Goal: Information Seeking & Learning: Find specific fact

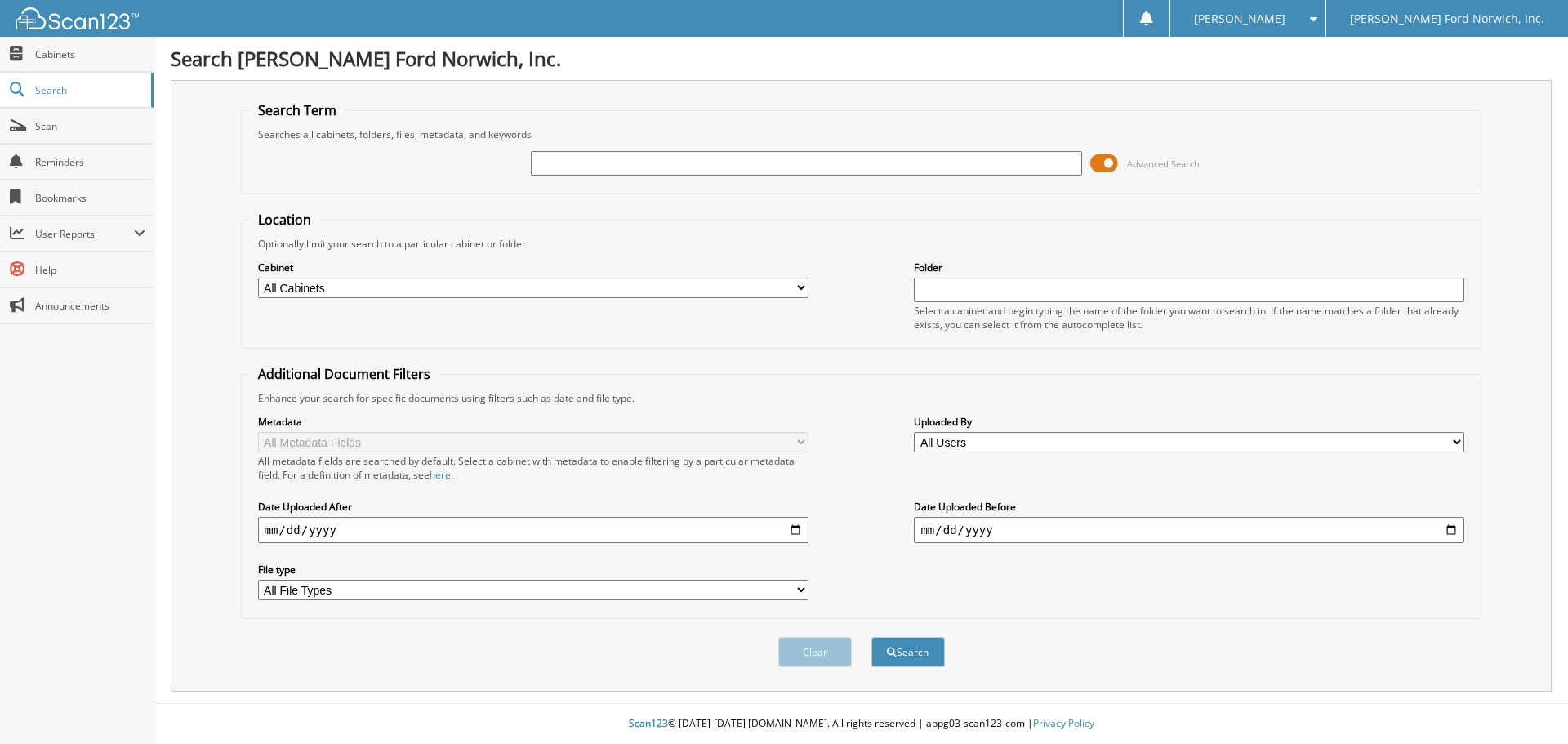
click at [562, 166] on input "text" at bounding box center [806, 163] width 550 height 25
type input "9031246"
click at [871, 637] on button "Search" at bounding box center [908, 652] width 73 height 31
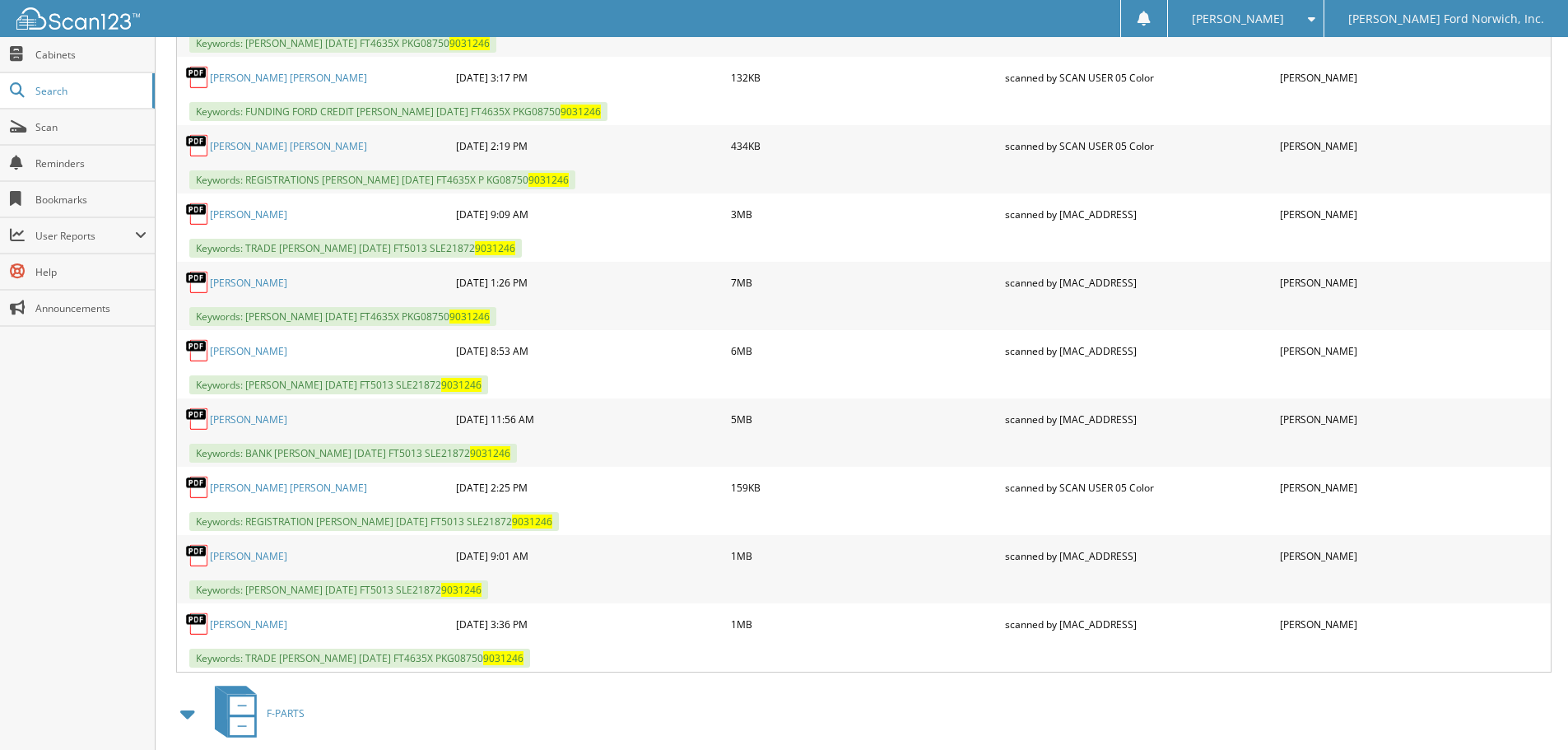
scroll to position [905, 0]
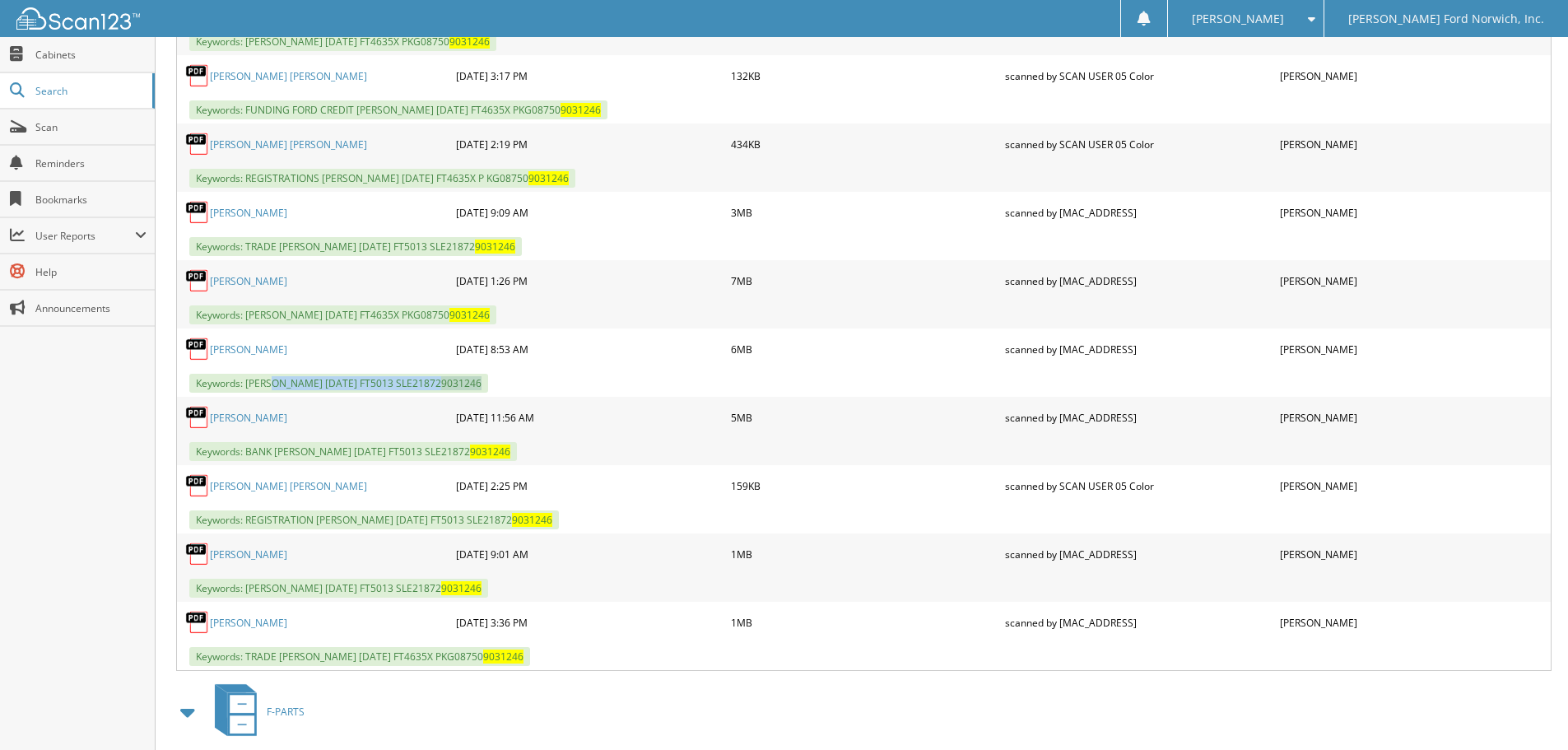
drag, startPoint x: 273, startPoint y: 385, endPoint x: 592, endPoint y: 386, distance: 319.0
click at [592, 386] on div "Keywords: MISC ALISHAUSKAS, ADAM L 08/15/2025 FT5013 SLE21872 9031246" at bounding box center [863, 383] width 1373 height 27
copy span "ALISHAUSKAS, ADAM L 08/15/2025 FT5013 SLE21872 9031246"
click at [670, 70] on div "03-05-2024 3:17 PM" at bounding box center [589, 75] width 275 height 33
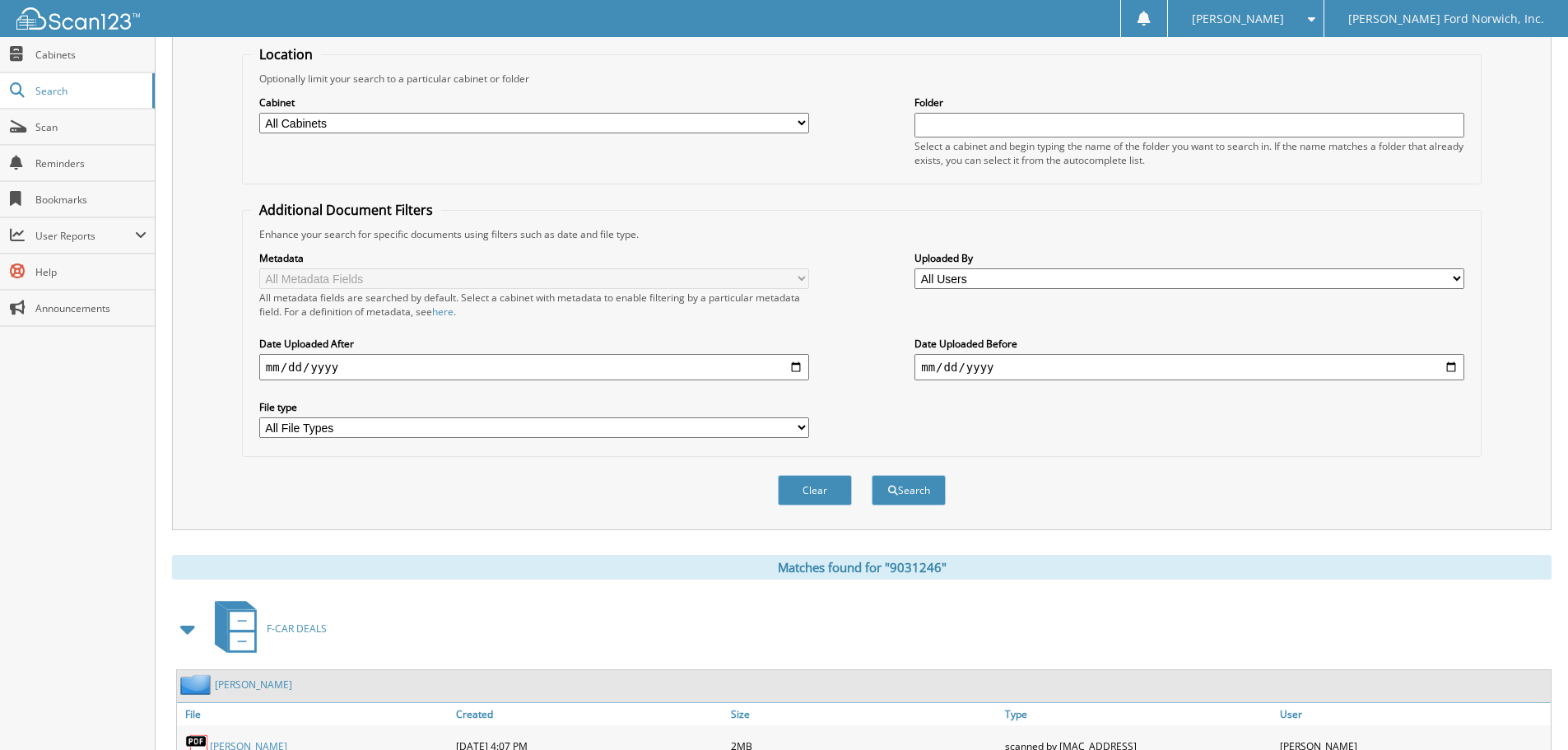
scroll to position [0, 0]
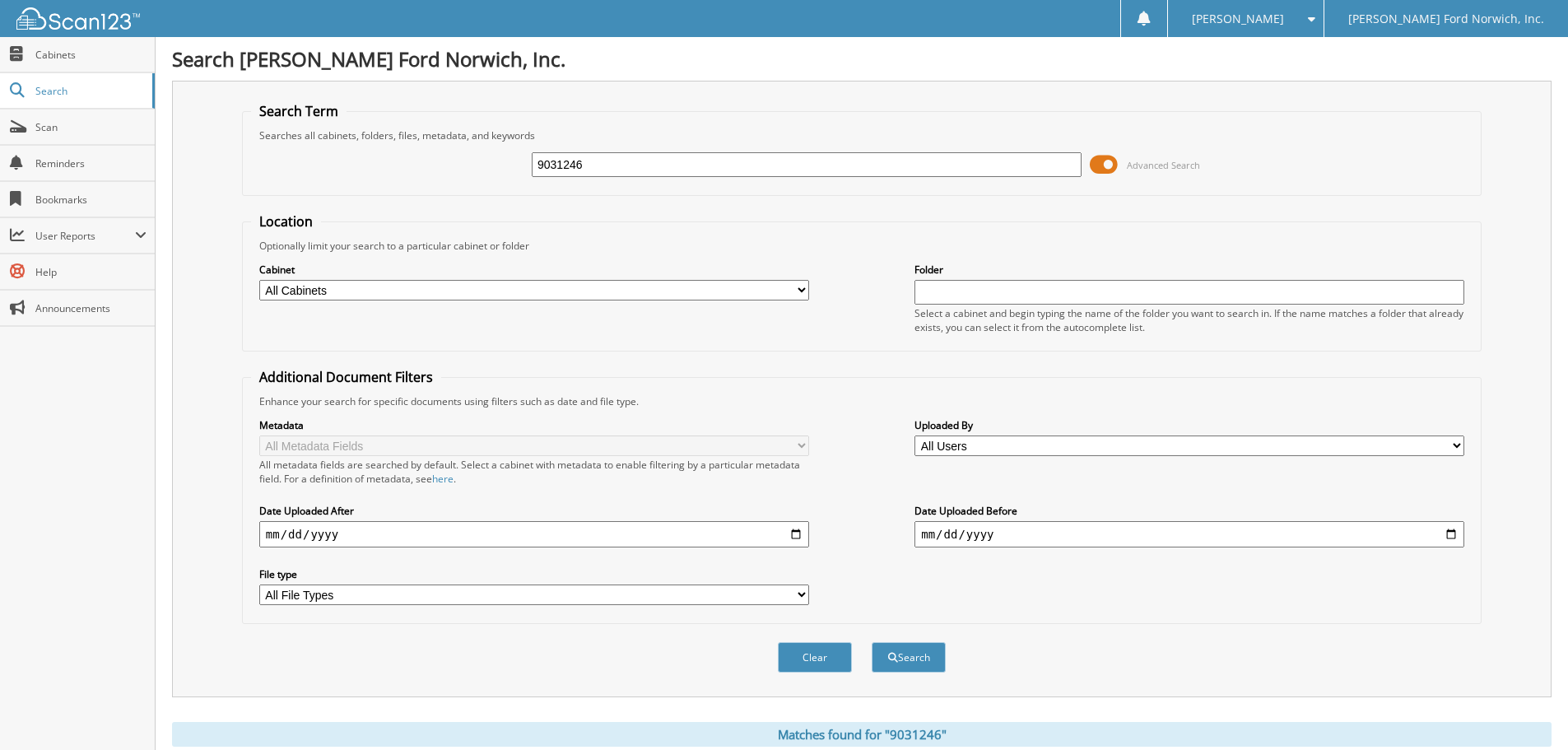
click at [568, 159] on input "9031246" at bounding box center [806, 165] width 550 height 25
drag, startPoint x: 590, startPoint y: 165, endPoint x: 333, endPoint y: 164, distance: 257.0
click at [333, 164] on div "9031246 Advanced Search" at bounding box center [862, 165] width 1222 height 45
type input "554051"
click at [872, 642] on button "Search" at bounding box center [909, 657] width 74 height 31
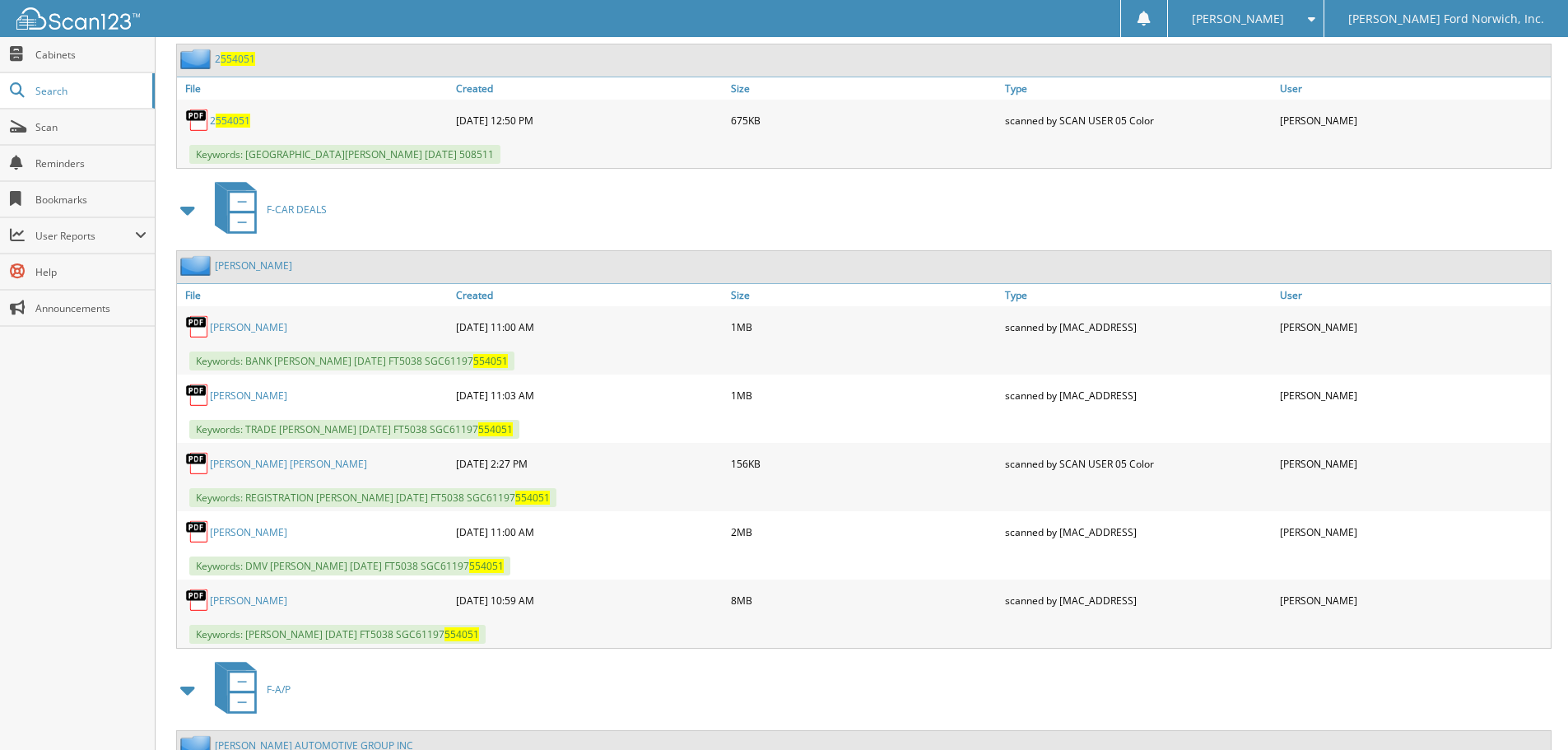
scroll to position [905, 0]
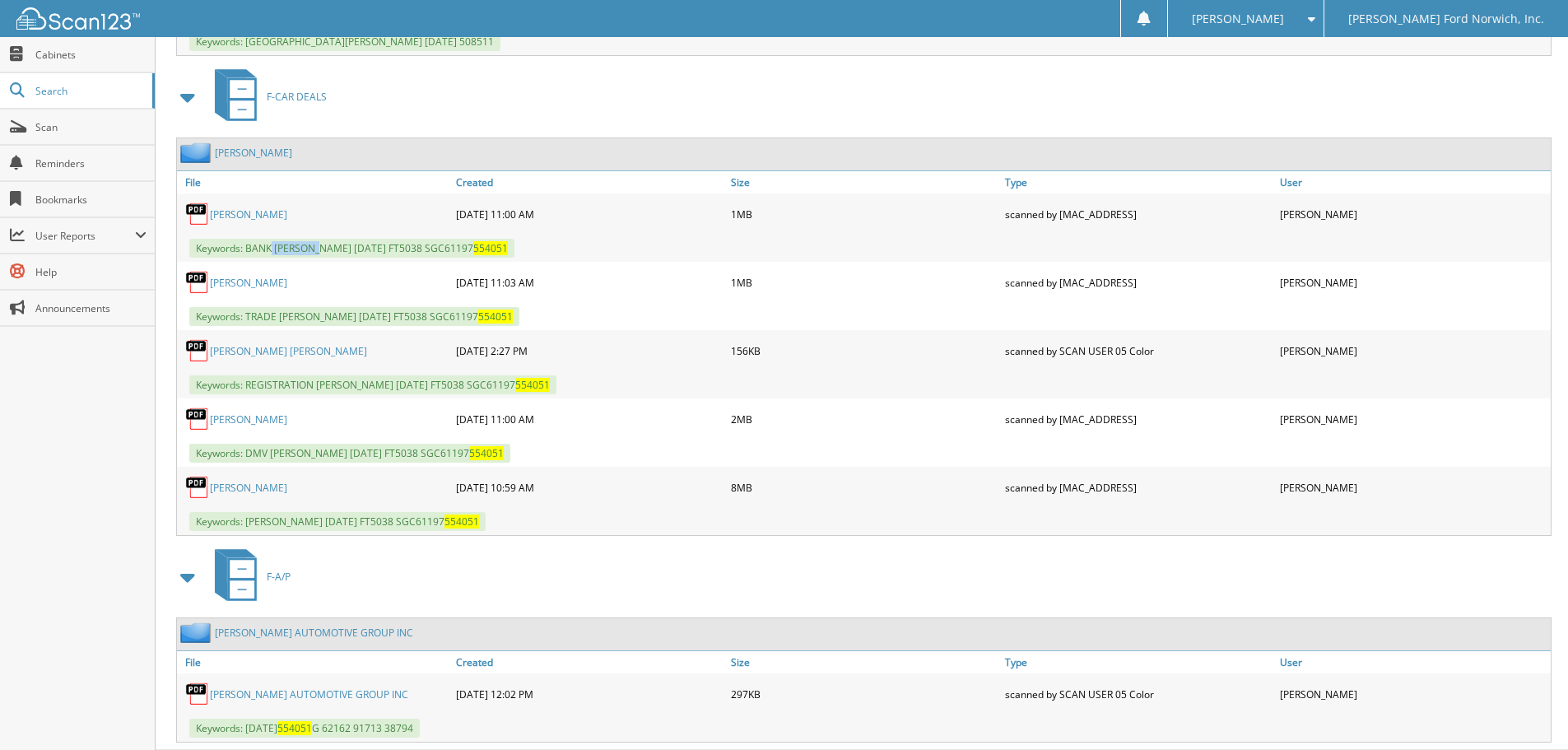
drag, startPoint x: 273, startPoint y: 247, endPoint x: 320, endPoint y: 247, distance: 47.0
click at [320, 247] on span "Keywords: BANK ASHTON, TIMOTHY M 08/15/2025 FT5038 SGC61197 554051" at bounding box center [351, 248] width 325 height 19
click at [351, 219] on div "ASHTON, TIMOTHY M" at bounding box center [314, 213] width 275 height 33
drag, startPoint x: 278, startPoint y: 245, endPoint x: 582, endPoint y: 255, distance: 304.2
click at [582, 255] on div "Keywords: BANK ASHTON, TIMOTHY M 08/15/2025 FT5038 SGC61197 554051" at bounding box center [863, 249] width 1373 height 27
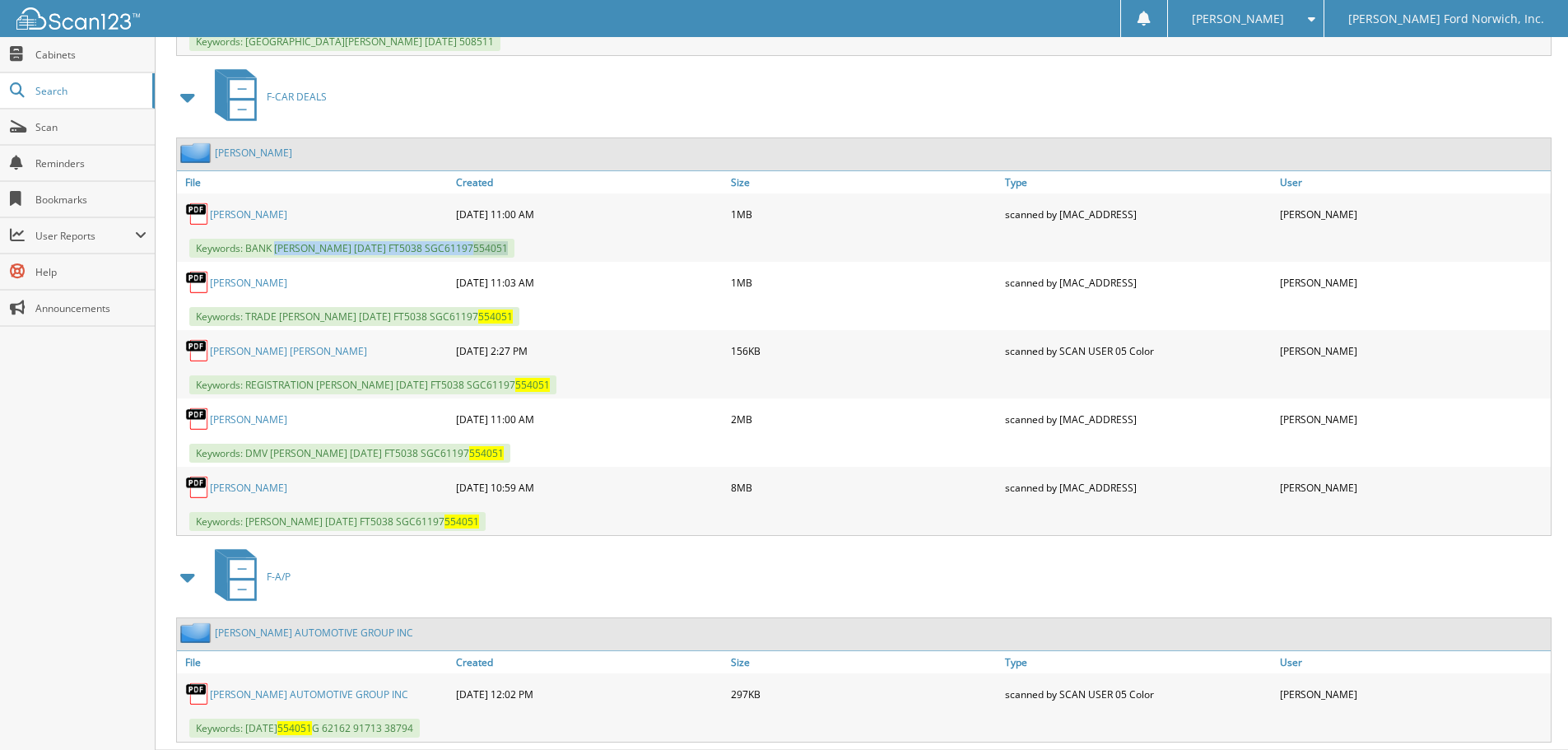
copy span "ASHTON, TIMOTHY M 08/15/2025 FT5038 SGC61197 554051"
click at [392, 100] on div "F-CAR DEALS" at bounding box center [862, 97] width 1379 height 65
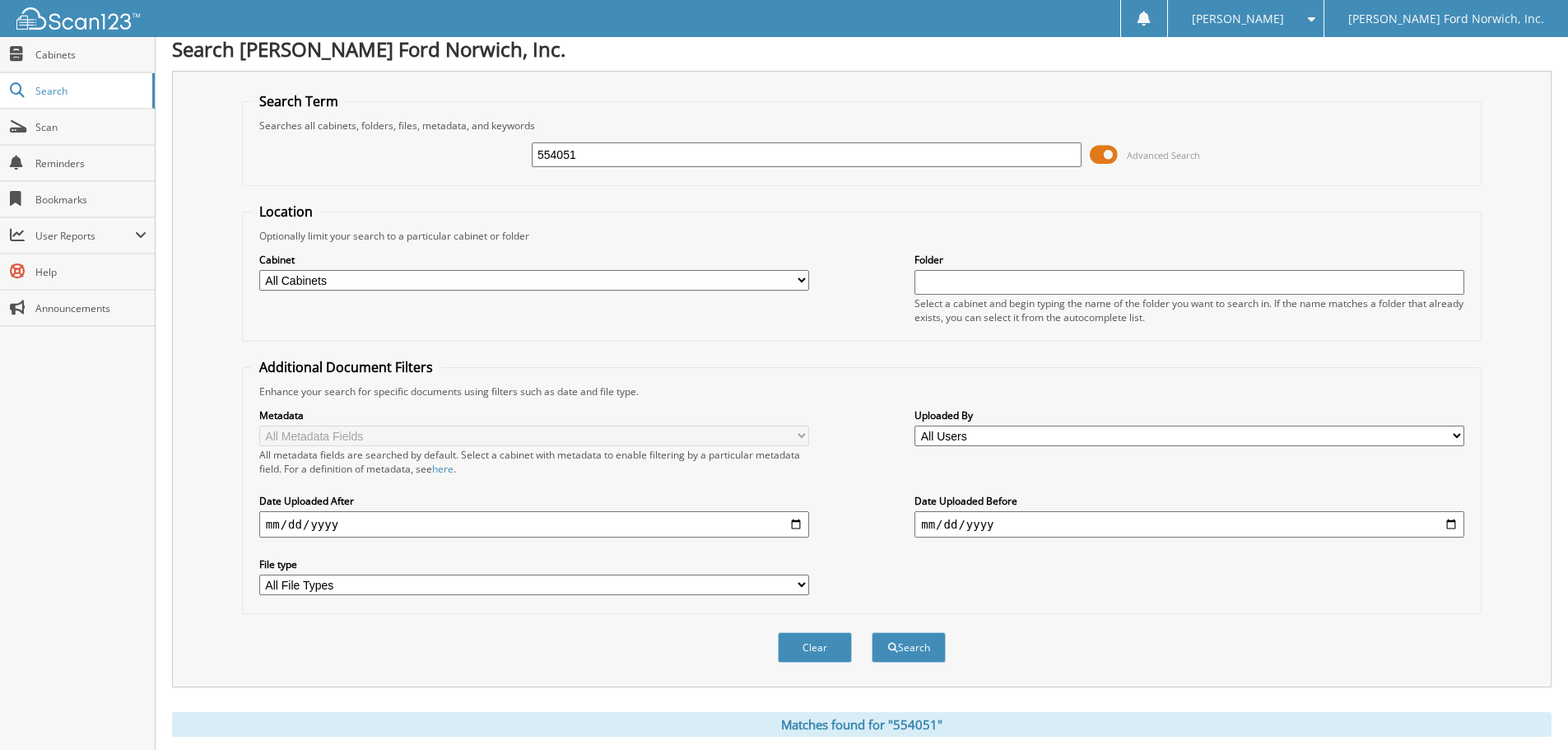
scroll to position [0, 0]
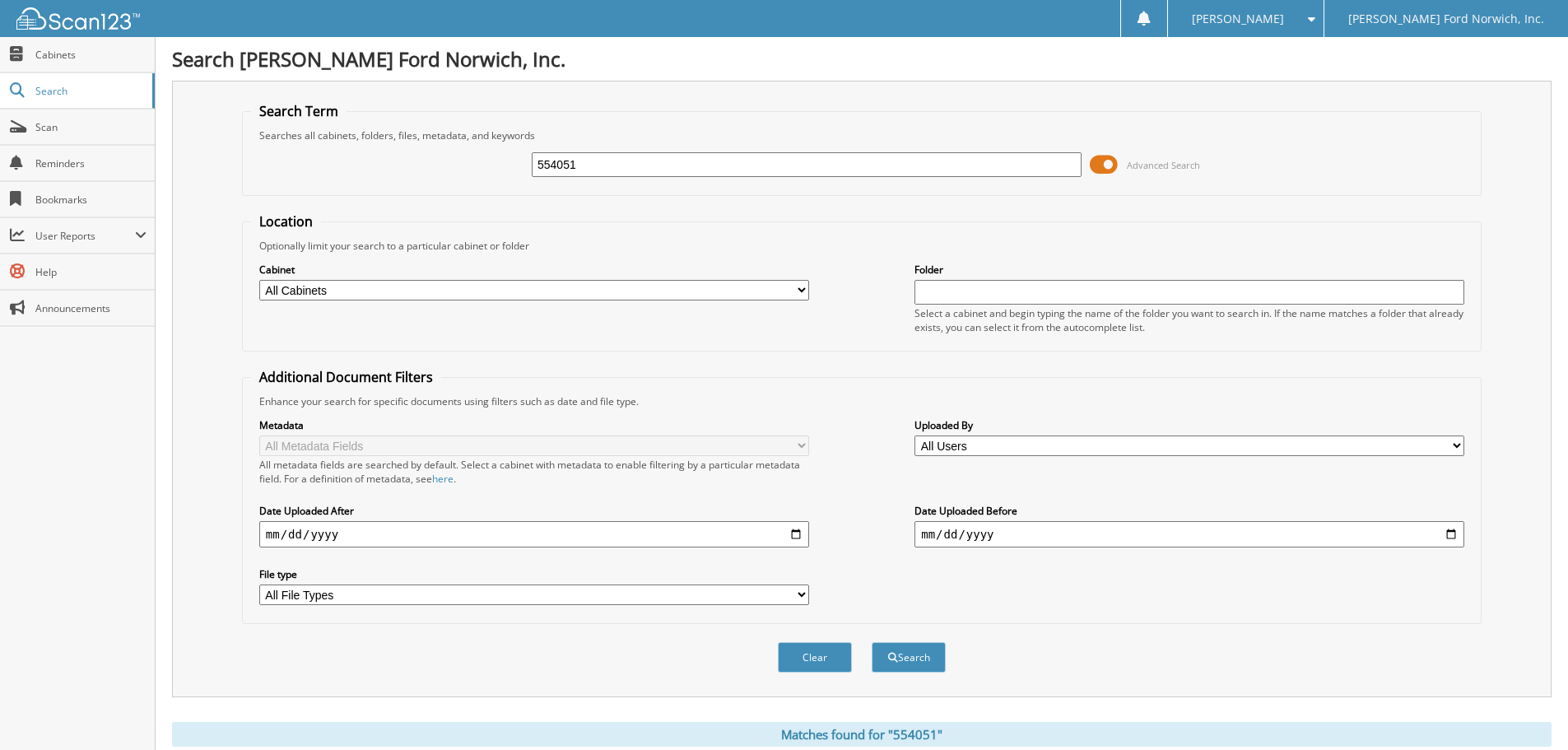
drag, startPoint x: 570, startPoint y: 165, endPoint x: 514, endPoint y: 162, distance: 56.1
click at [514, 162] on div "554051 Advanced Search" at bounding box center [862, 165] width 1222 height 45
type input "921142"
click at [872, 642] on button "Search" at bounding box center [909, 657] width 74 height 31
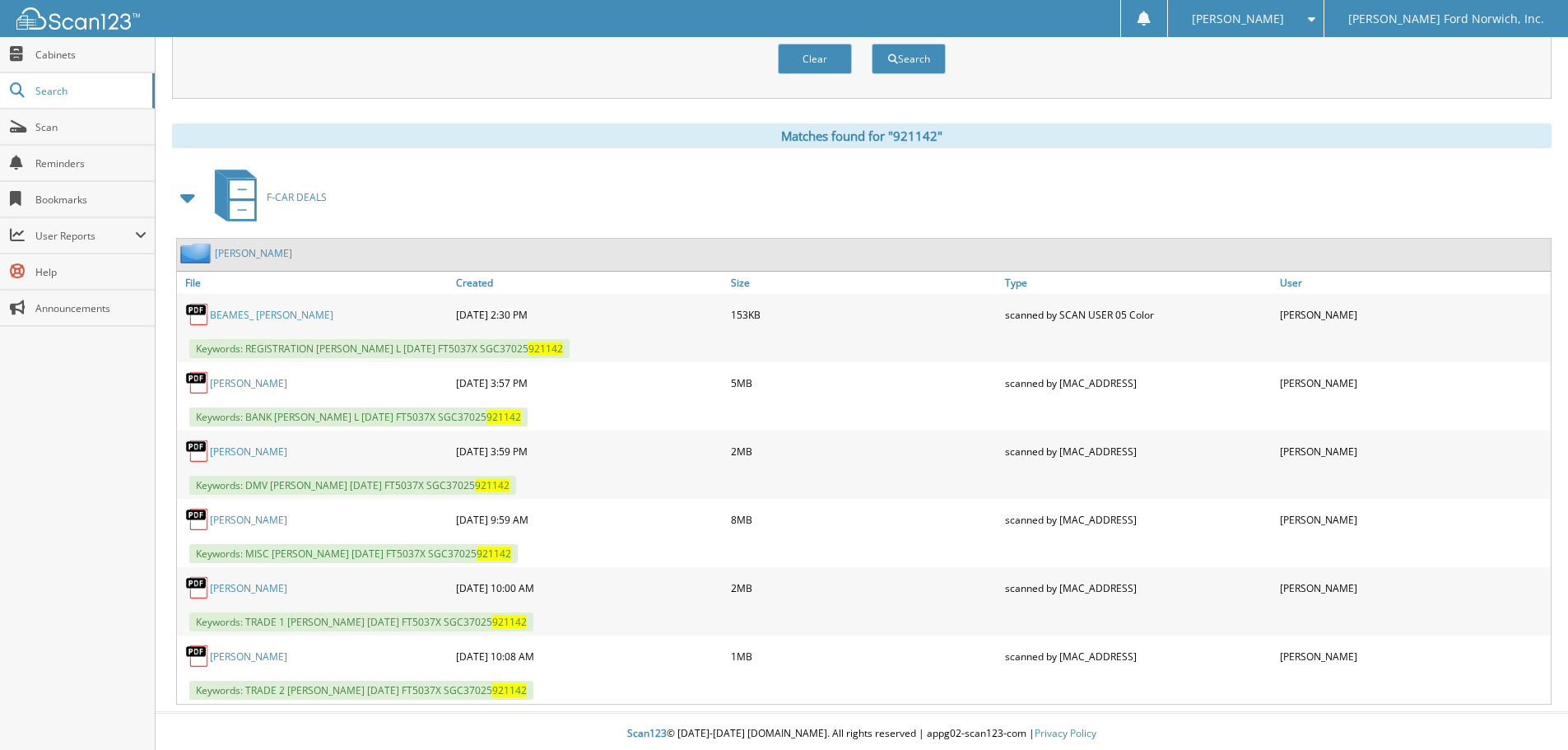
scroll to position [603, 0]
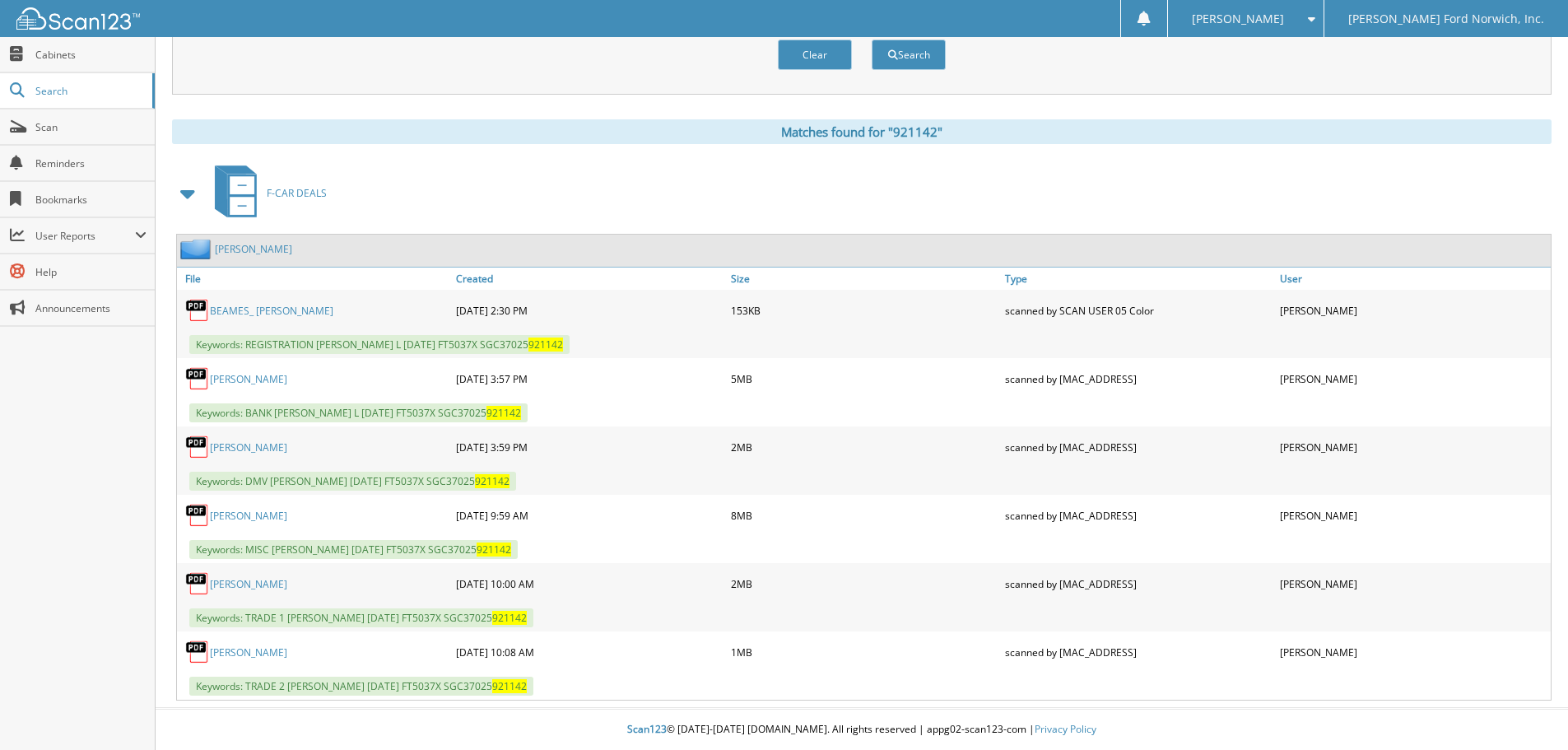
drag, startPoint x: 319, startPoint y: 344, endPoint x: 614, endPoint y: 362, distance: 295.5
click at [614, 362] on div "BEAMES_ SHARON L 09-08-2025 2:30 PM 153KB 921142 5MB 921142 2MB 8MB" at bounding box center [863, 495] width 1373 height 410
click at [614, 362] on div "08-15-2025 3:57 PM" at bounding box center [589, 378] width 275 height 33
drag, startPoint x: 316, startPoint y: 340, endPoint x: 593, endPoint y: 345, distance: 277.0
click at [569, 345] on span "Keywords: REGISTRATION BEAMES, SHARON L 08/09/2025 FT5037X SGC37025 921142" at bounding box center [380, 345] width 381 height 19
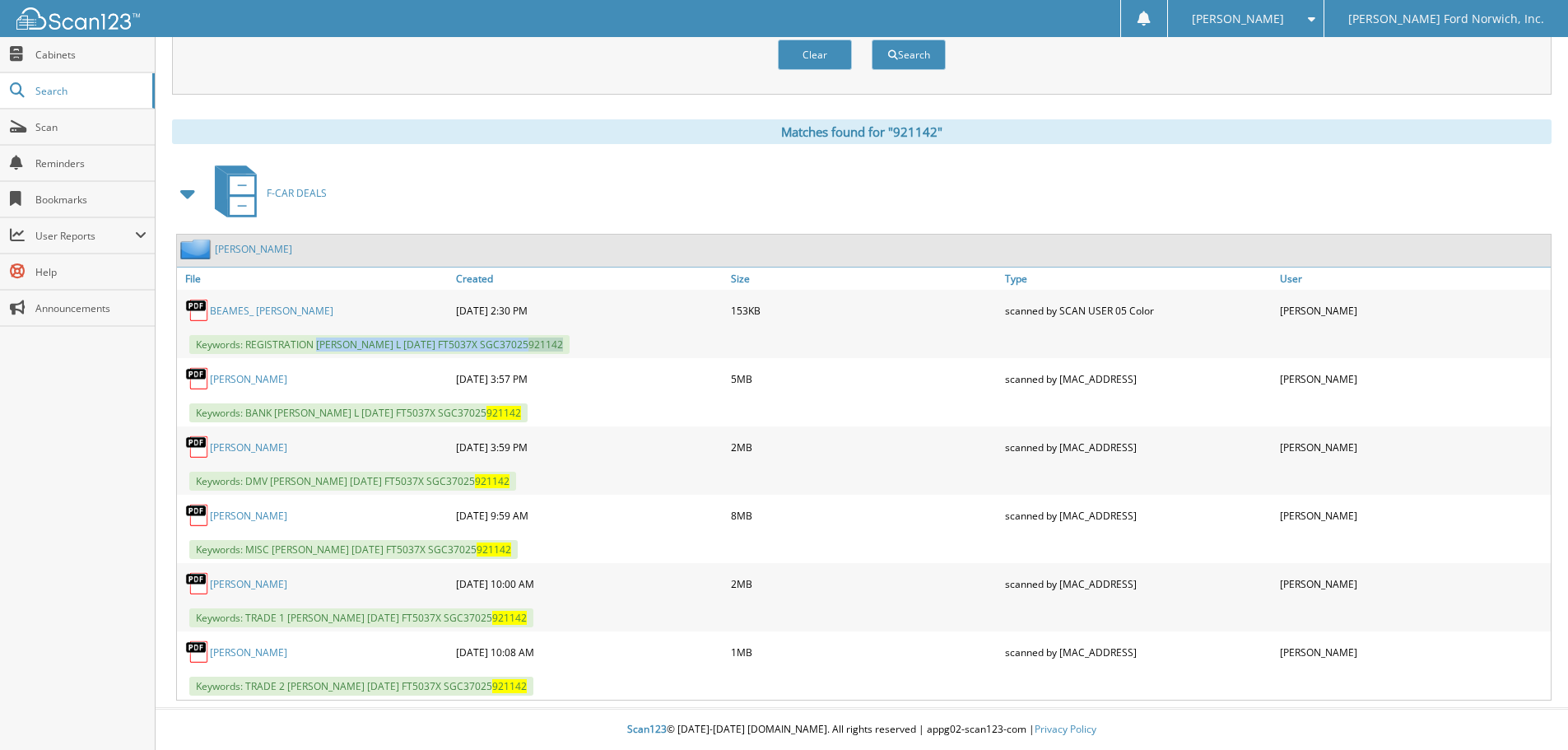
copy span "BEAMES, SHARON L 08/09/2025 FT5037X SGC37025 921142"
click at [340, 129] on div "Matches found for "921142"" at bounding box center [862, 131] width 1379 height 25
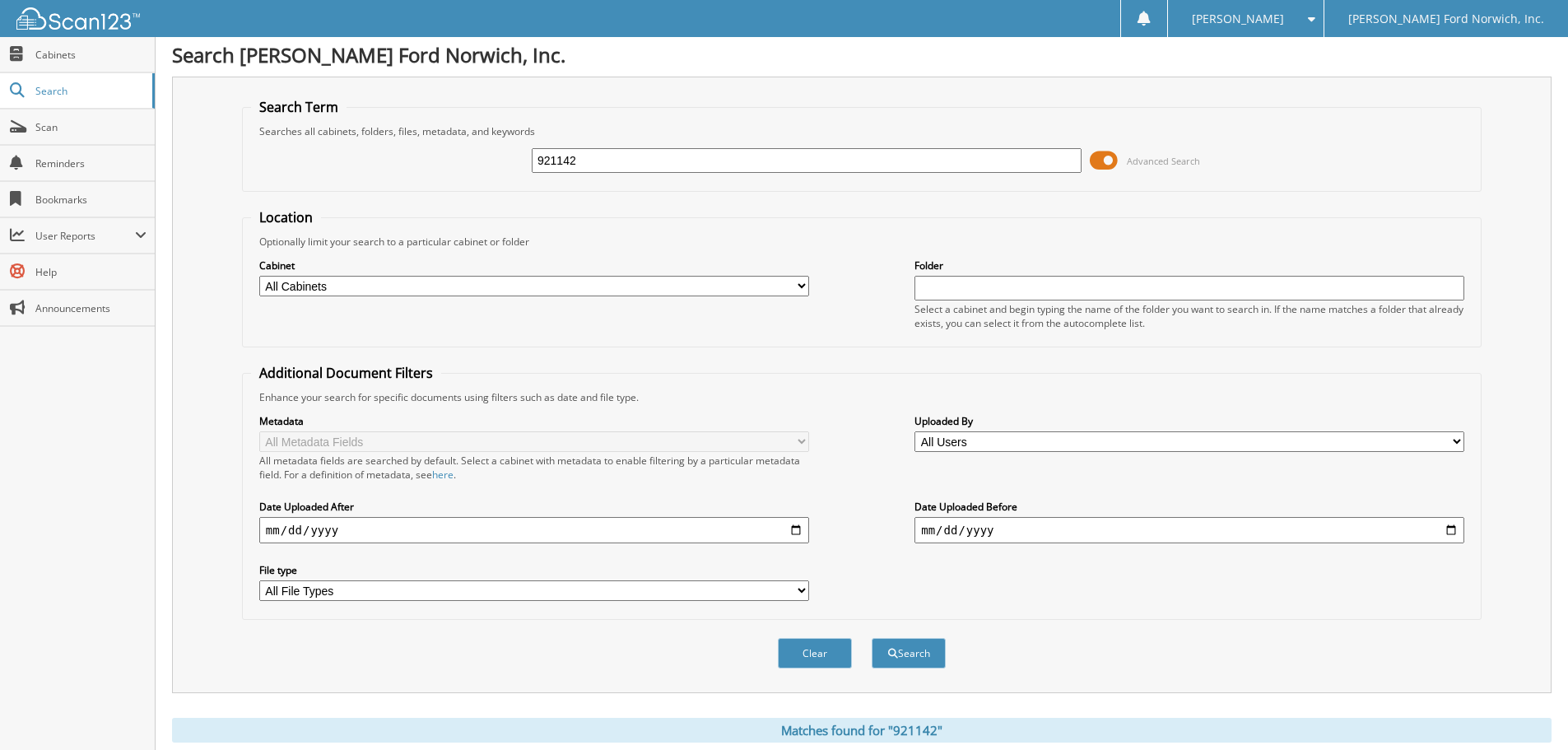
scroll to position [0, 0]
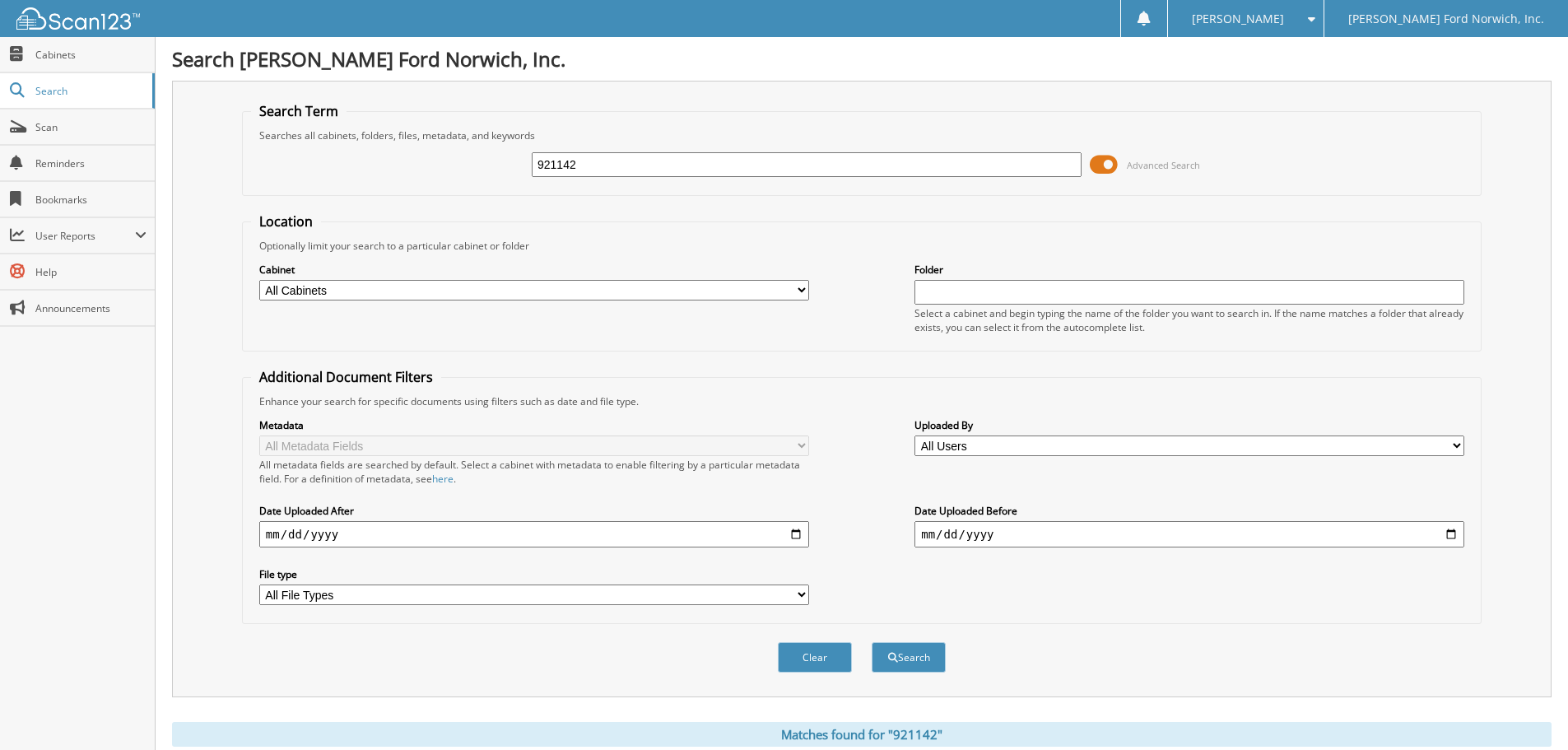
drag, startPoint x: 577, startPoint y: 168, endPoint x: 510, endPoint y: 155, distance: 68.2
click at [510, 155] on div "921142 Advanced Search" at bounding box center [862, 165] width 1222 height 45
type input "37396"
click at [872, 642] on button "Search" at bounding box center [909, 657] width 74 height 31
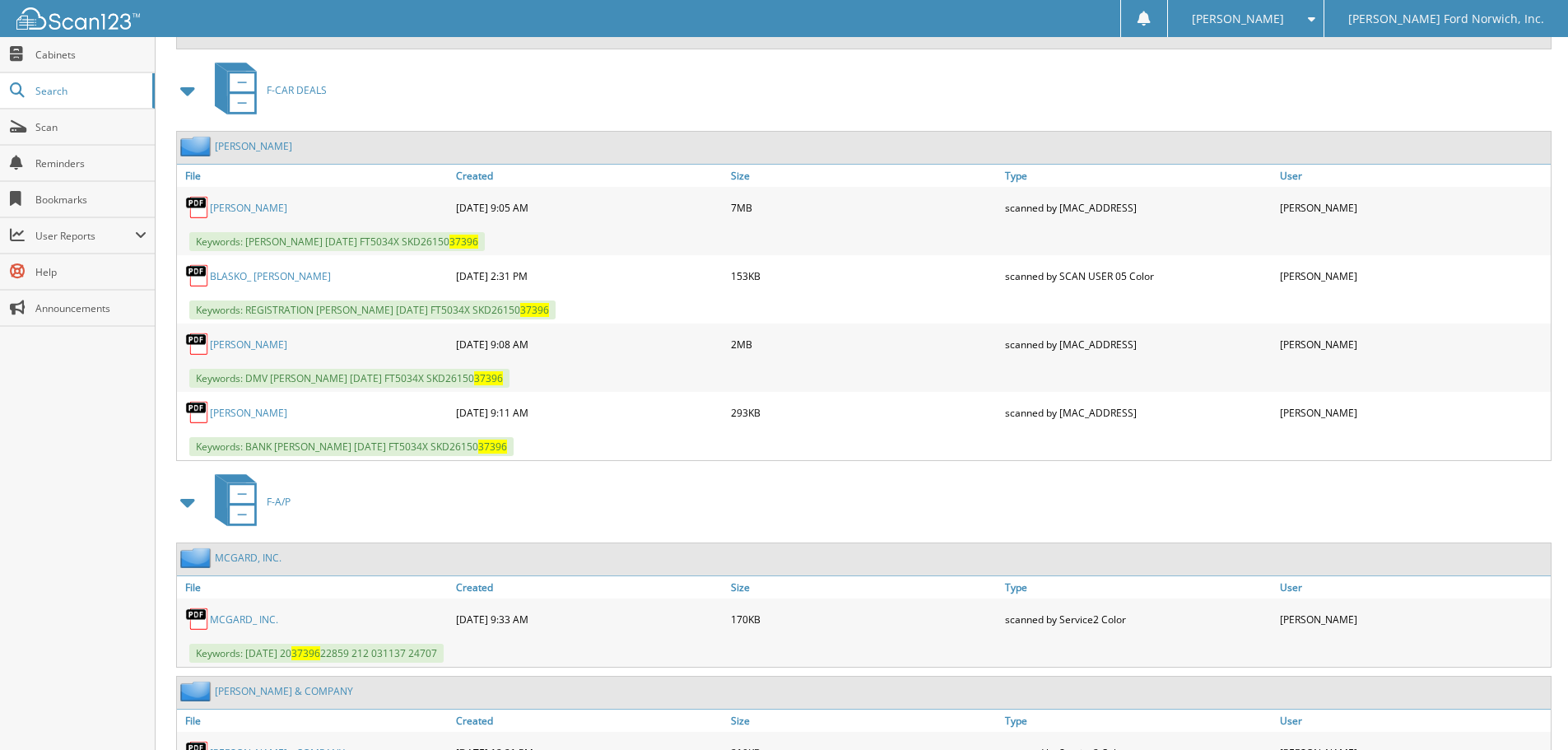
scroll to position [1399, 0]
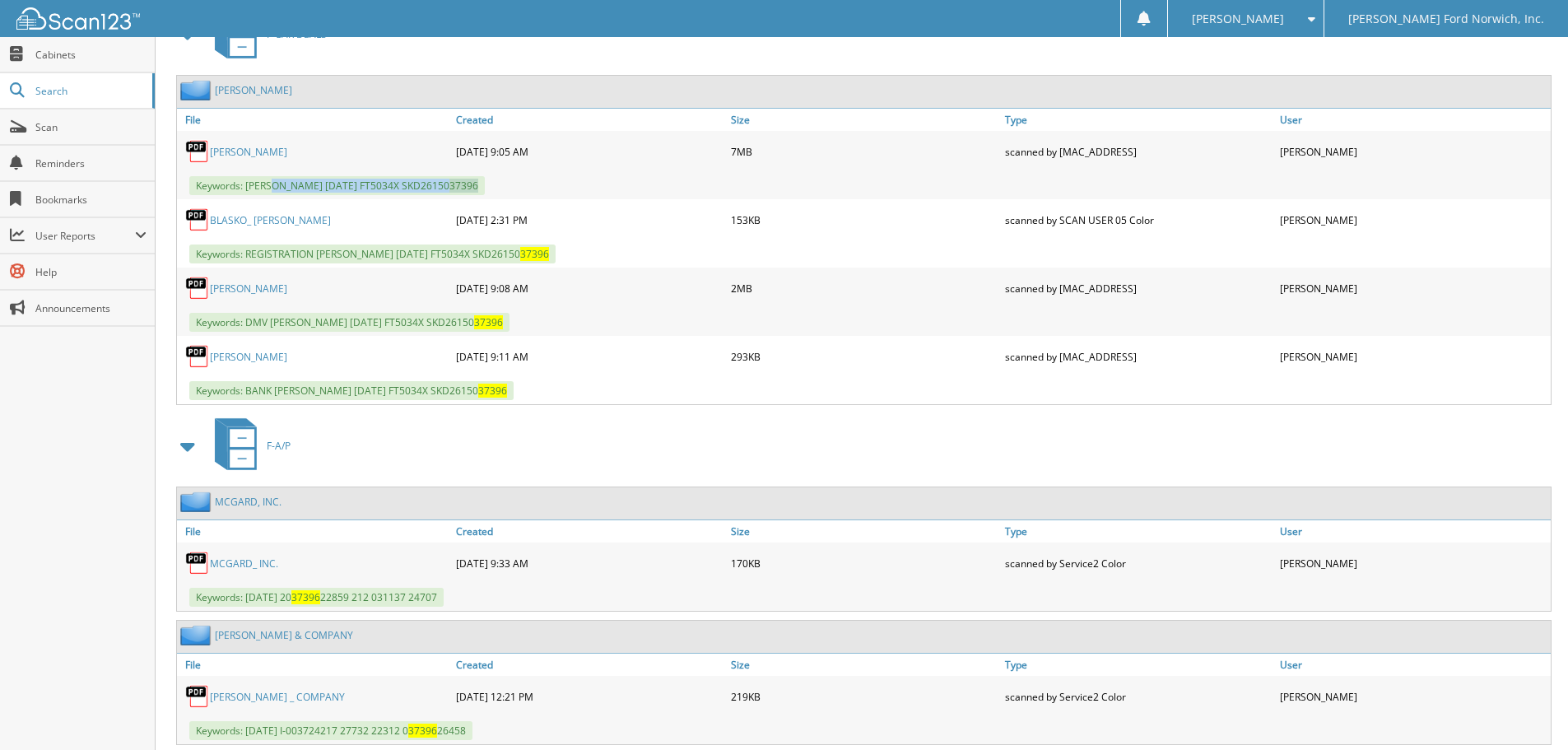
drag, startPoint x: 273, startPoint y: 186, endPoint x: 565, endPoint y: 190, distance: 292.0
click at [565, 190] on div "Keywords: MISC BLASKO, MICHAEL J 08/14/2025 FT5034X SKD26150 37396" at bounding box center [863, 186] width 1373 height 27
copy span "BLASKO, MICHAEL J 08/14/2025 FT5034X SKD26150 37396"
click at [404, 125] on link "File" at bounding box center [314, 120] width 275 height 22
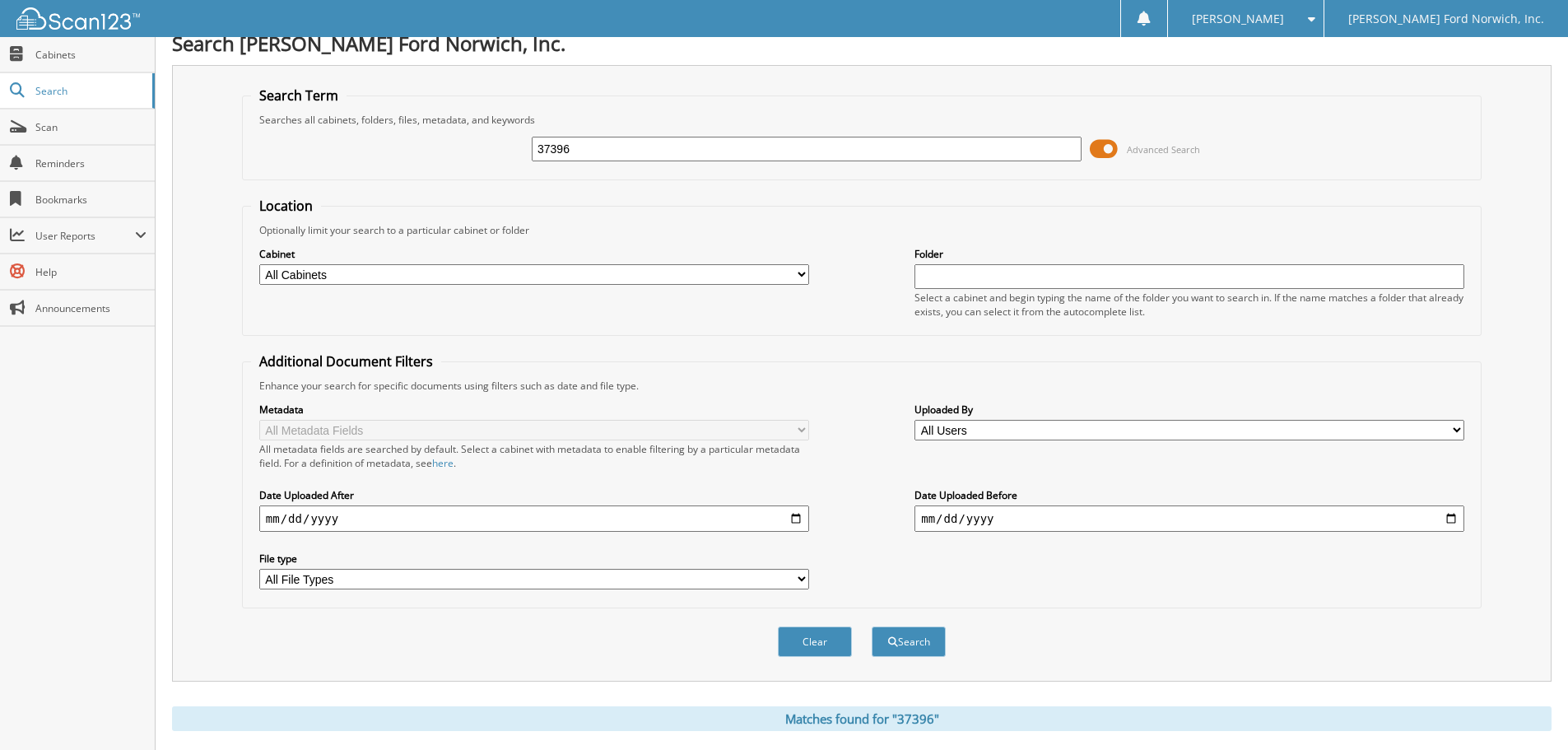
scroll to position [0, 0]
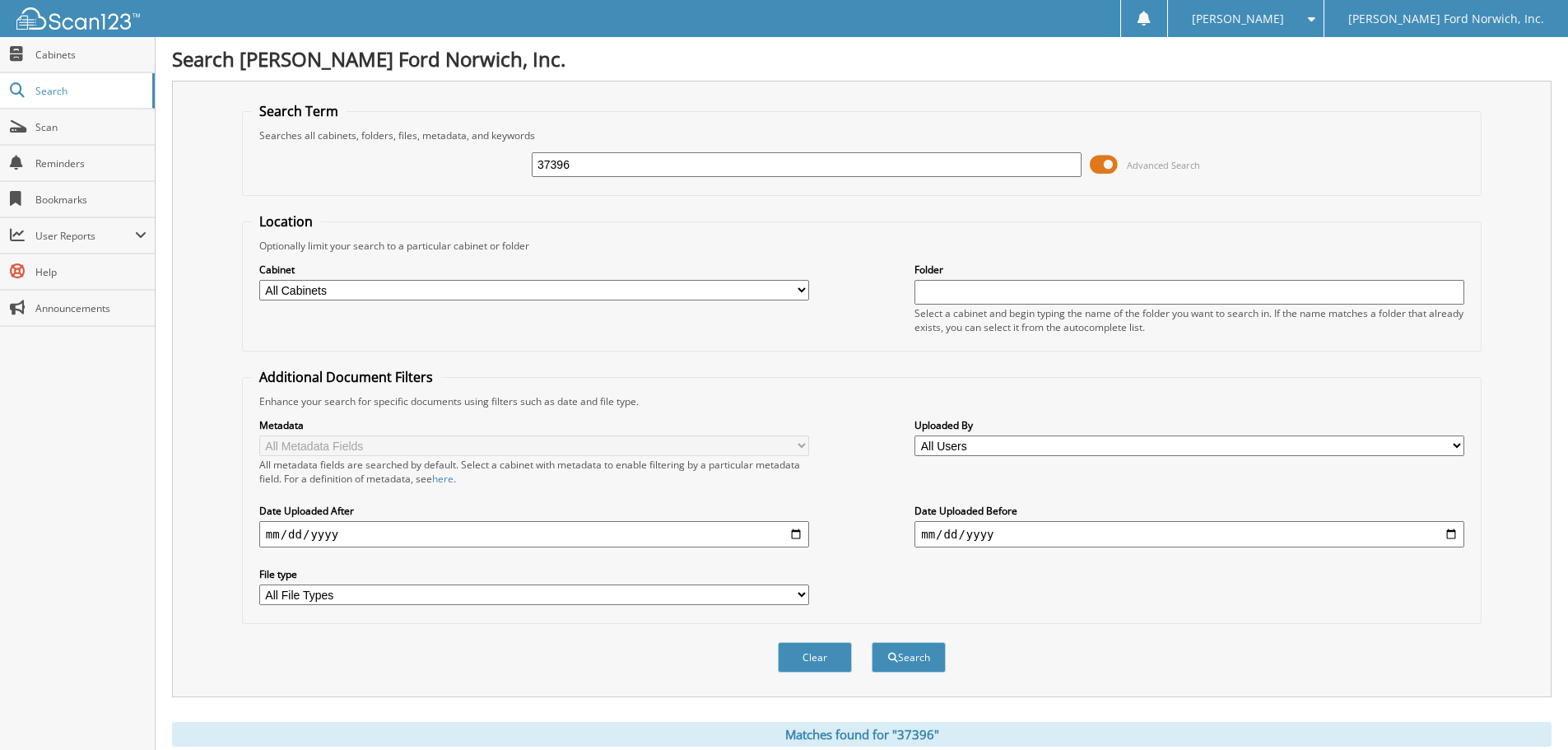
drag, startPoint x: 575, startPoint y: 165, endPoint x: 532, endPoint y: 164, distance: 43.0
click at [532, 164] on input "37396" at bounding box center [806, 165] width 550 height 25
type input "119087"
click at [872, 642] on button "Search" at bounding box center [909, 657] width 74 height 31
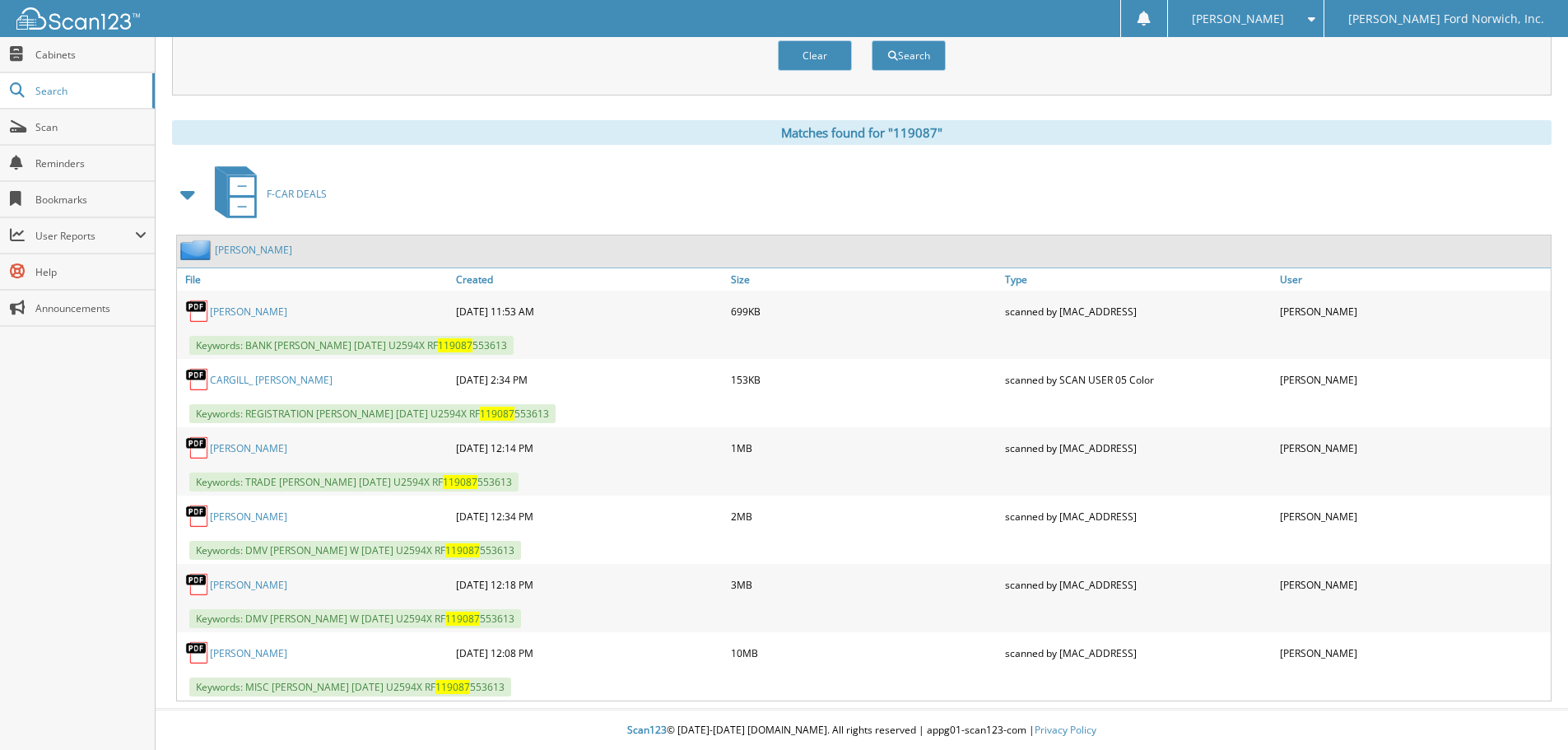
scroll to position [603, 0]
drag, startPoint x: 277, startPoint y: 346, endPoint x: 574, endPoint y: 350, distance: 297.0
click at [574, 350] on div "Keywords: BANK CARGILL, FREDERICK W 07/31/2025 U2594X RF 119087 553613" at bounding box center [863, 345] width 1373 height 27
copy span "CARGILL, FREDERICK W 07/31/2025 U2594X RF 119087 553613"
click at [247, 71] on div "Clear Search" at bounding box center [862, 55] width 1240 height 67
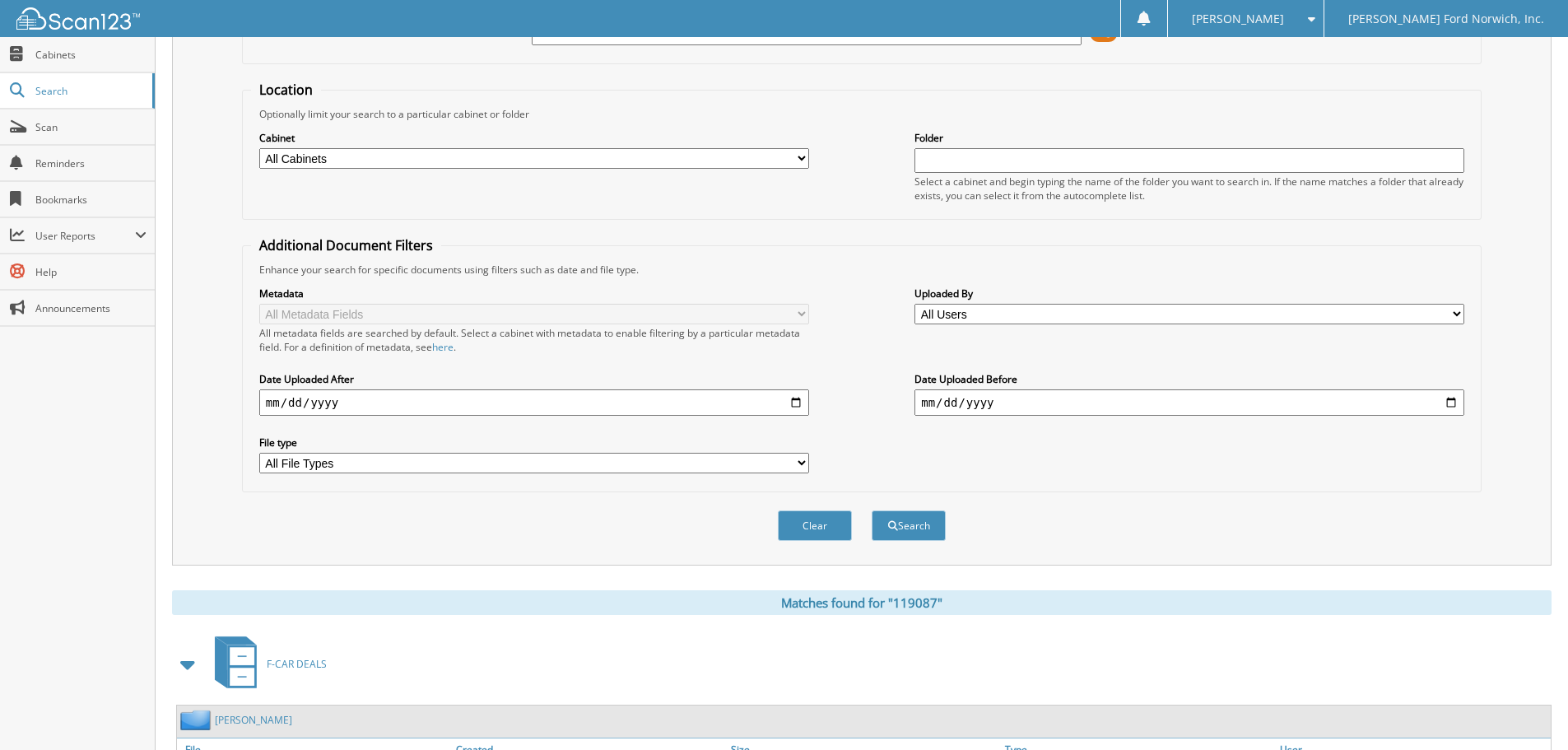
scroll to position [0, 0]
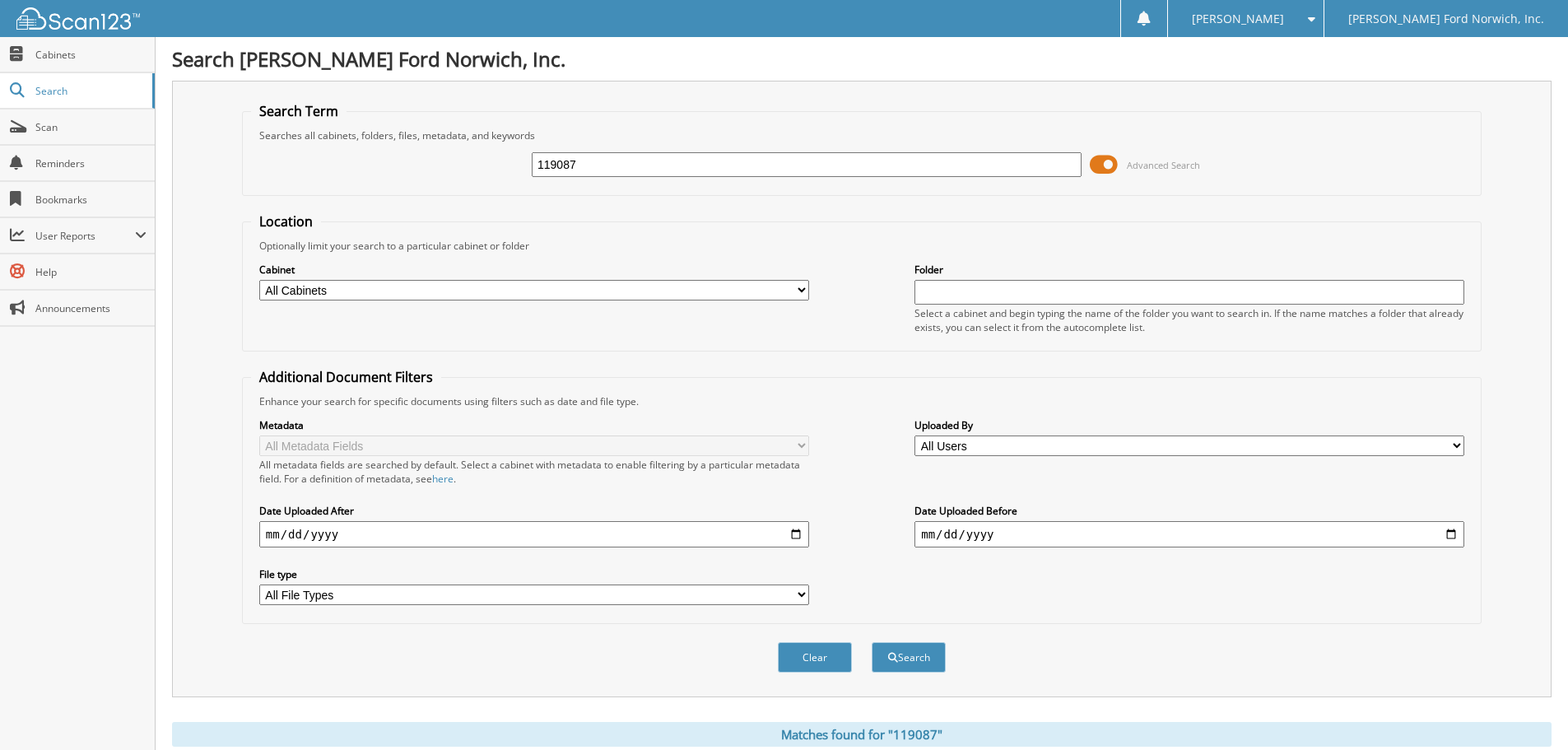
drag, startPoint x: 578, startPoint y: 160, endPoint x: 501, endPoint y: 149, distance: 77.8
click at [501, 149] on div "119087 Advanced Search" at bounding box center [862, 165] width 1222 height 45
type input "552892"
click at [872, 642] on button "Search" at bounding box center [909, 657] width 74 height 31
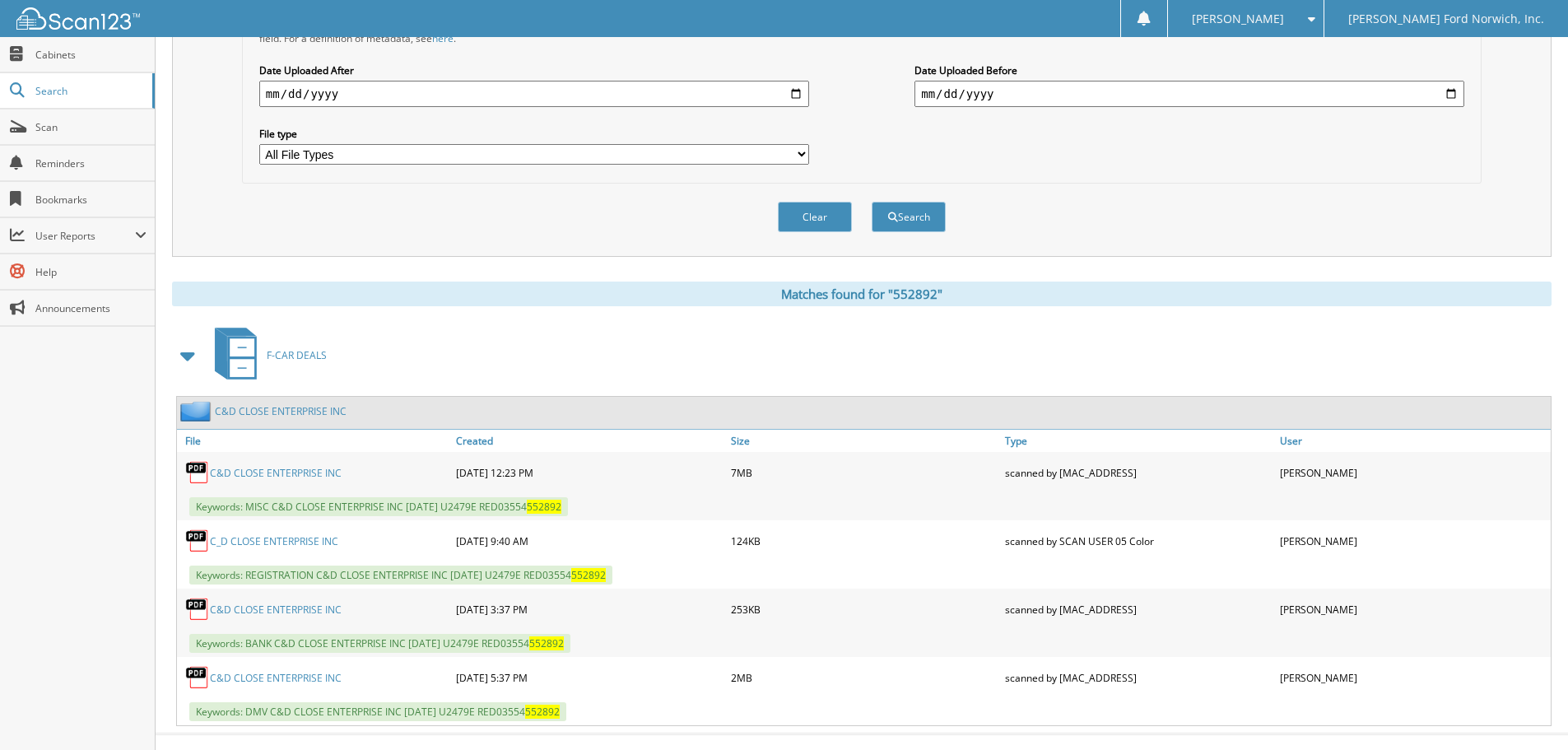
scroll to position [466, 0]
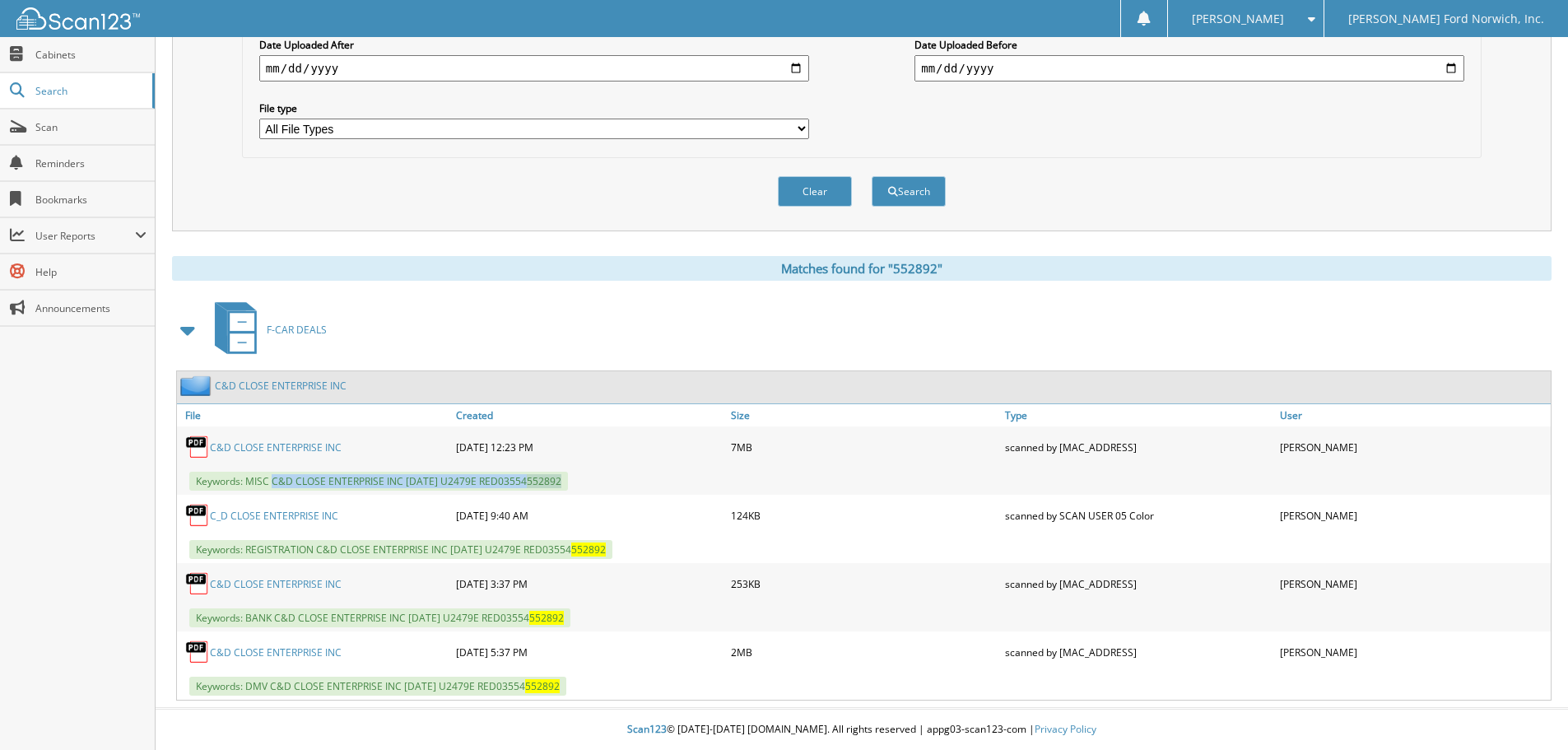
drag, startPoint x: 273, startPoint y: 481, endPoint x: 587, endPoint y: 481, distance: 314.0
click at [568, 481] on span "Keywords: MISC C&D CLOSE ENTERPRISE INC 07/11/2025 U2479E RED03554 552892" at bounding box center [379, 481] width 379 height 19
copy span "C&D CLOSE ENTERPRISE INC 07/11/2025 U2479E RED03554 552892"
click at [161, 221] on div "Search Matthews Ford Norwich, Inc. Search Term Searches all cabinets, folders, …" at bounding box center [862, 142] width 1413 height 1215
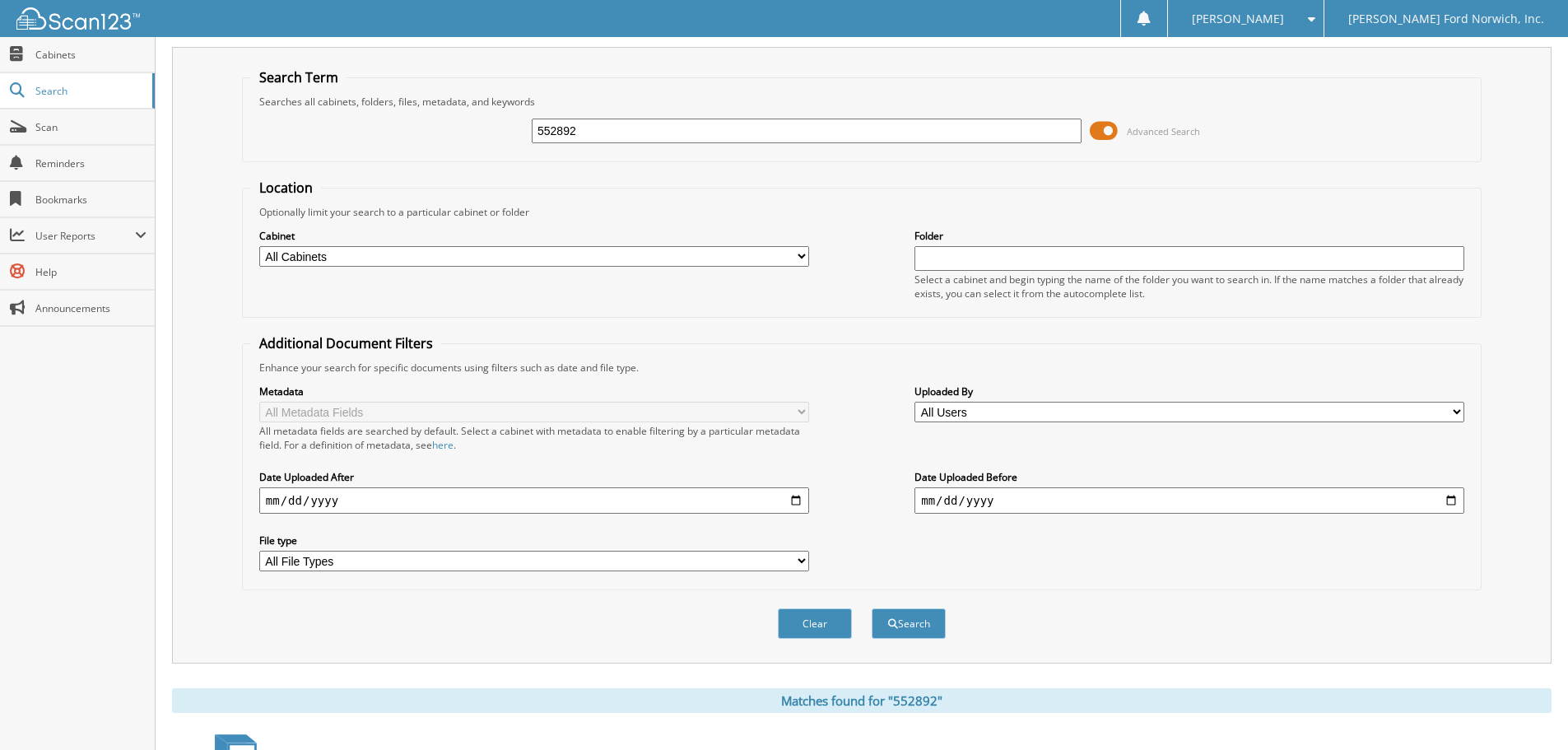
scroll to position [0, 0]
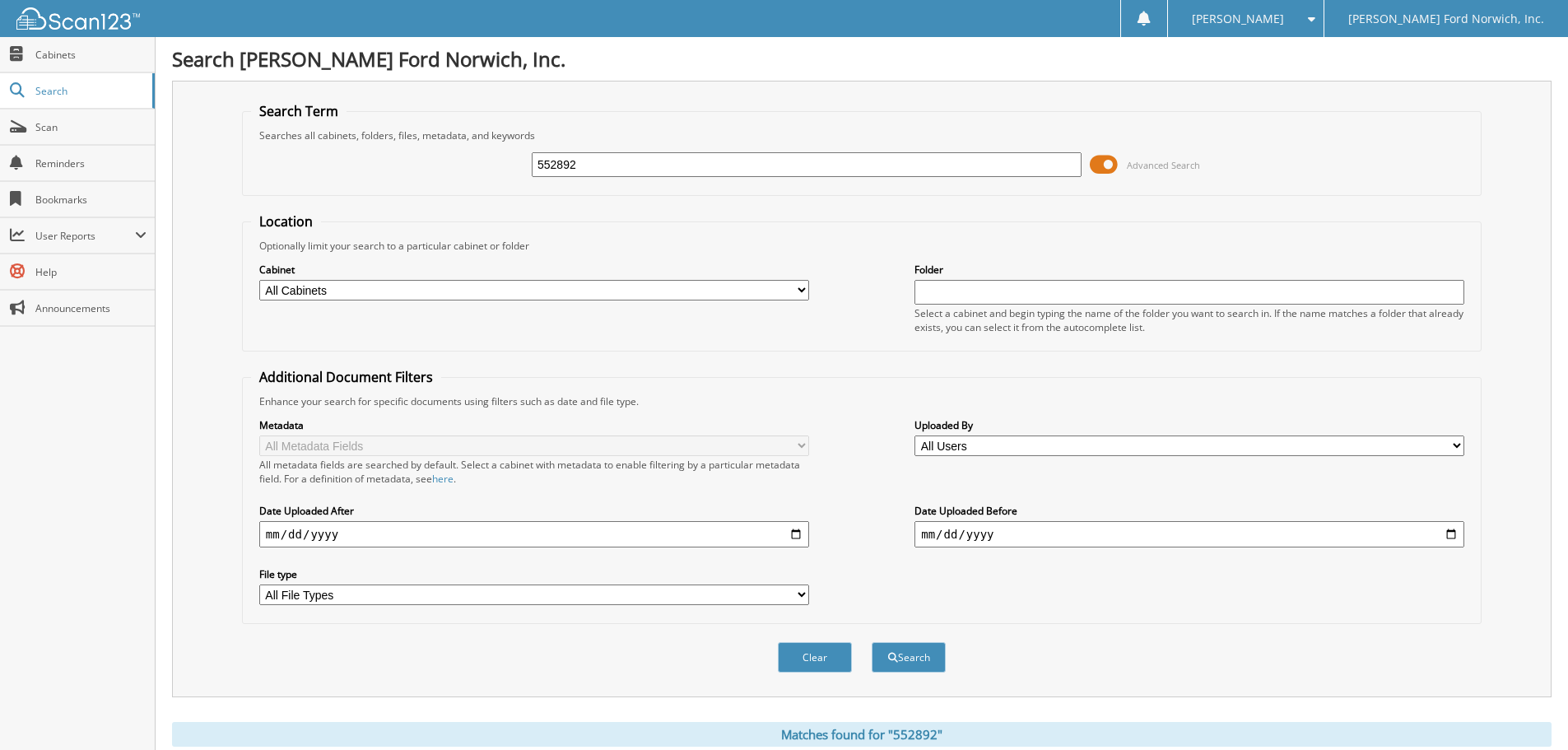
drag, startPoint x: 586, startPoint y: 168, endPoint x: 499, endPoint y: 157, distance: 87.7
click at [499, 157] on div "552892 Advanced Search" at bounding box center [862, 165] width 1222 height 45
type input "438958"
click at [872, 642] on button "Search" at bounding box center [909, 657] width 74 height 31
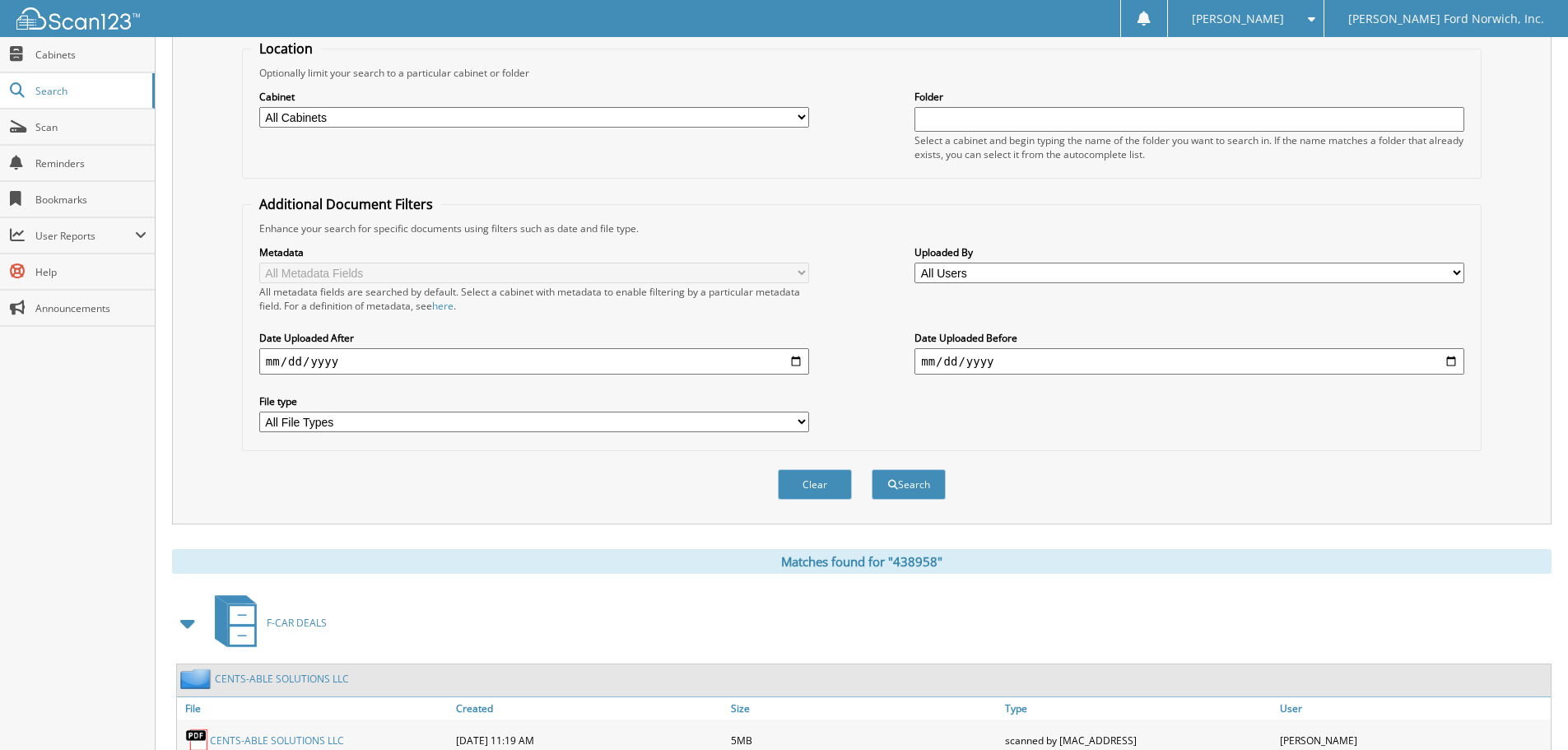
scroll to position [494, 0]
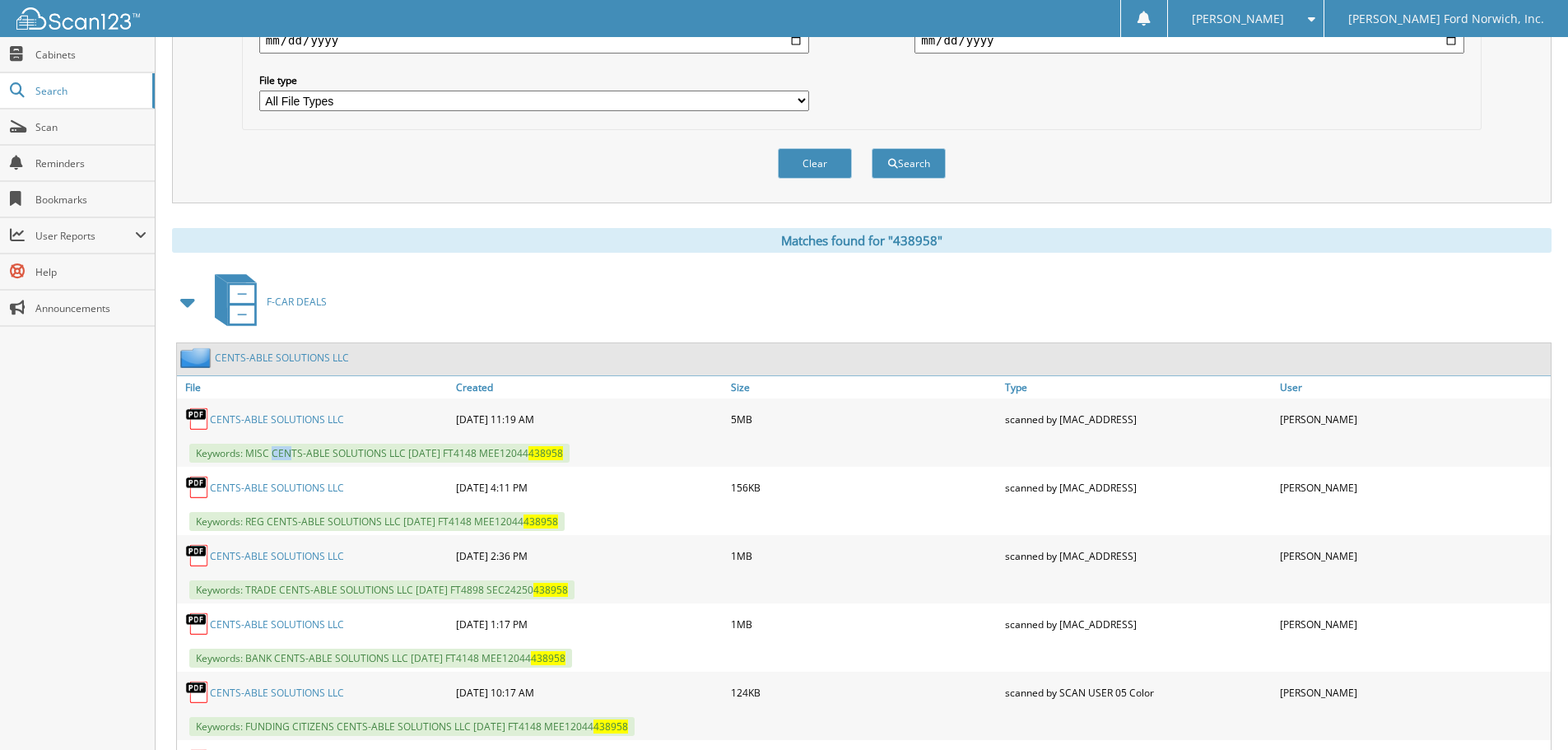
drag, startPoint x: 273, startPoint y: 447, endPoint x: 293, endPoint y: 449, distance: 20.1
click at [293, 449] on span "Keywords: MISC CENTS-ABLE SOLUTIONS LLC 06/09/2021 FT4148 MEE12044 438958" at bounding box center [380, 453] width 381 height 19
drag, startPoint x: 279, startPoint y: 594, endPoint x: 598, endPoint y: 597, distance: 319.0
click at [598, 597] on div "Keywords: TRADE CENTS-ABLE SOLUTIONS LLC 08/11/2025 FT4898 SEC24250 438958" at bounding box center [863, 590] width 1373 height 27
copy span "CENTS-ABLE SOLUTIONS LLC 08/11/2025 FT4898 SEC24250 438958"
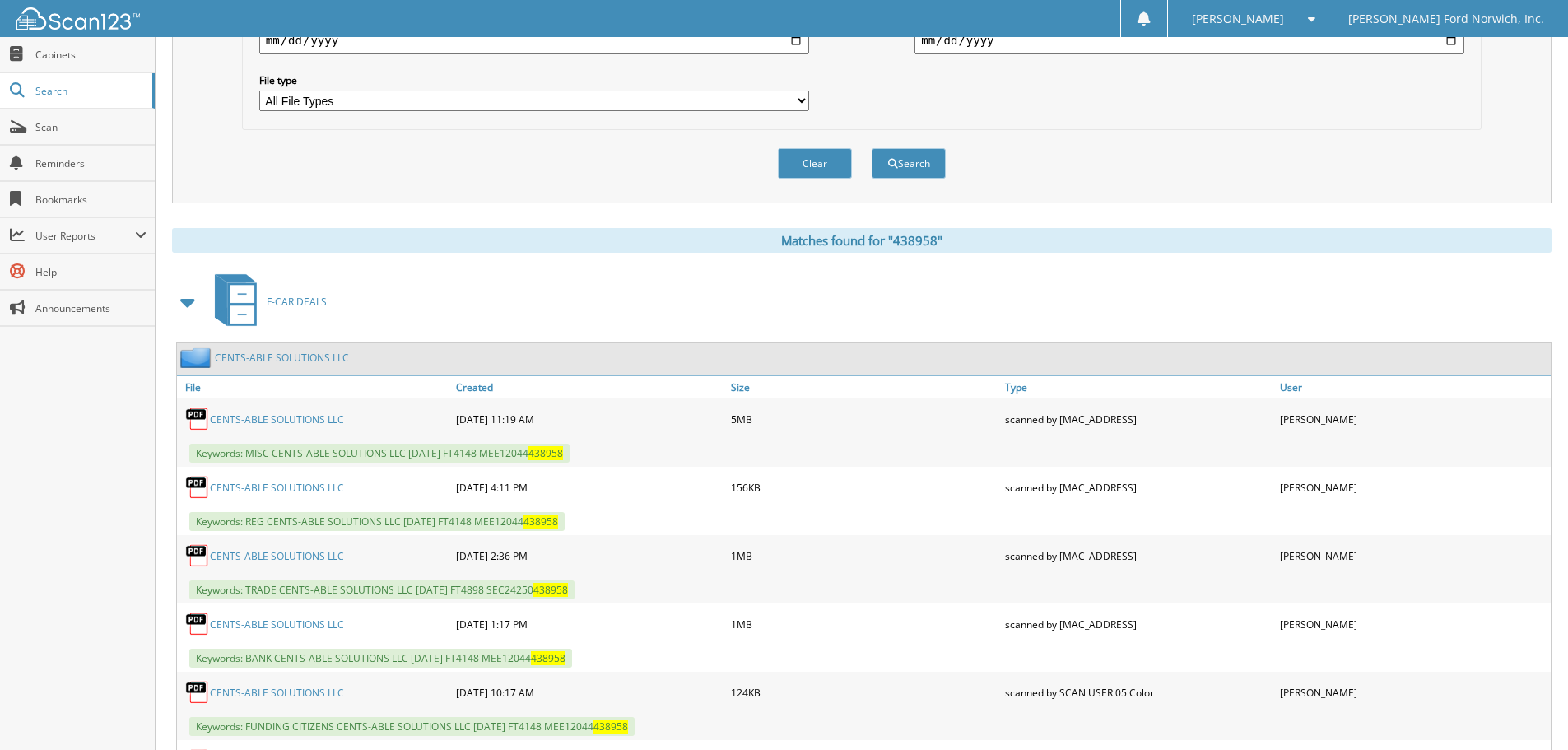
click at [360, 148] on div "Clear Search" at bounding box center [862, 164] width 1240 height 67
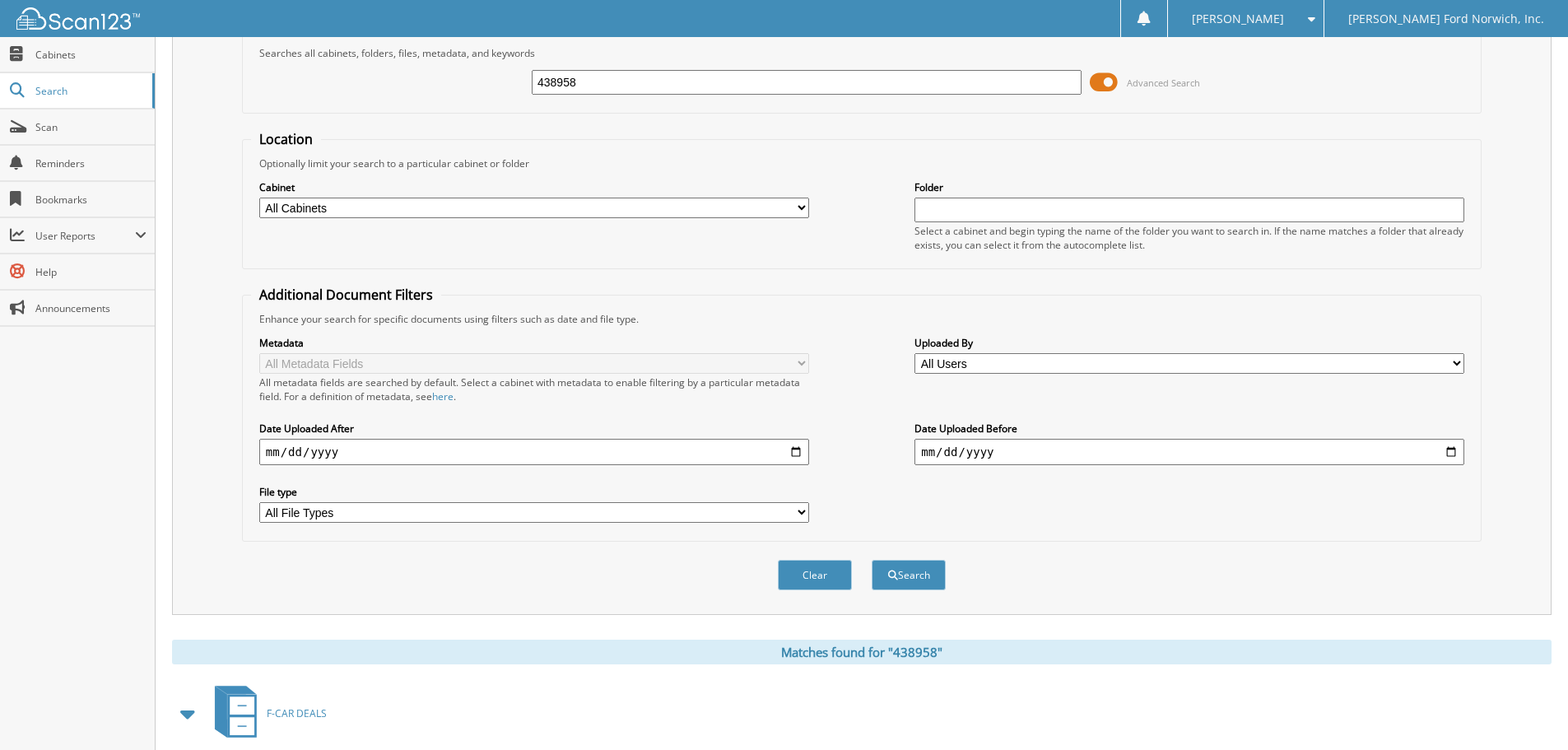
scroll to position [0, 0]
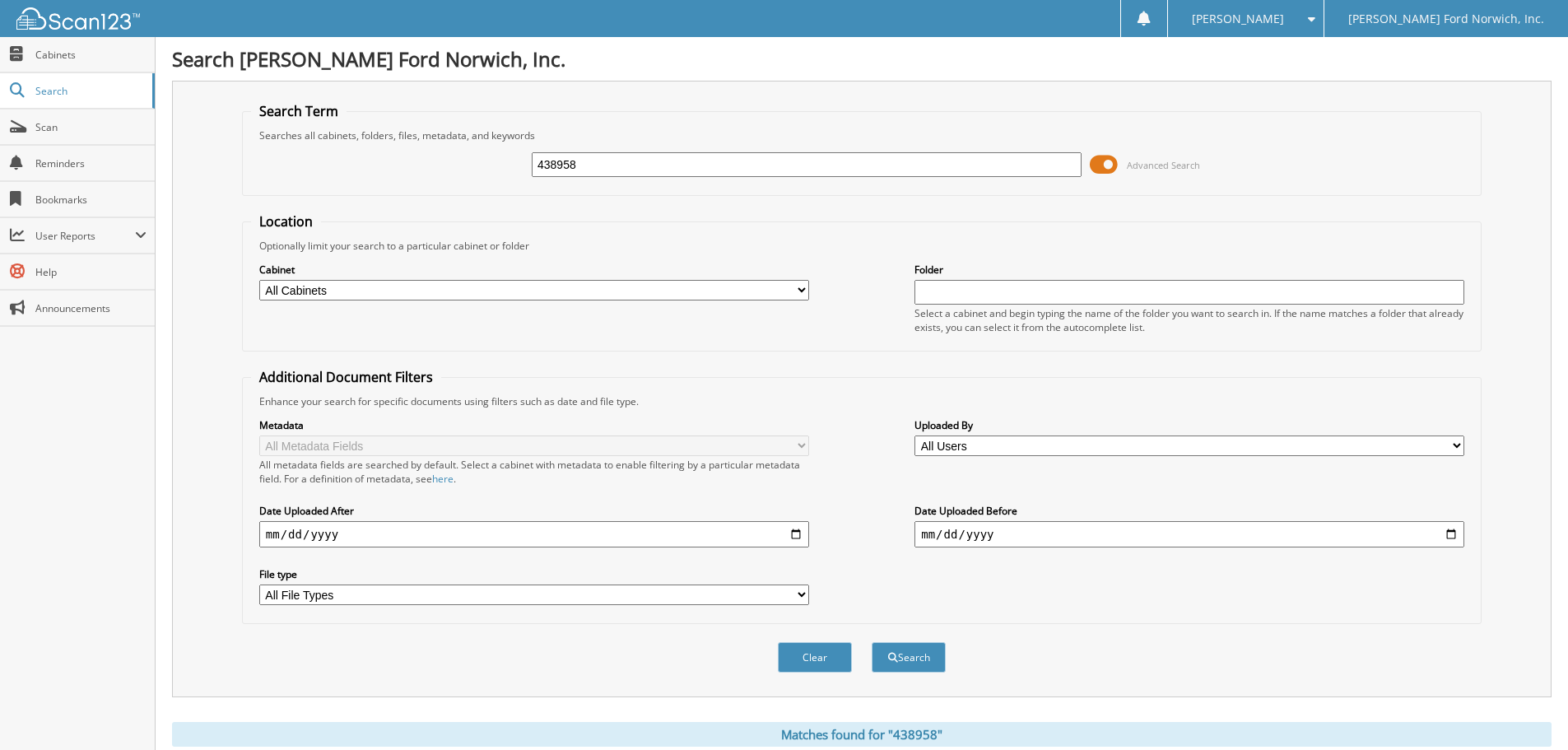
drag, startPoint x: 535, startPoint y: 158, endPoint x: 506, endPoint y: 153, distance: 29.4
click at [507, 153] on div "438958 Advanced Search" at bounding box center [862, 165] width 1222 height 45
type input "41890"
click at [872, 642] on button "Search" at bounding box center [909, 657] width 74 height 31
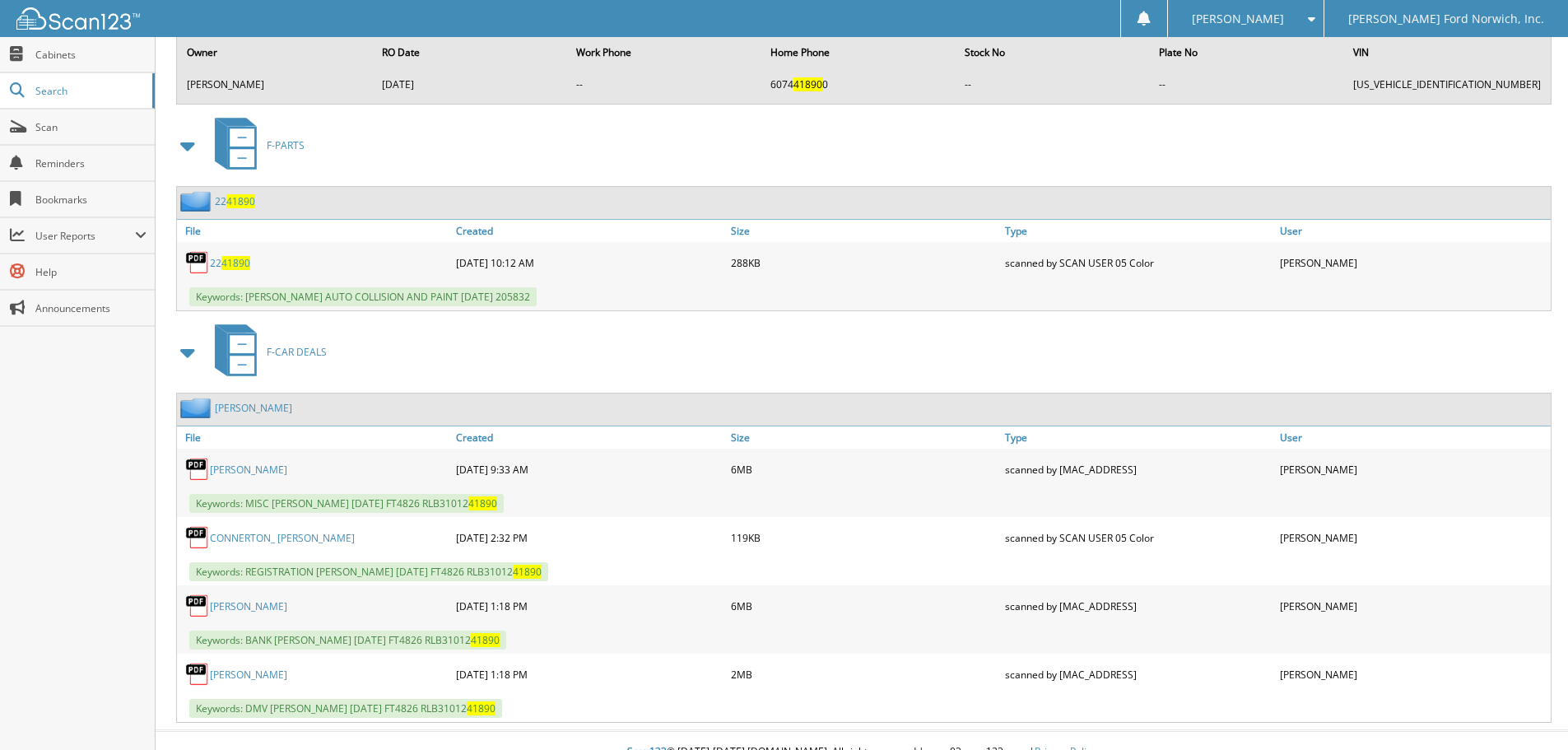
scroll to position [2368, 0]
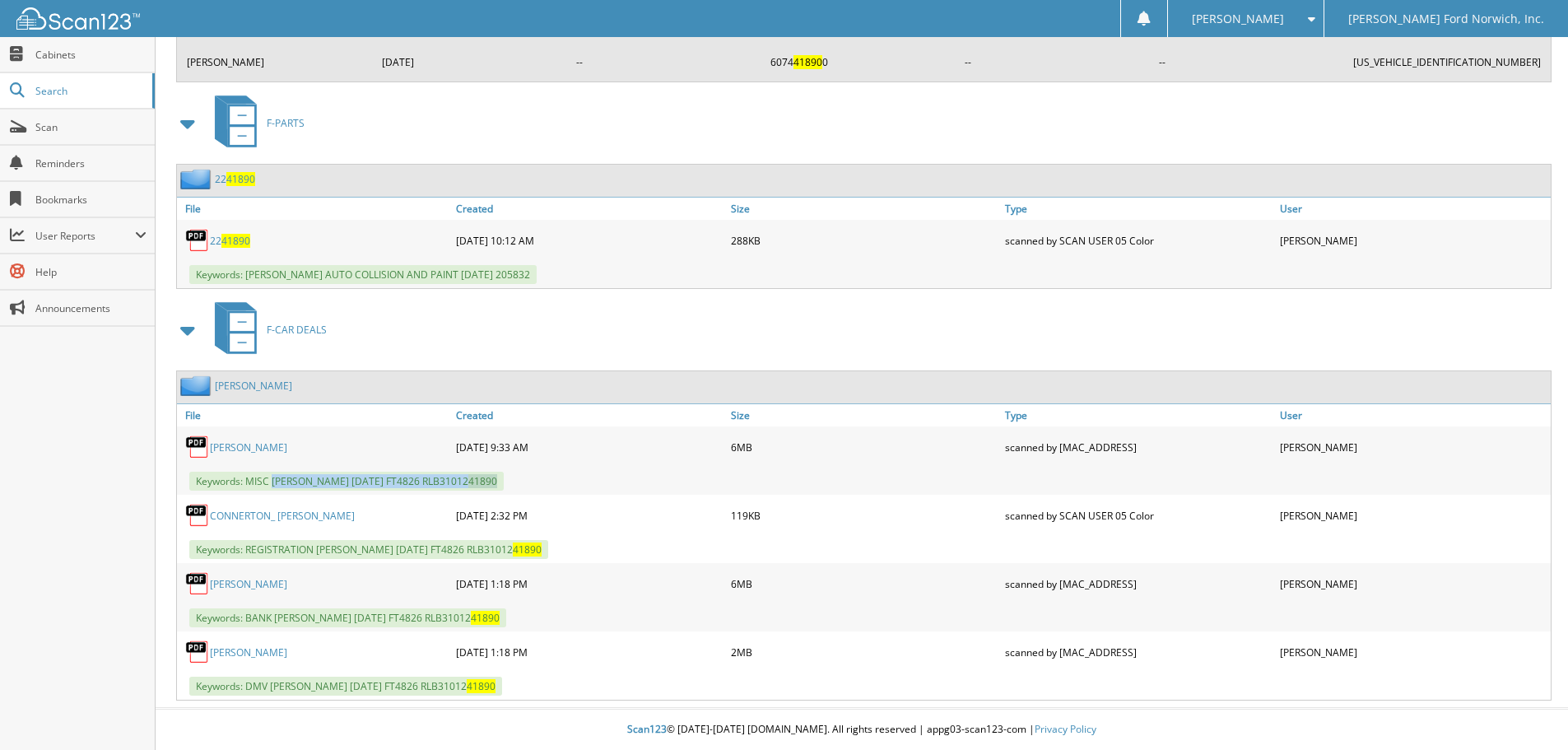
drag, startPoint x: 273, startPoint y: 482, endPoint x: 596, endPoint y: 484, distance: 323.0
click at [596, 484] on div "Keywords: MISC [PERSON_NAME] [DATE] FT4826 RLB31012 41890" at bounding box center [863, 481] width 1373 height 27
copy span "[PERSON_NAME] [DATE] FT4826 RLB31012 41890"
click at [340, 171] on div "22 41890" at bounding box center [863, 180] width 1373 height 32
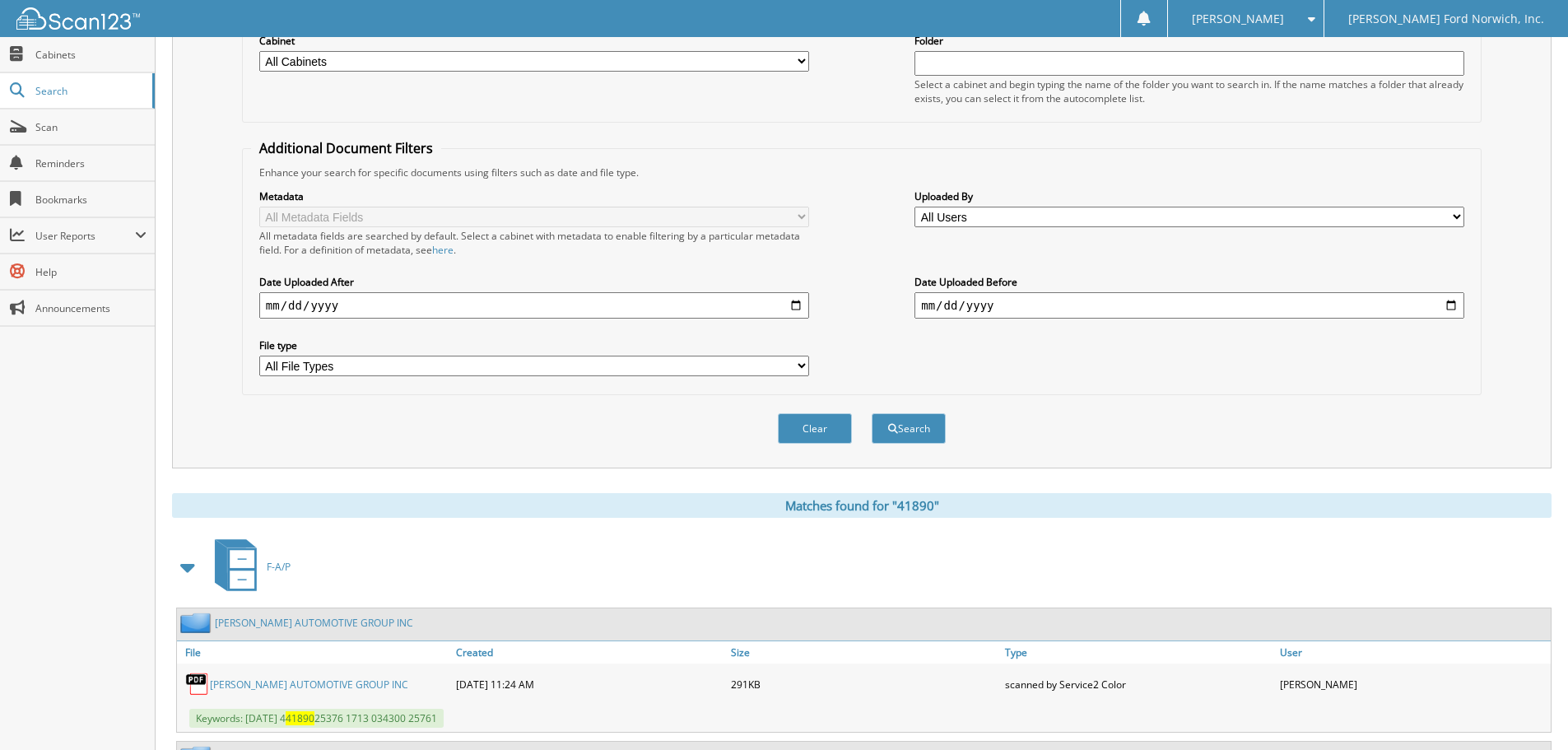
scroll to position [0, 0]
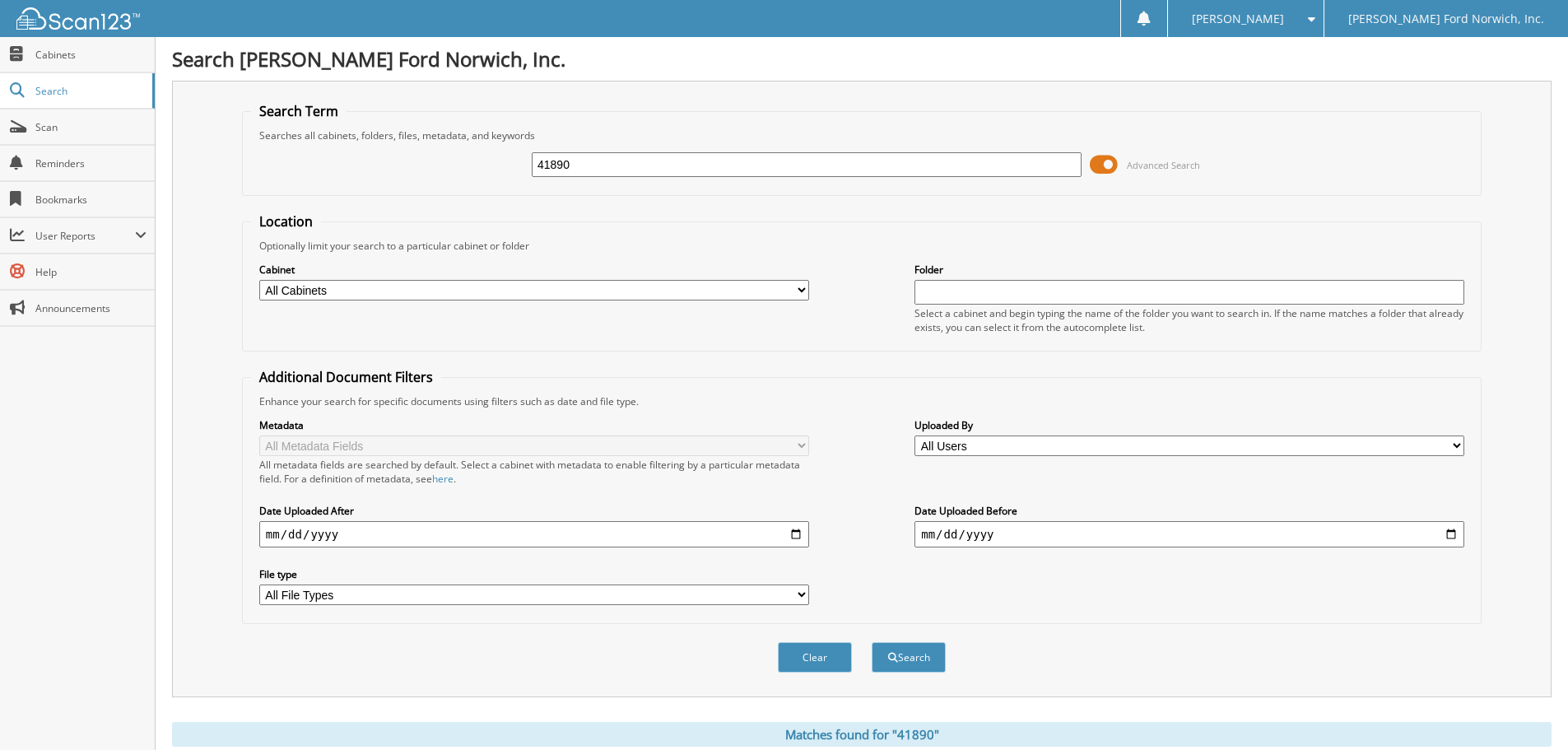
drag, startPoint x: 630, startPoint y: 172, endPoint x: 475, endPoint y: 163, distance: 155.3
click at [475, 163] on div "41890 Advanced Search" at bounding box center [862, 165] width 1222 height 45
type input "554000"
click at [872, 642] on button "Search" at bounding box center [909, 657] width 74 height 31
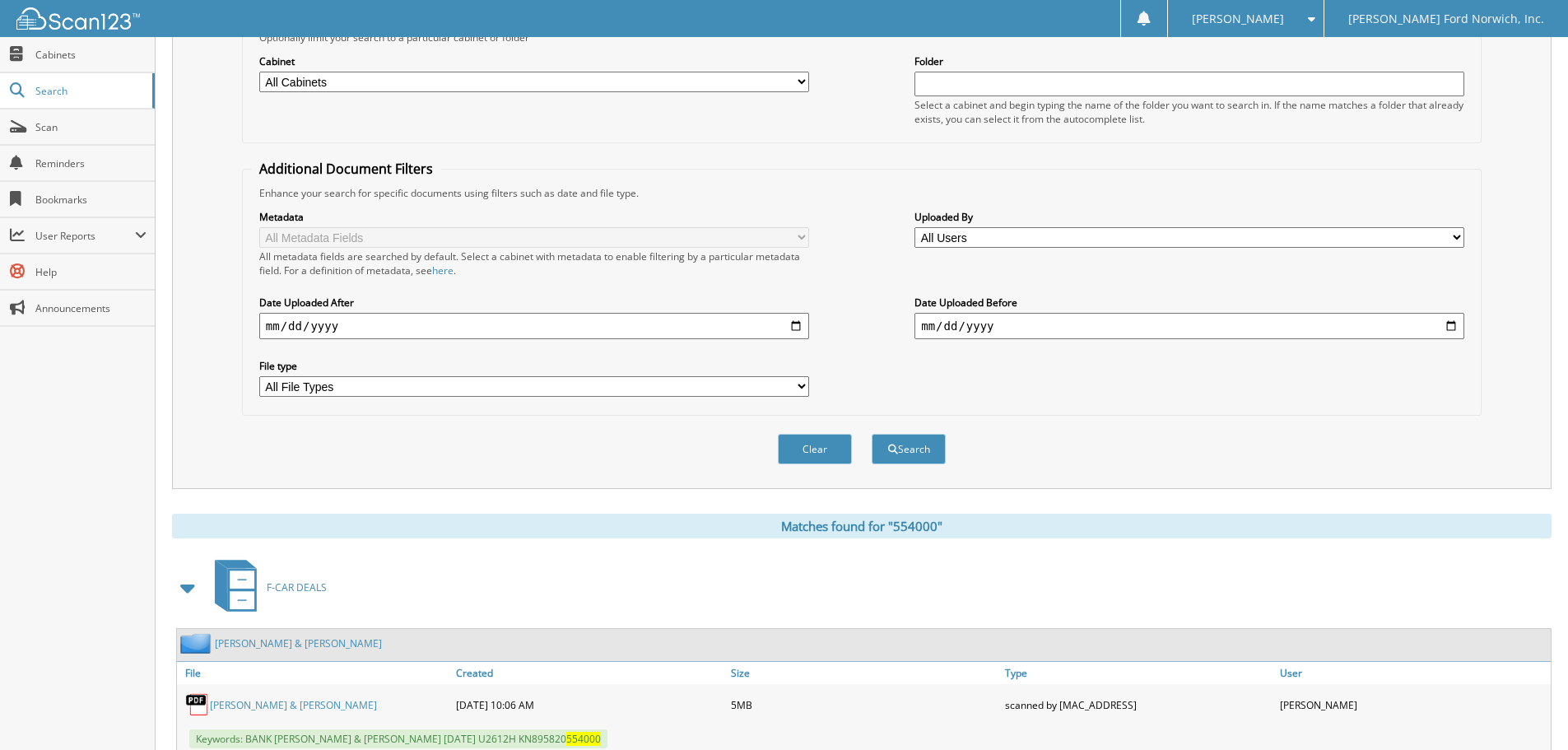
scroll to position [494, 0]
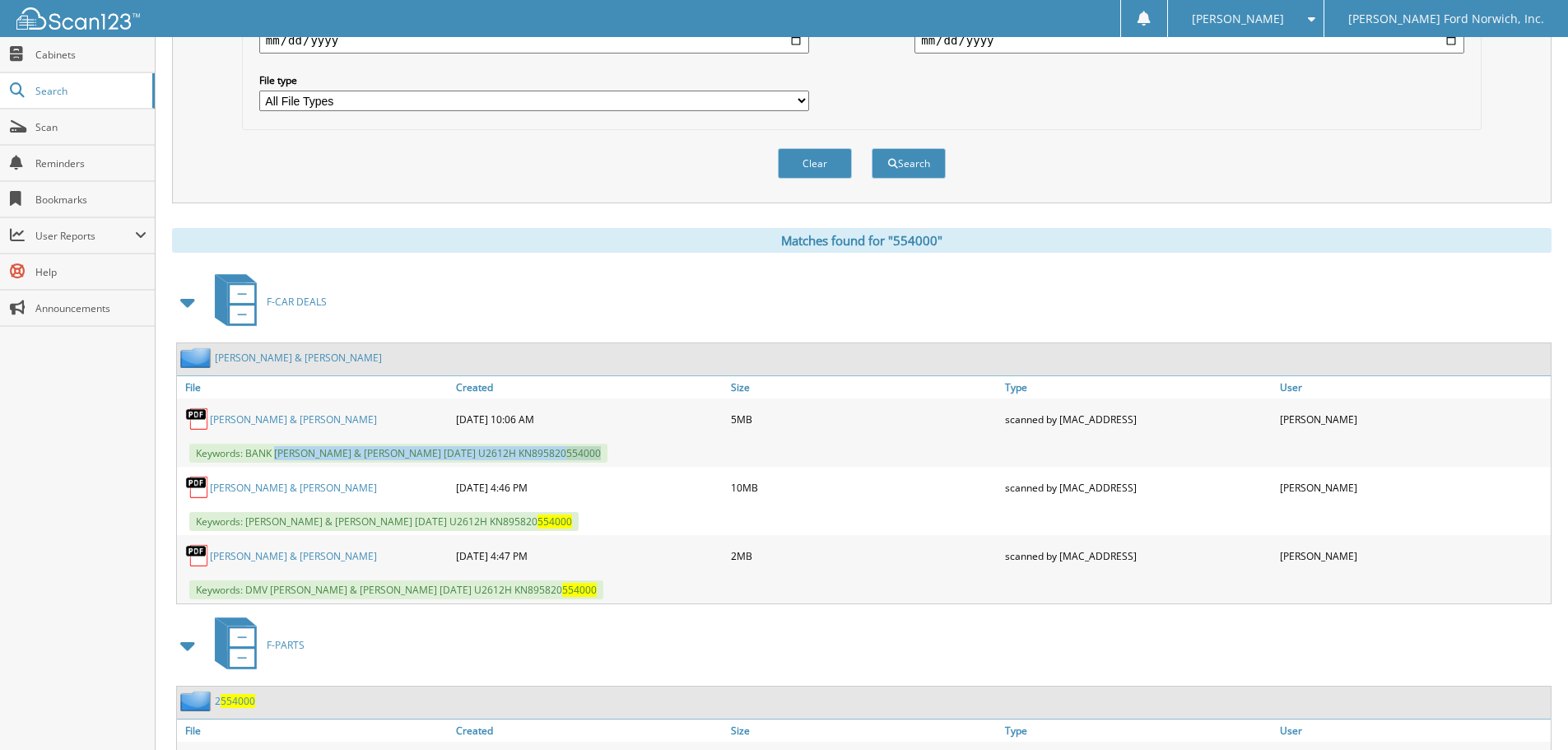
drag, startPoint x: 275, startPoint y: 454, endPoint x: 668, endPoint y: 455, distance: 393.0
click at [668, 455] on div "Keywords: BANK DUNCAN, KATHY L & O'BRIEN, ALEXANDER T 08/08/2025 U2612H KN89582…" at bounding box center [863, 453] width 1373 height 27
copy span "DUNCAN, KATHY L & O'BRIEN, ALEXANDER T 08/08/2025 U2612H KN895820 554000"
click at [326, 249] on div "Matches found for "554000"" at bounding box center [862, 240] width 1379 height 25
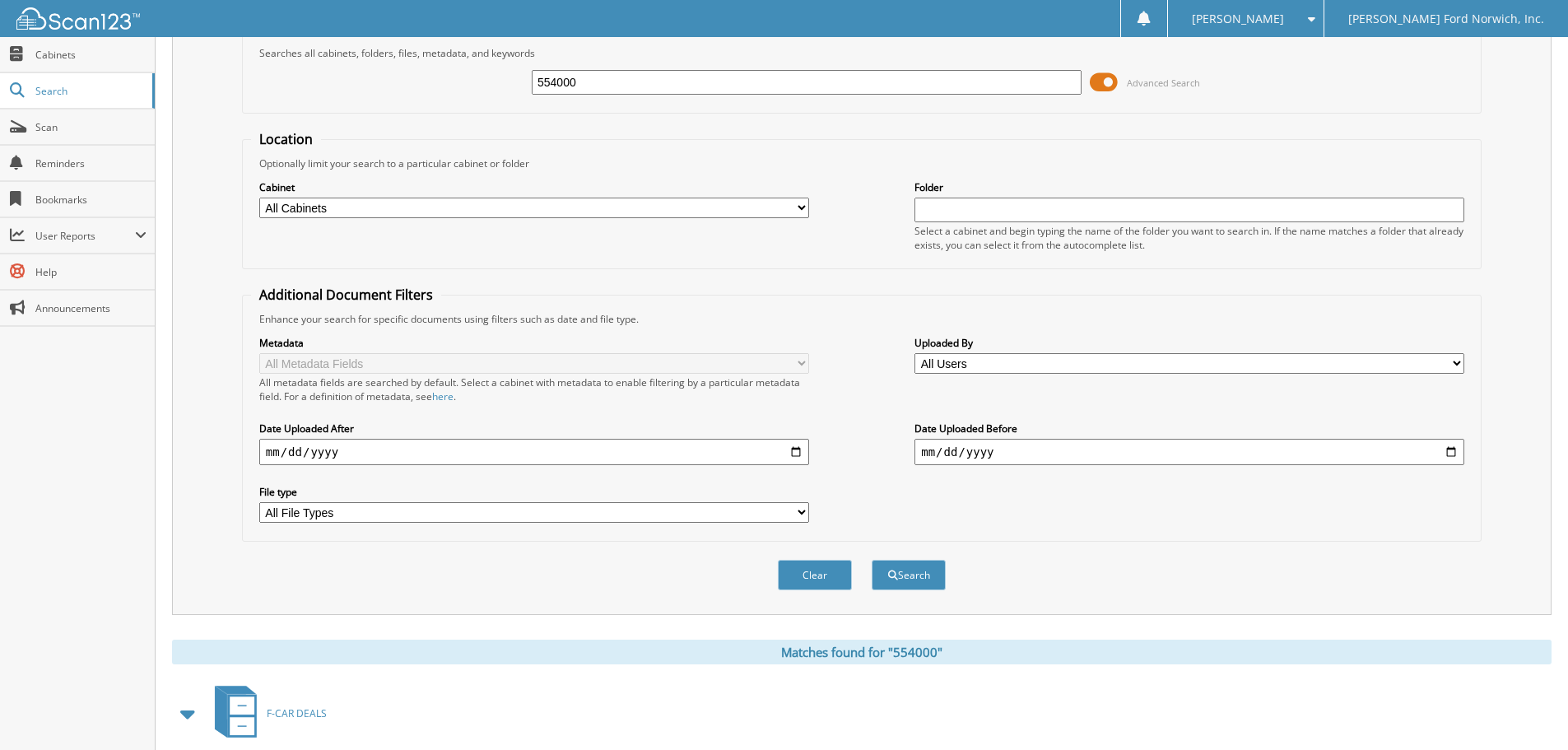
scroll to position [0, 0]
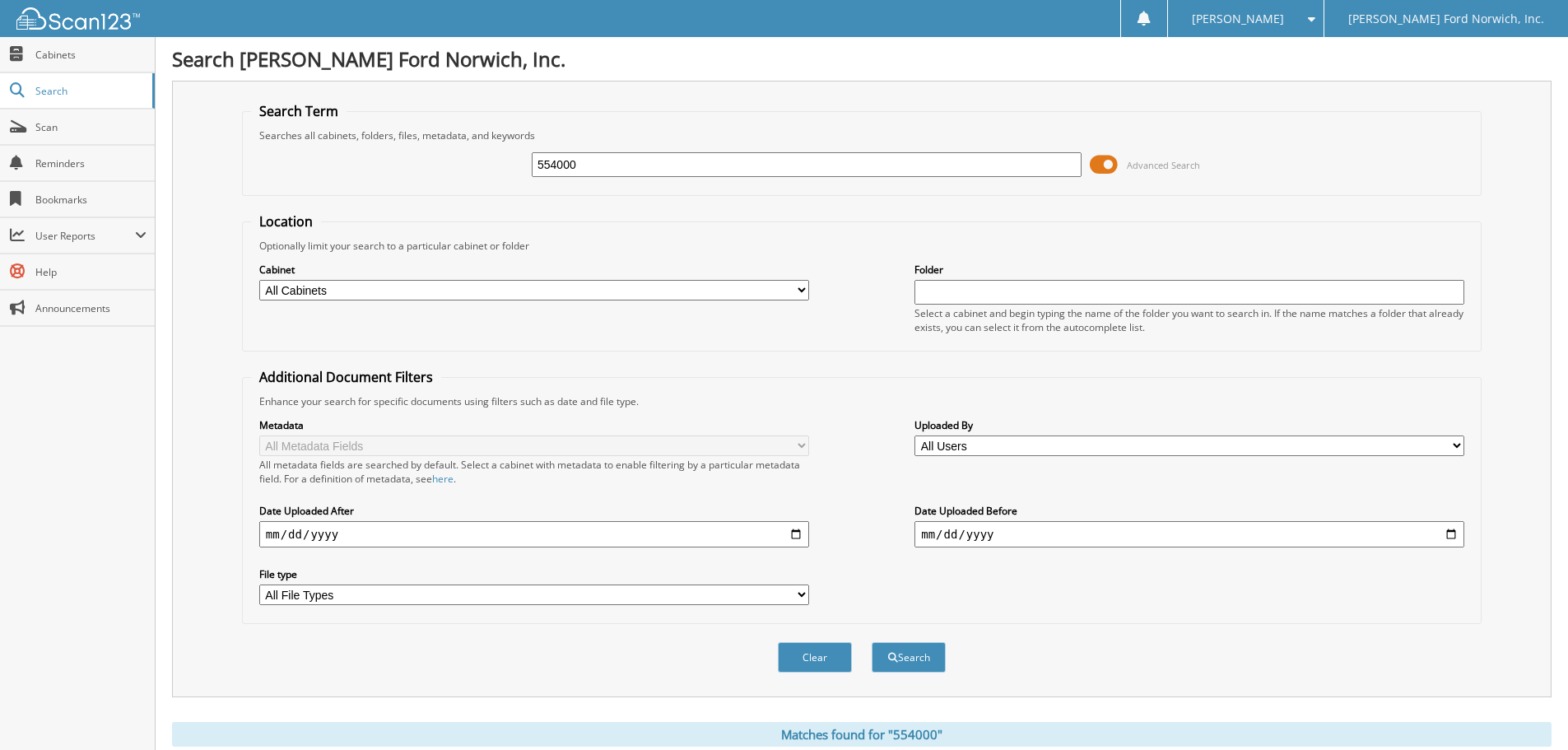
drag, startPoint x: 596, startPoint y: 168, endPoint x: 436, endPoint y: 139, distance: 162.6
click at [436, 139] on fieldset "Search Term Searches all cabinets, folders, files, metadata, and keywords 55400…" at bounding box center [862, 148] width 1240 height 93
type input "437094"
click at [872, 642] on button "Search" at bounding box center [909, 657] width 74 height 31
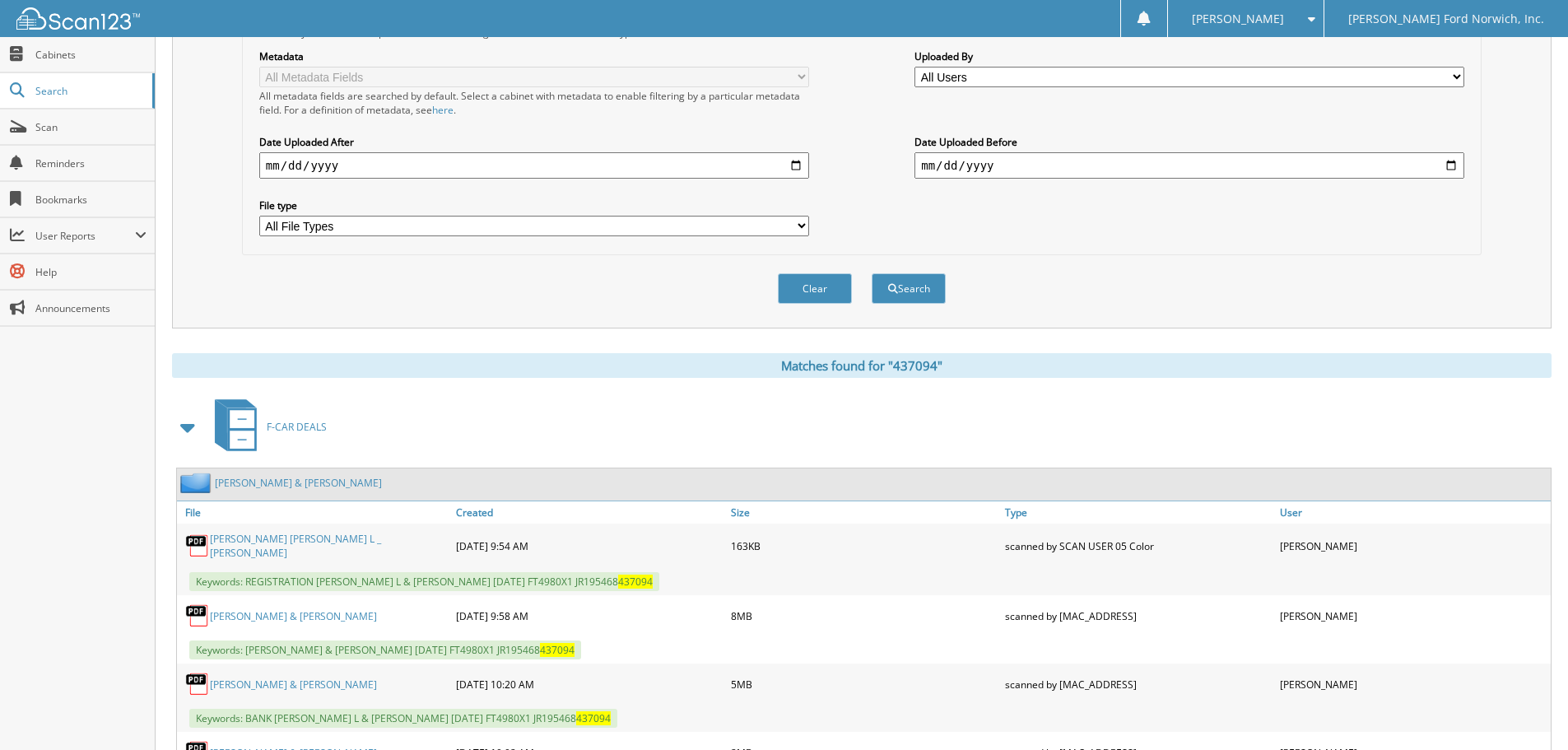
scroll to position [466, 0]
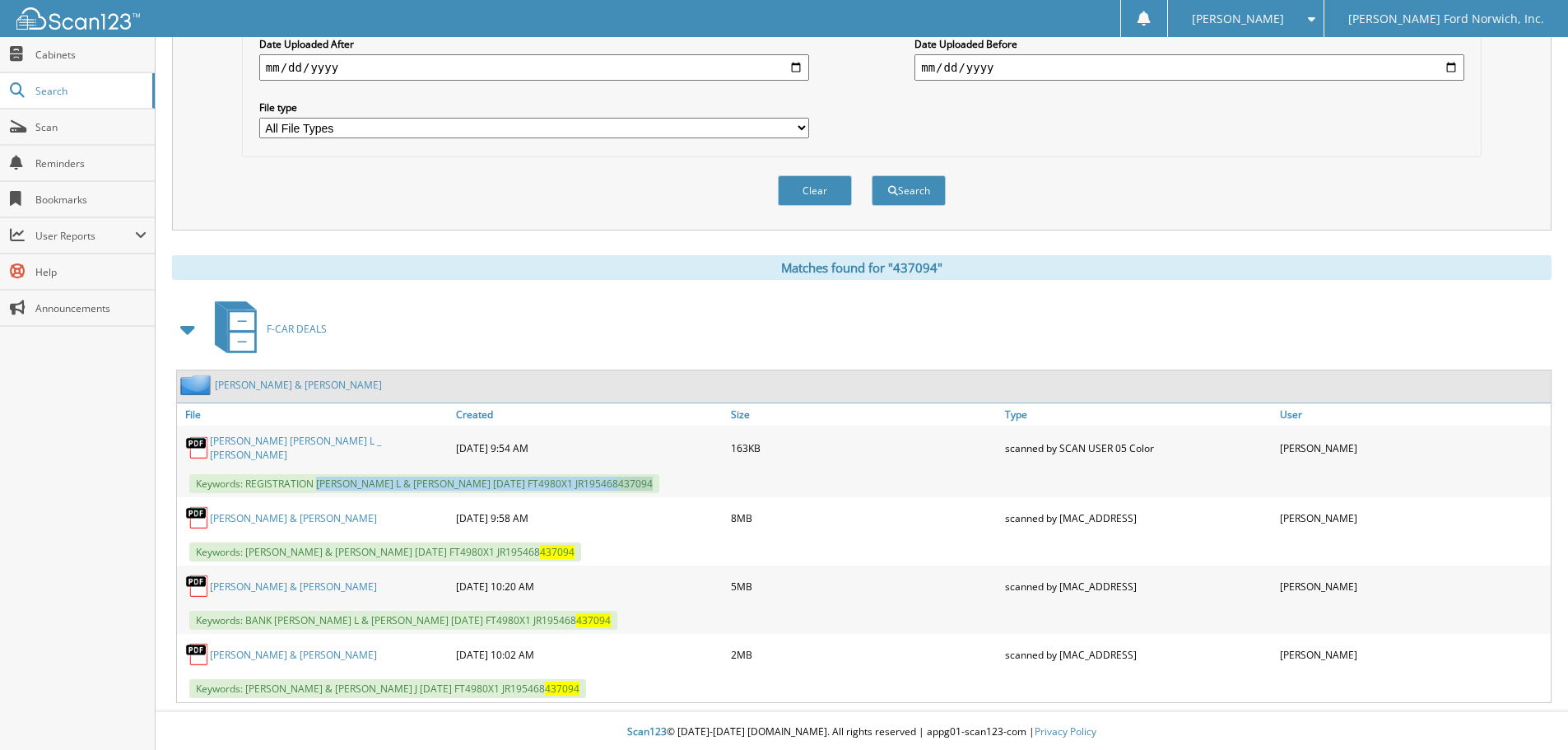
drag, startPoint x: 320, startPoint y: 479, endPoint x: 688, endPoint y: 484, distance: 368.0
click at [688, 484] on div "Keywords: REGISTRATION [PERSON_NAME] & [PERSON_NAME] J [DATE] FT4980X1 JR195468…" at bounding box center [863, 483] width 1373 height 27
copy span "GALLAGHER, ASHLEY L & SCOTT J 06/30/2025 FT4980X1 JR195468 437094"
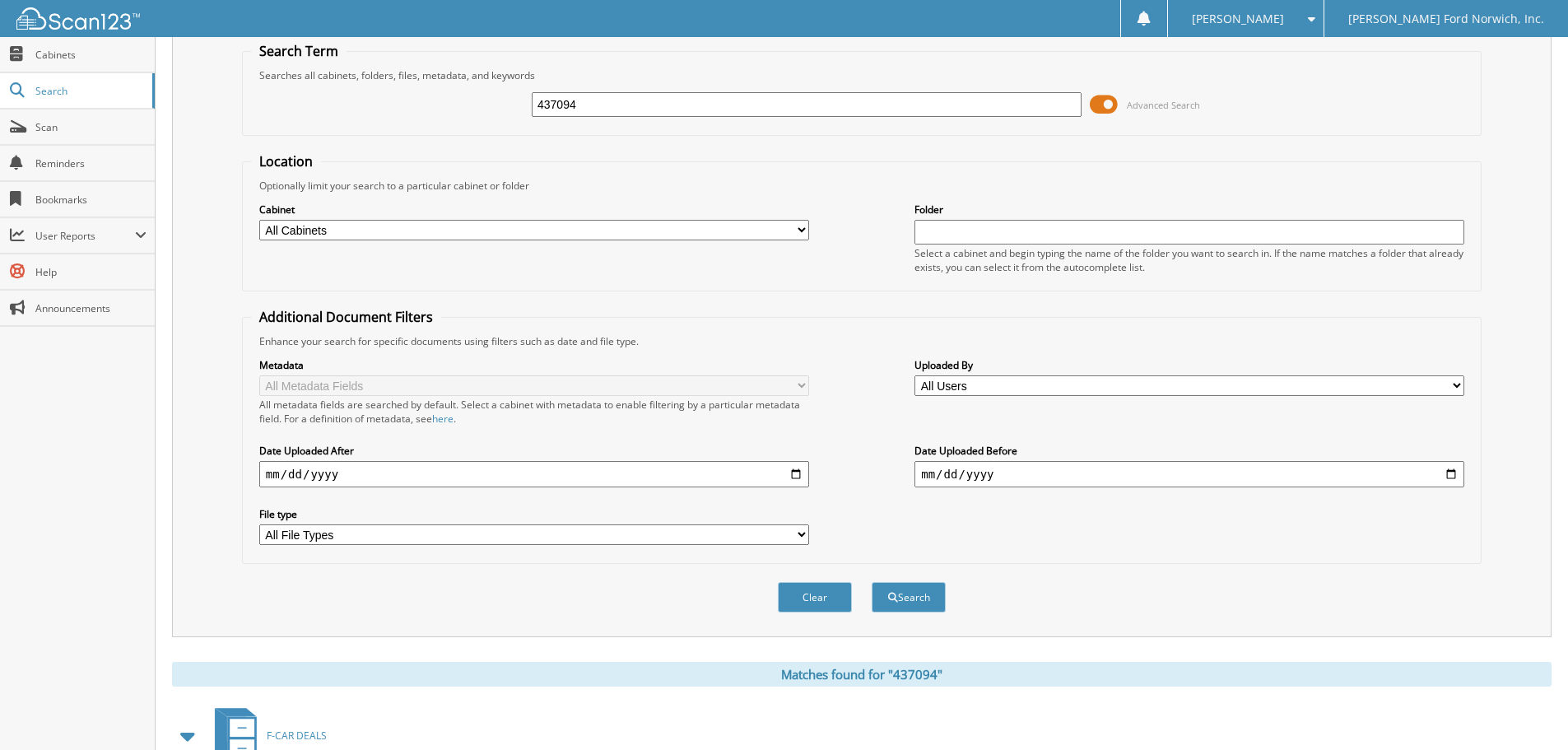
scroll to position [0, 0]
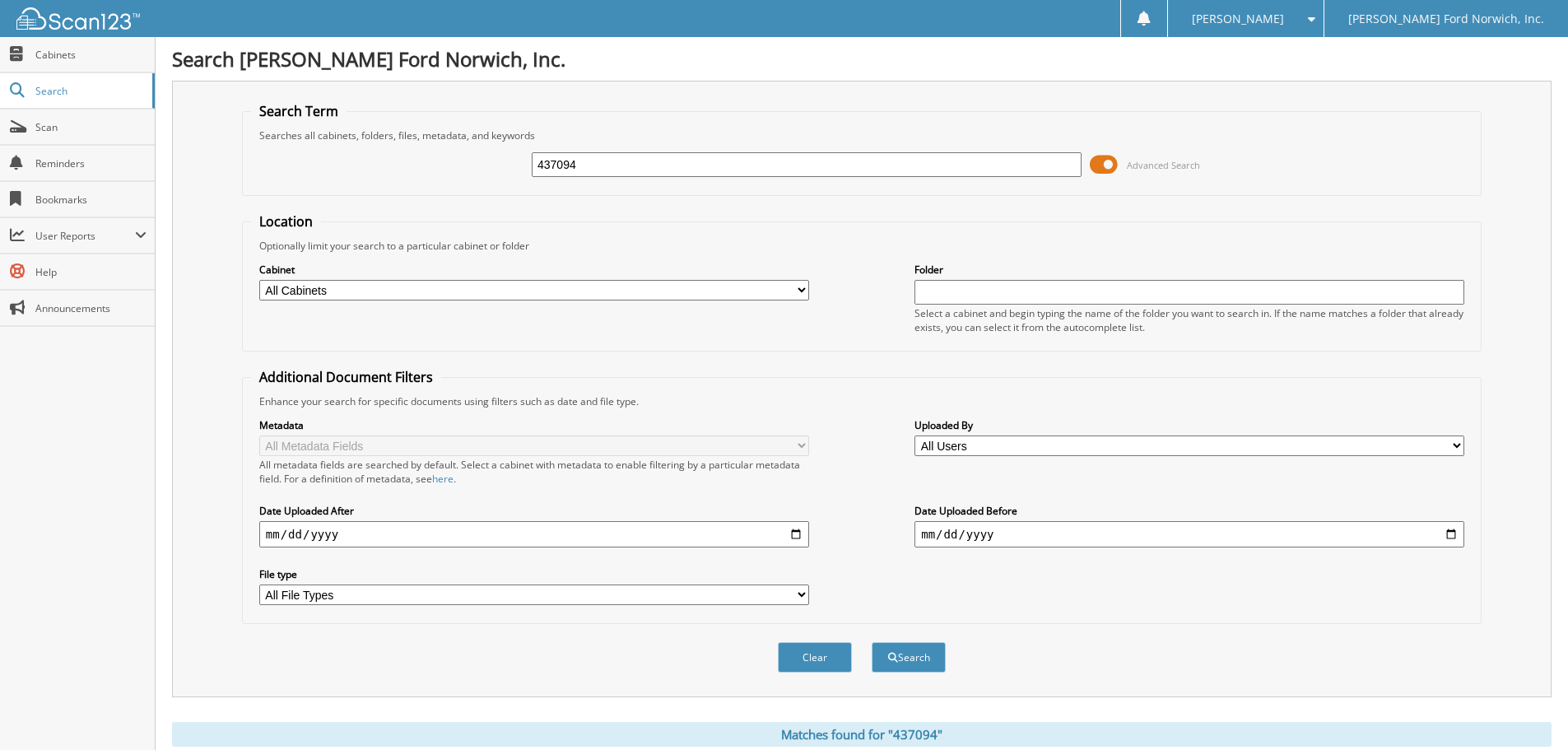
drag, startPoint x: 615, startPoint y: 169, endPoint x: 450, endPoint y: 156, distance: 165.5
click at [450, 156] on div "437094 Advanced Search" at bounding box center [862, 165] width 1222 height 45
type input "545363"
click at [872, 642] on button "Search" at bounding box center [909, 657] width 74 height 31
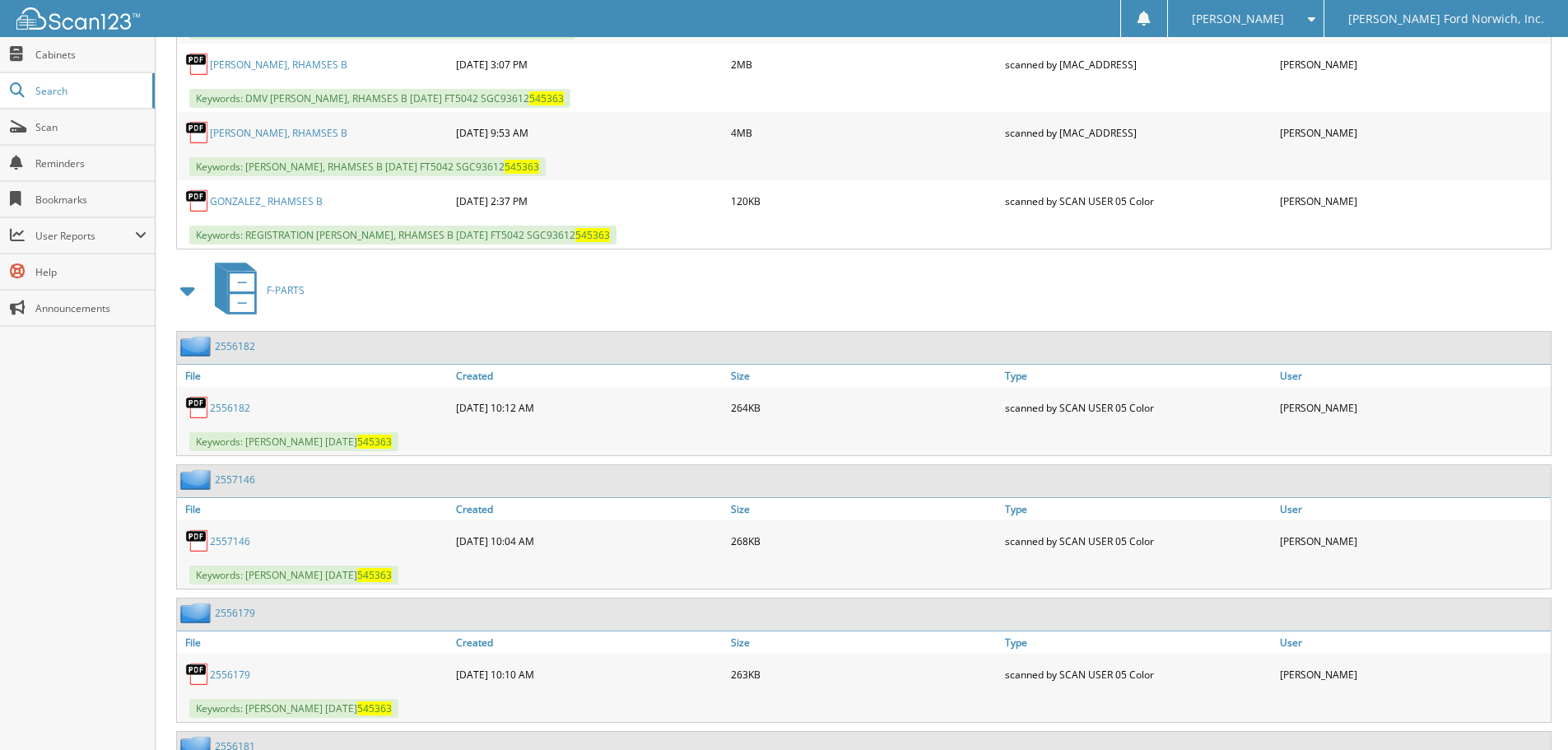
scroll to position [741, 0]
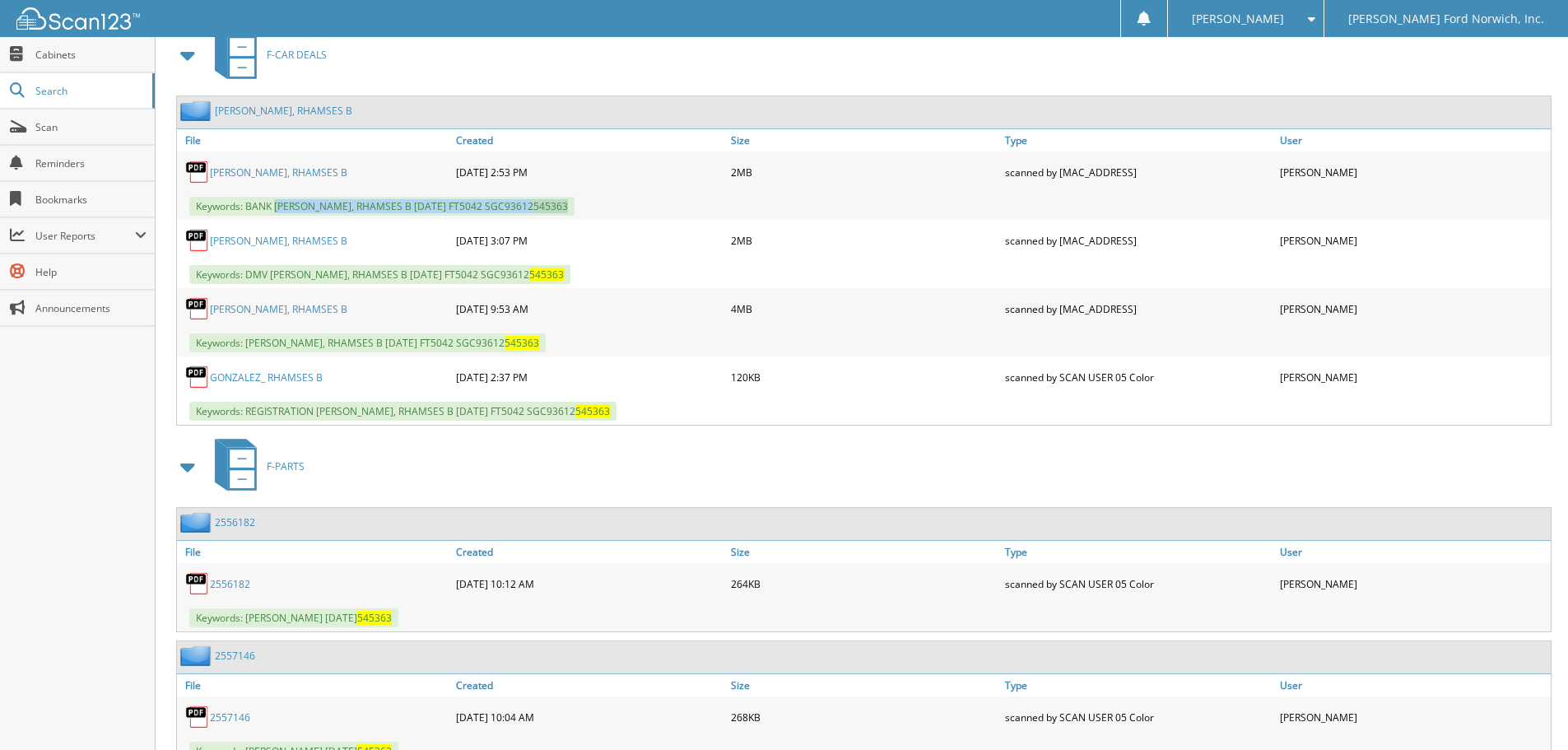
drag, startPoint x: 278, startPoint y: 207, endPoint x: 585, endPoint y: 201, distance: 307.1
click at [585, 201] on div "Keywords: BANK GONZALEZ, RHAMSES B 08/11/2025 FT5042 SGC93612 545363" at bounding box center [863, 207] width 1373 height 27
copy span "GONZALEZ, RHAMSES B 08/11/2025 FT5042 SGC93612 545363"
click at [575, 64] on div "F-CAR DEALS" at bounding box center [862, 55] width 1379 height 65
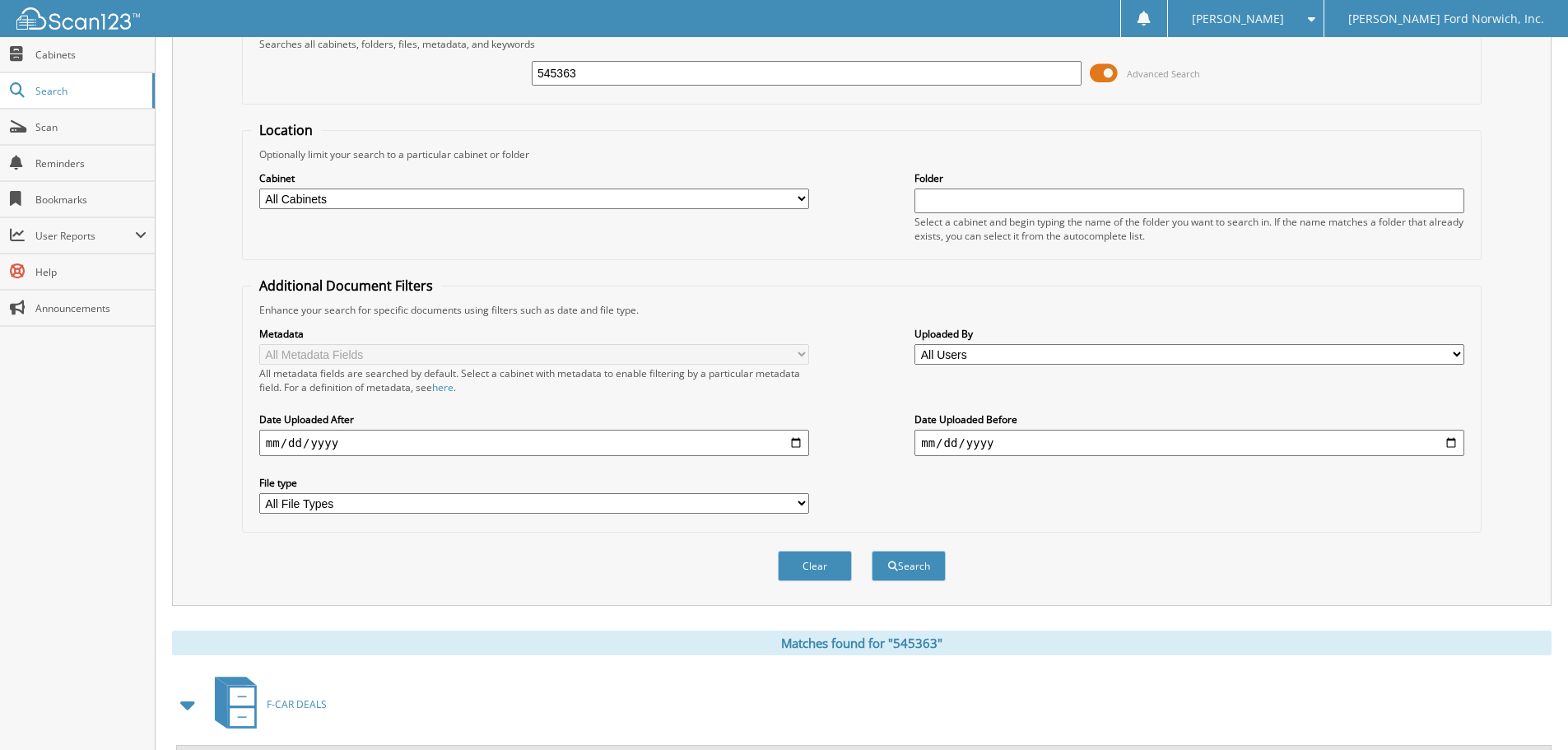
scroll to position [0, 0]
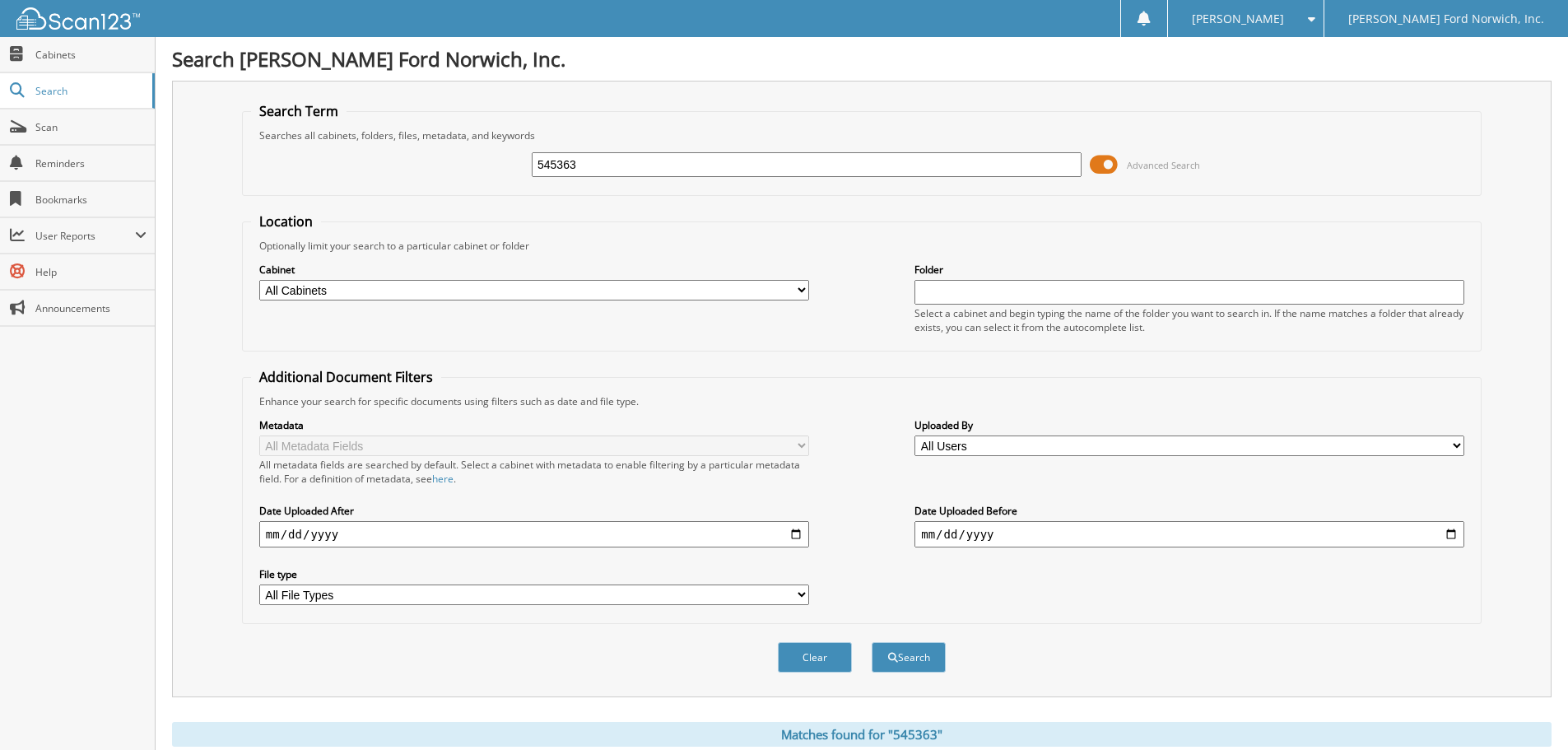
drag, startPoint x: 589, startPoint y: 170, endPoint x: 452, endPoint y: 147, distance: 138.9
click at [452, 147] on div "545363 Advanced Search" at bounding box center [862, 165] width 1222 height 45
type input "552772"
click at [872, 642] on button "Search" at bounding box center [909, 657] width 74 height 31
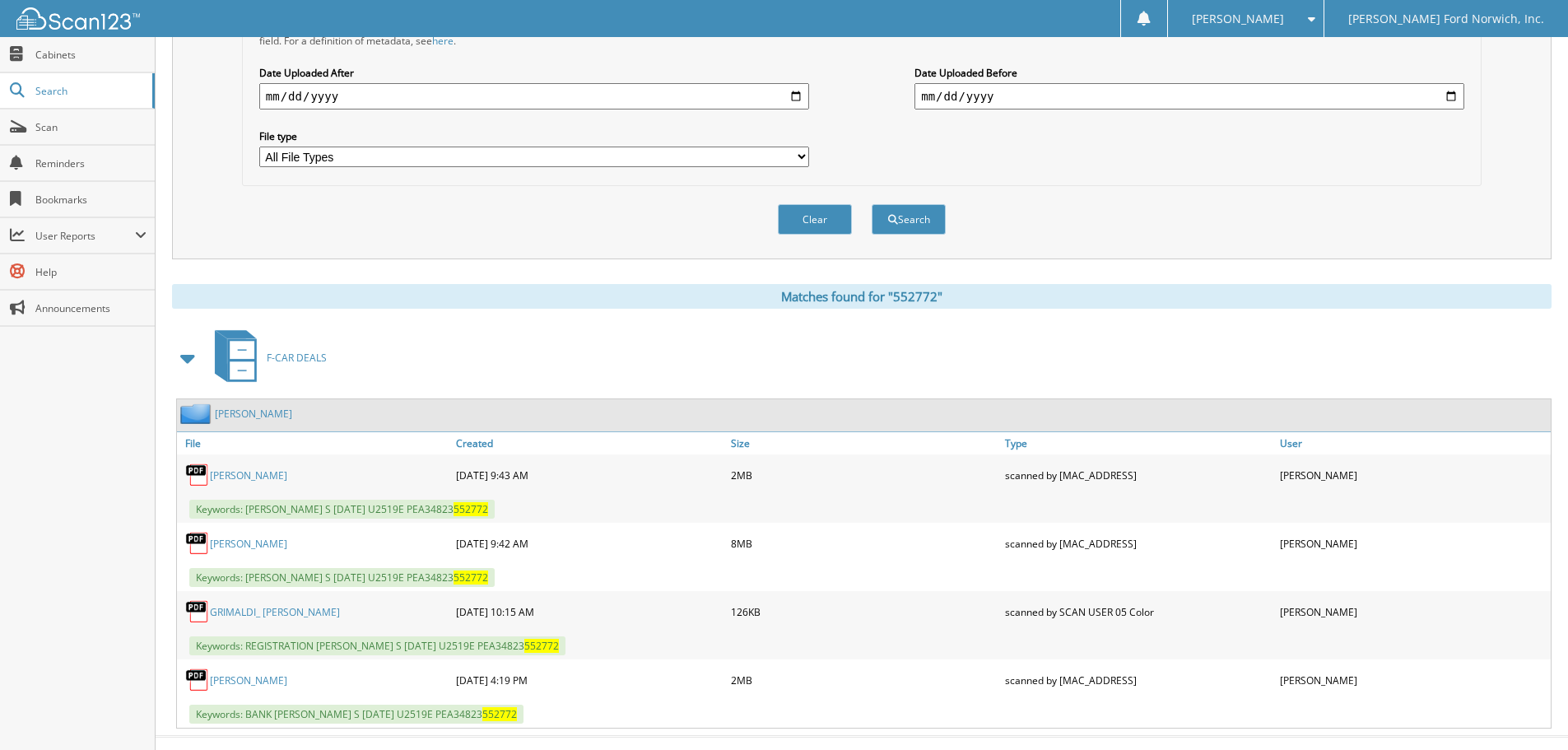
scroll to position [466, 0]
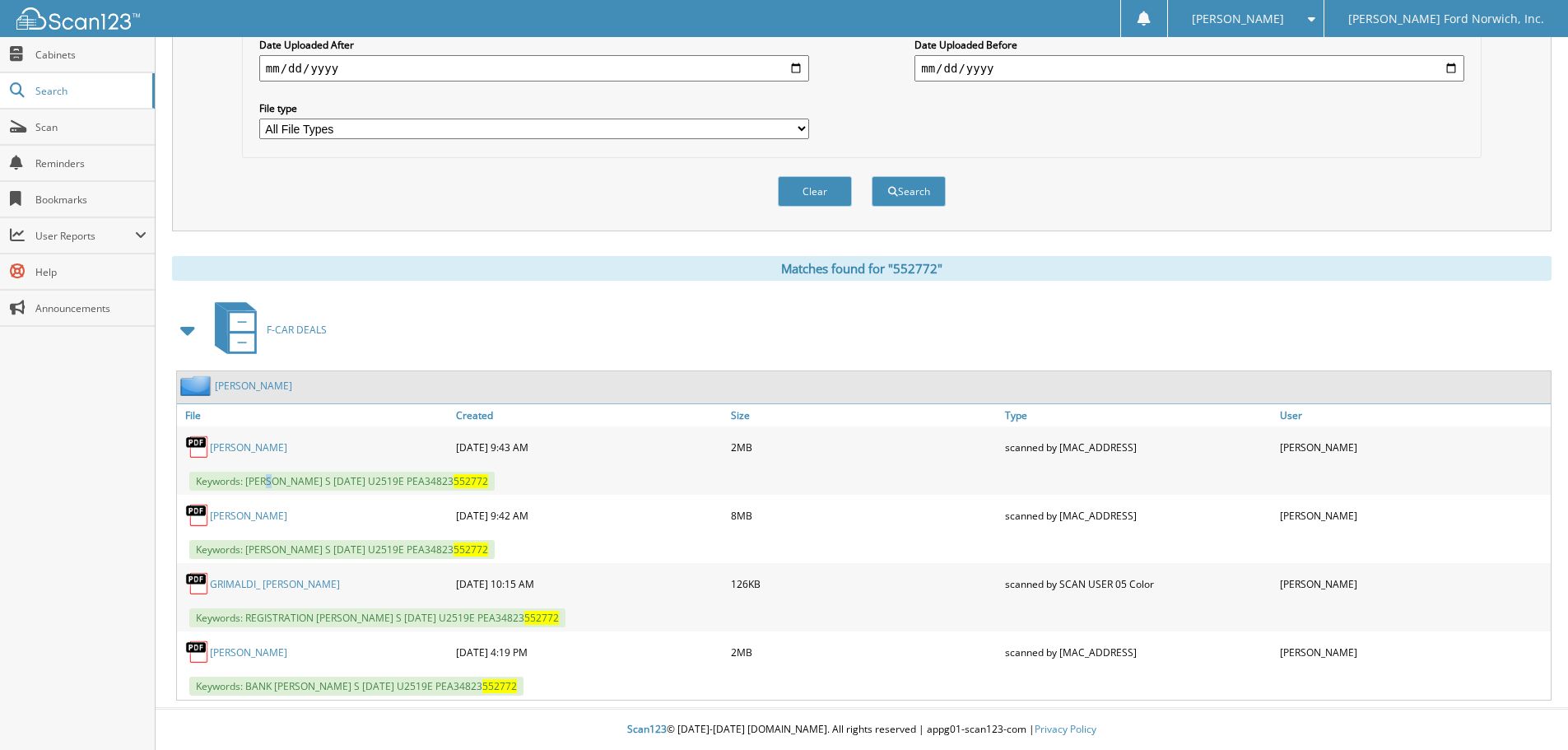
click at [273, 479] on span "Keywords: [PERSON_NAME] S [DATE] U2519E PEA34823 552772" at bounding box center [342, 481] width 305 height 19
click at [269, 482] on span "Keywords: [PERSON_NAME] S [DATE] U2519E PEA34823 552772" at bounding box center [342, 481] width 305 height 19
drag, startPoint x: 272, startPoint y: 482, endPoint x: 571, endPoint y: 489, distance: 299.1
click at [571, 489] on div "Keywords: [PERSON_NAME] S [DATE] U2519E PEA34823 552772" at bounding box center [863, 481] width 1373 height 27
copy span "[PERSON_NAME] S [DATE] U2519E PEA34823 552772"
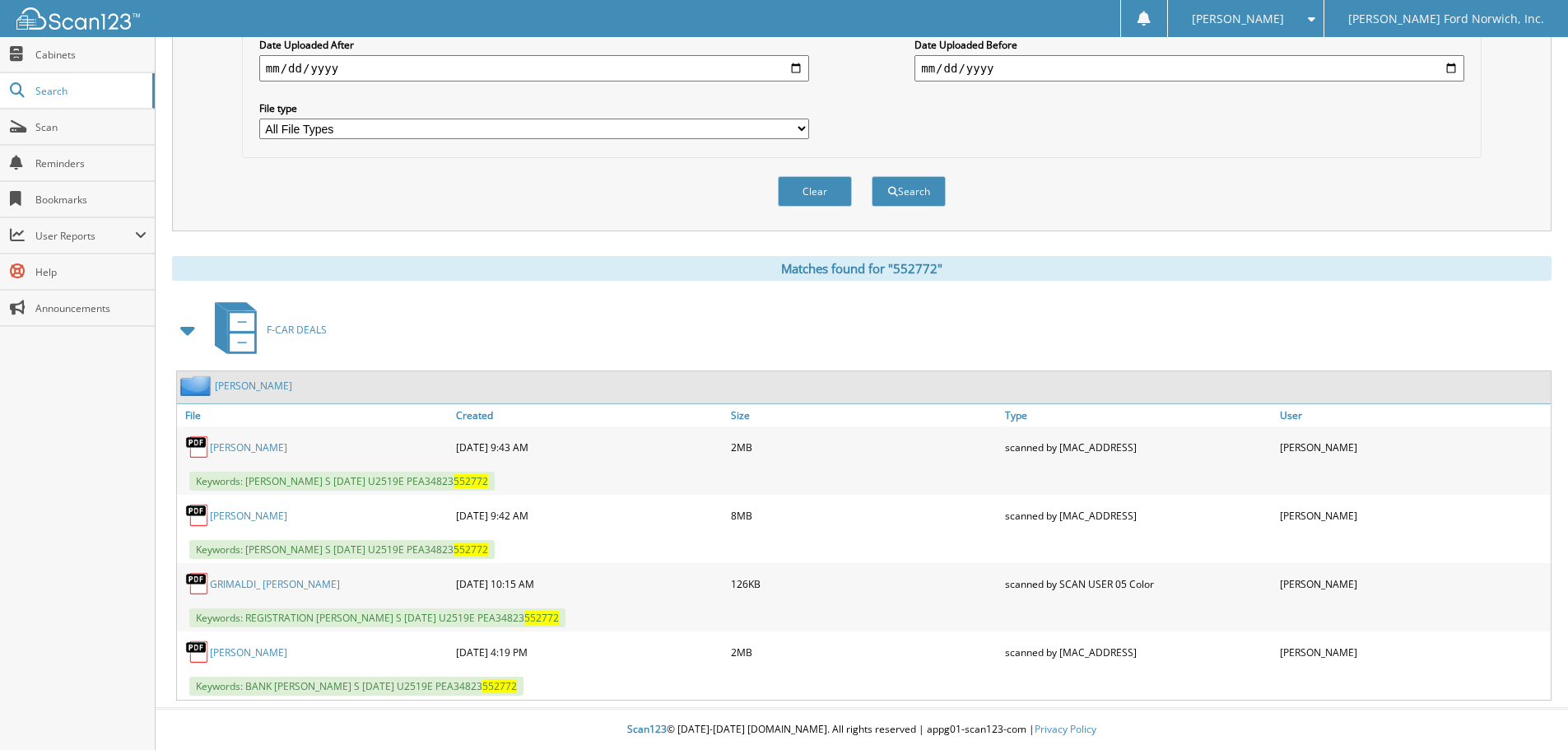
click at [294, 212] on div "Clear Search" at bounding box center [862, 191] width 1240 height 67
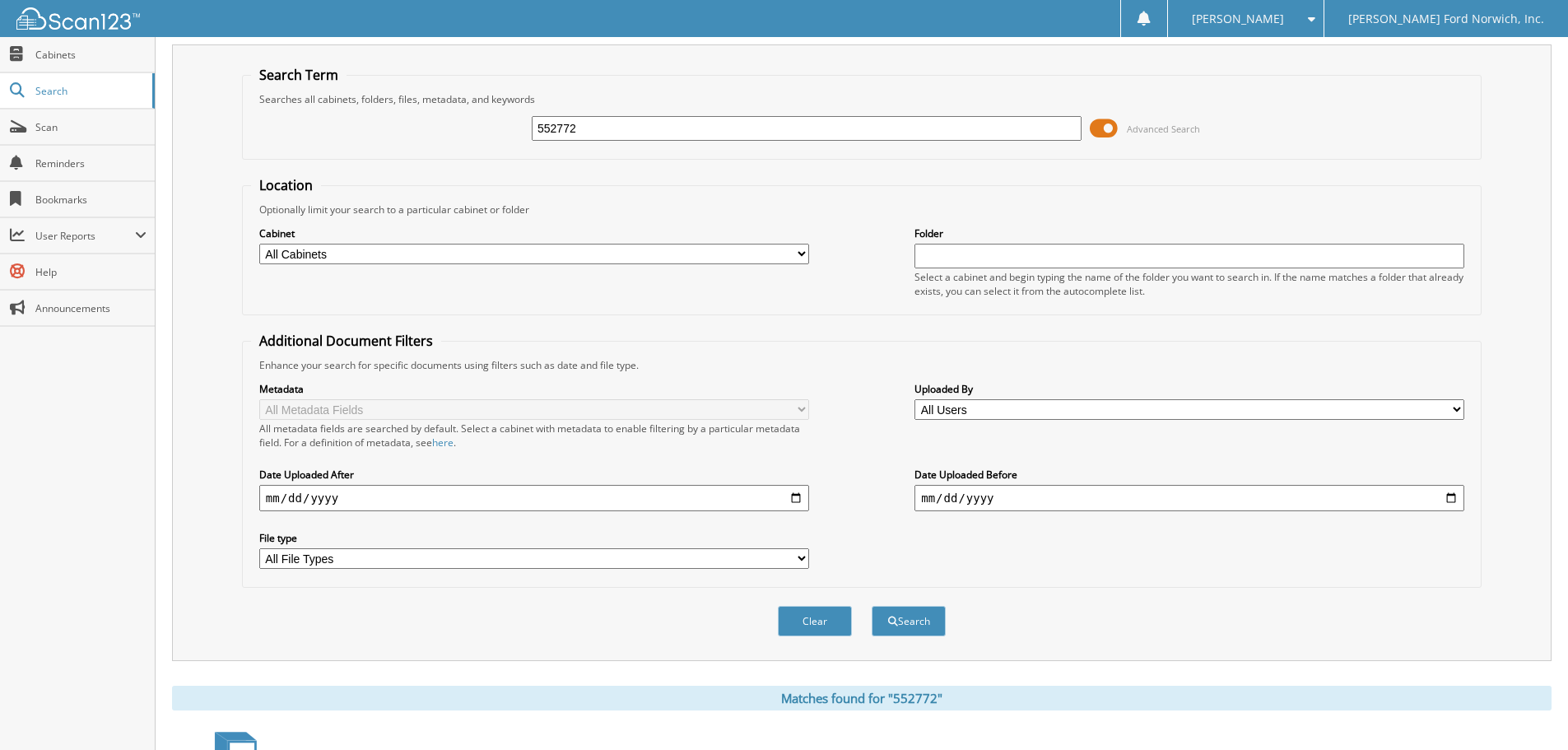
scroll to position [0, 0]
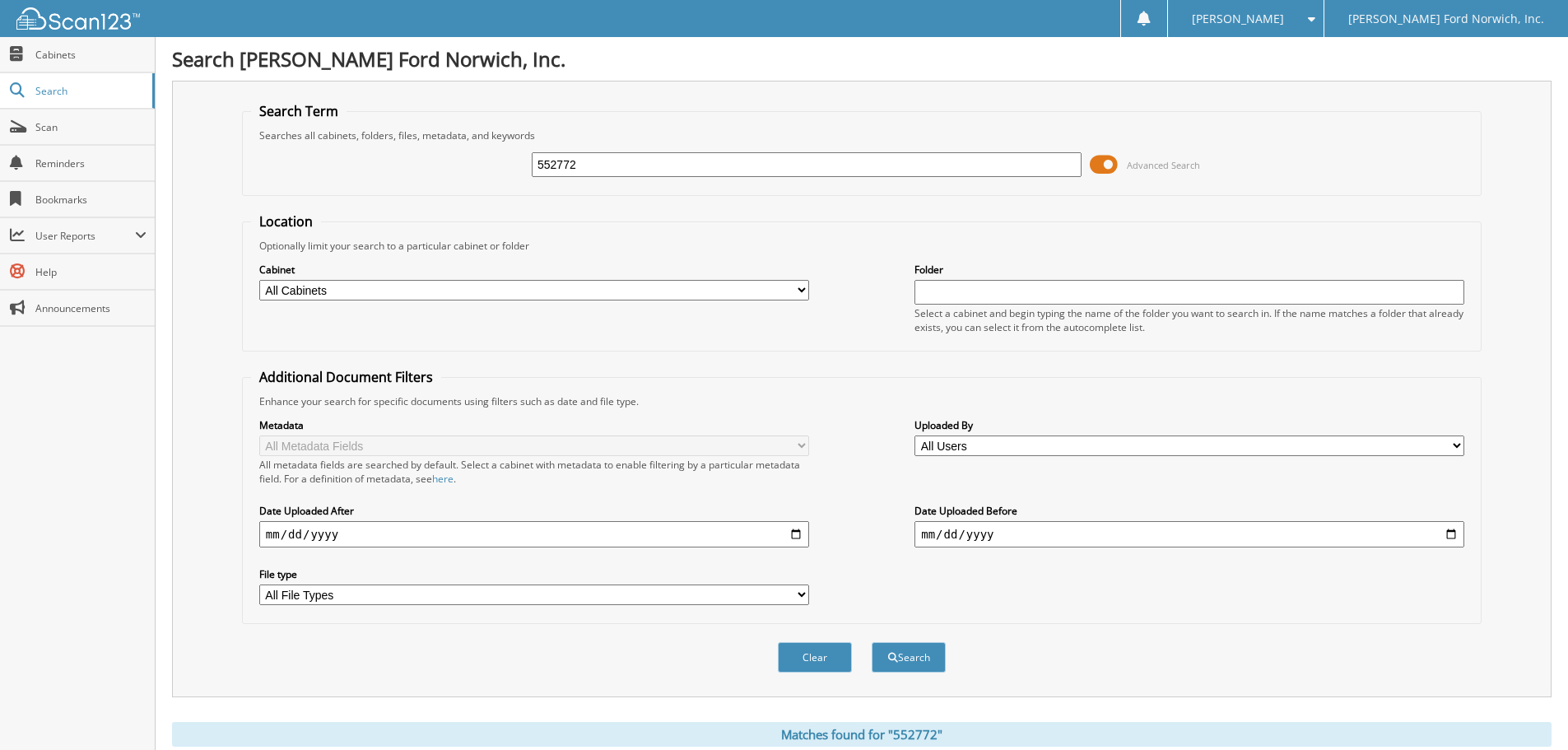
drag, startPoint x: 574, startPoint y: 162, endPoint x: 522, endPoint y: 147, distance: 54.1
click at [522, 147] on div "552772 Advanced Search" at bounding box center [862, 165] width 1222 height 45
type input "535428"
click at [872, 642] on button "Search" at bounding box center [909, 657] width 74 height 31
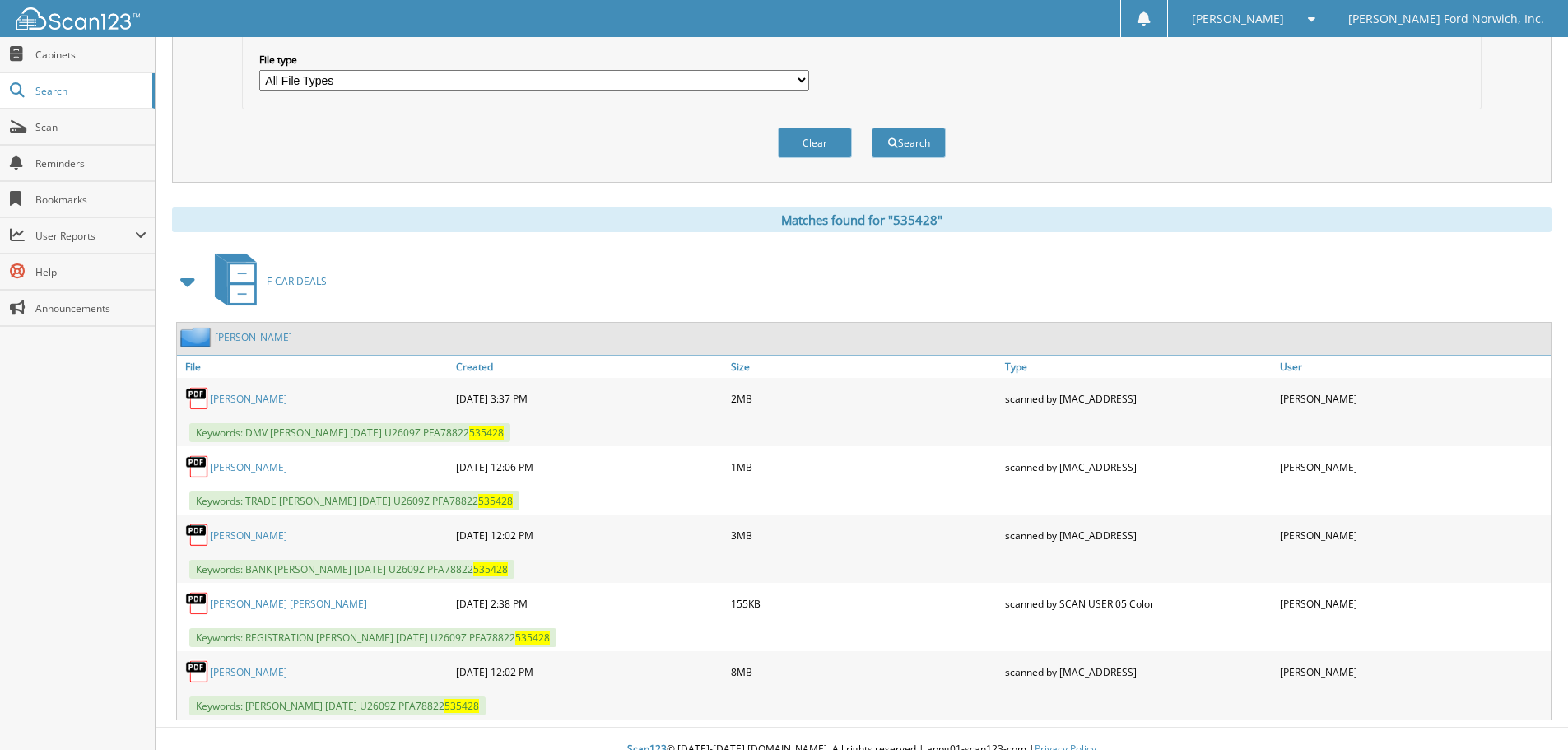
scroll to position [535, 0]
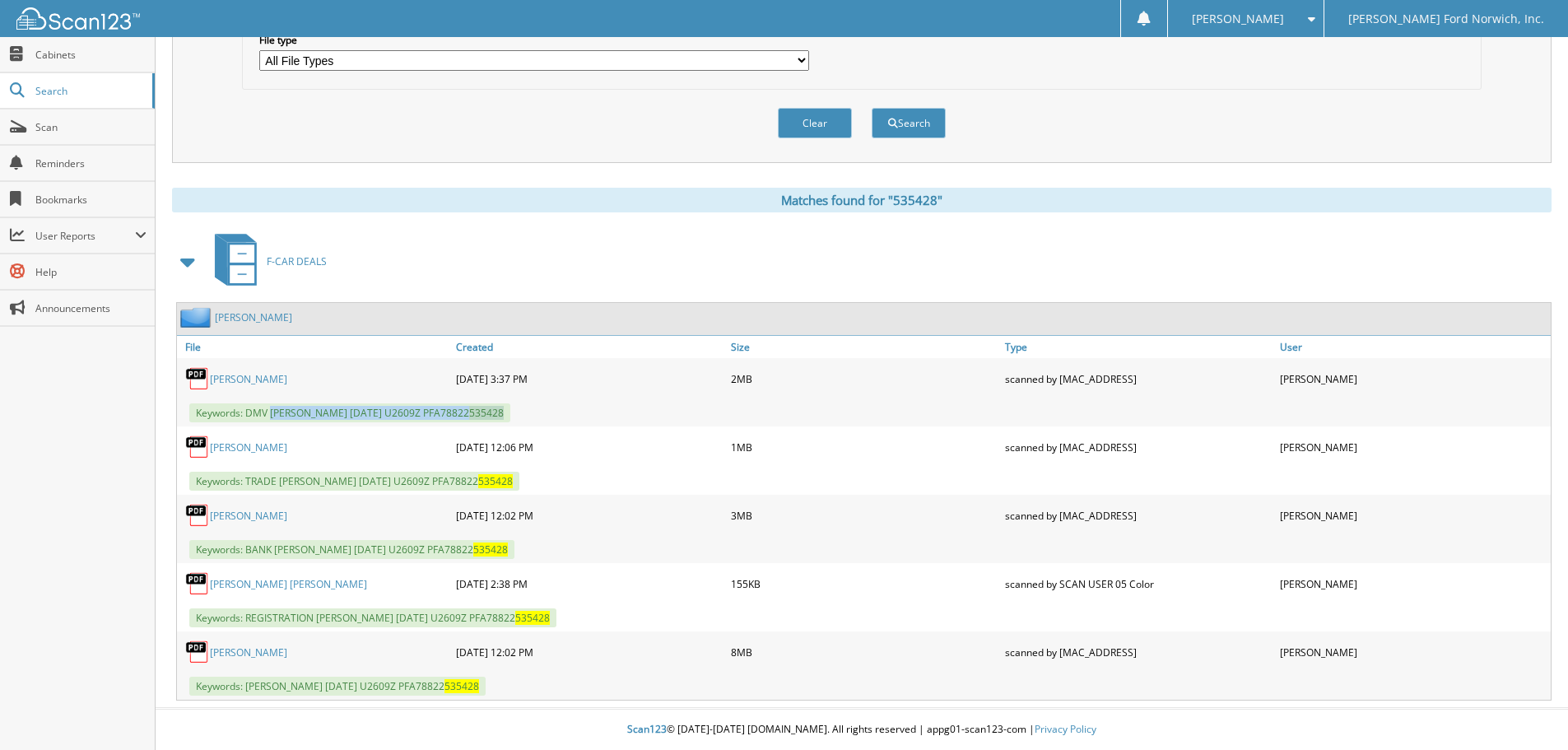
drag, startPoint x: 274, startPoint y: 410, endPoint x: 580, endPoint y: 415, distance: 306.0
click at [580, 415] on div "Keywords: DMV [PERSON_NAME] [DATE] U2609Z PFA78822 535428" at bounding box center [863, 413] width 1373 height 27
copy span "HENRIKSEN, RICHARD L 08/15/2025 U2609Z PFA78822 535428"
click at [303, 134] on div "Clear Search" at bounding box center [862, 123] width 1240 height 67
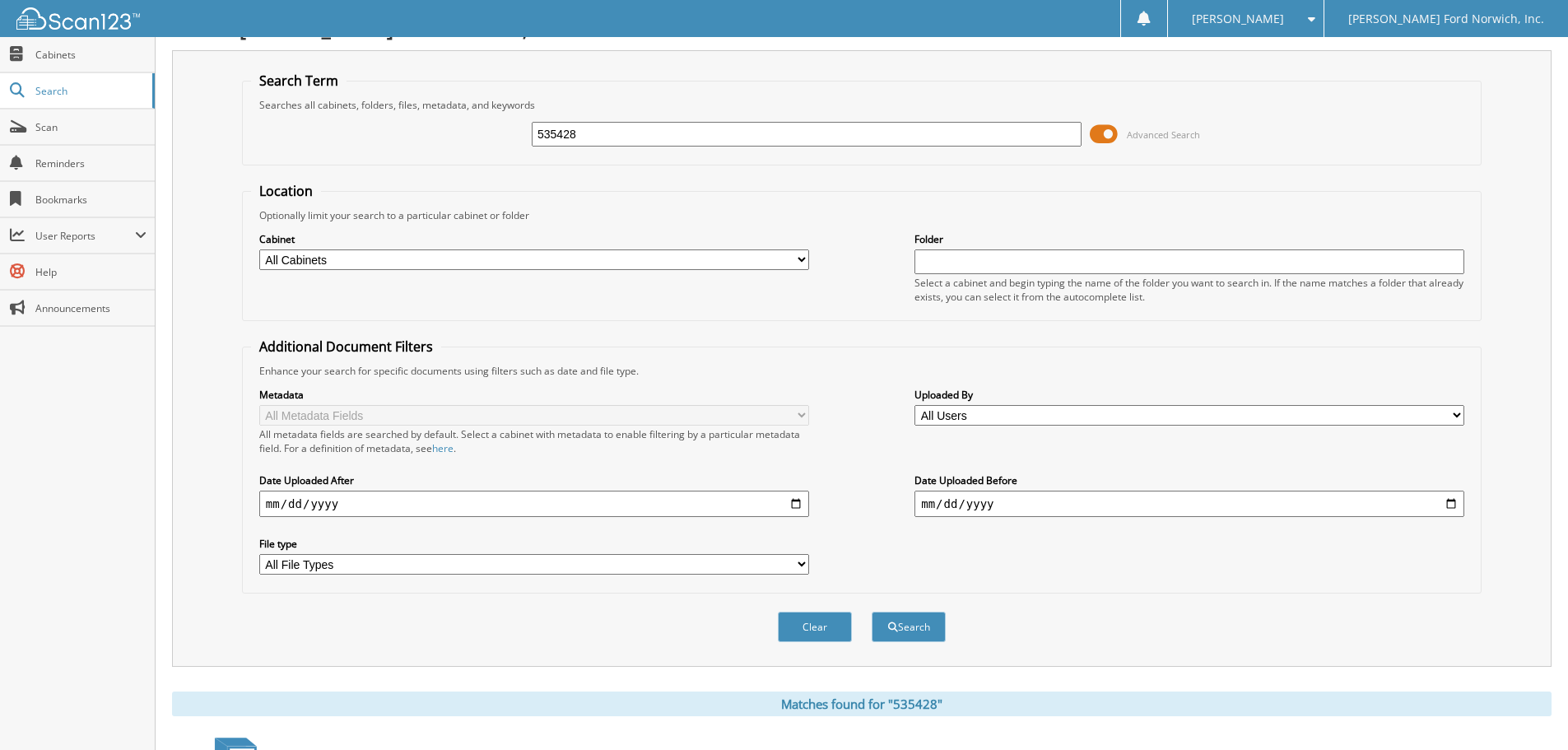
scroll to position [0, 0]
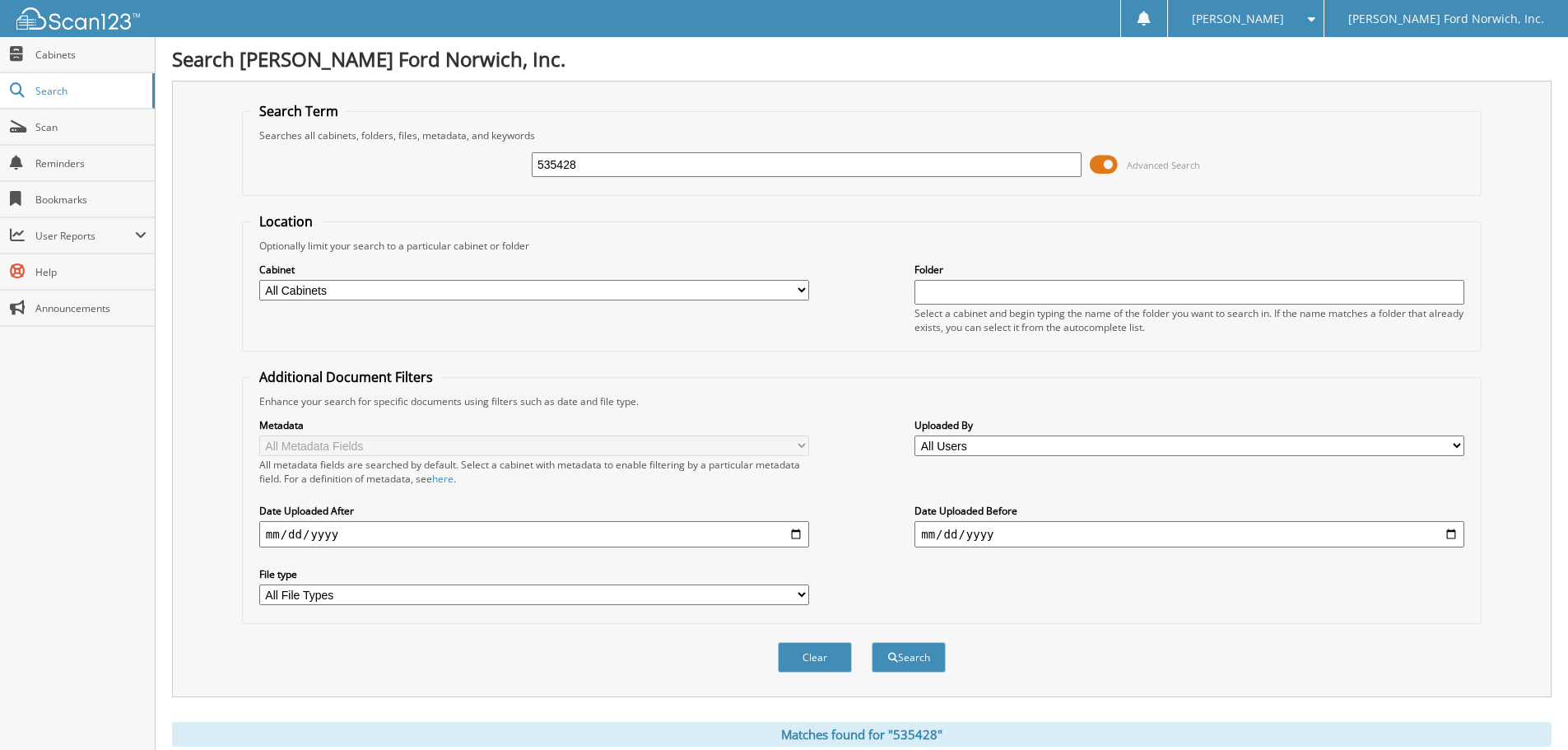
drag, startPoint x: 606, startPoint y: 163, endPoint x: 384, endPoint y: 159, distance: 222.0
click at [384, 159] on div "535428 Advanced Search" at bounding box center [862, 165] width 1222 height 45
type input "553396"
click at [872, 642] on button "Search" at bounding box center [909, 657] width 74 height 31
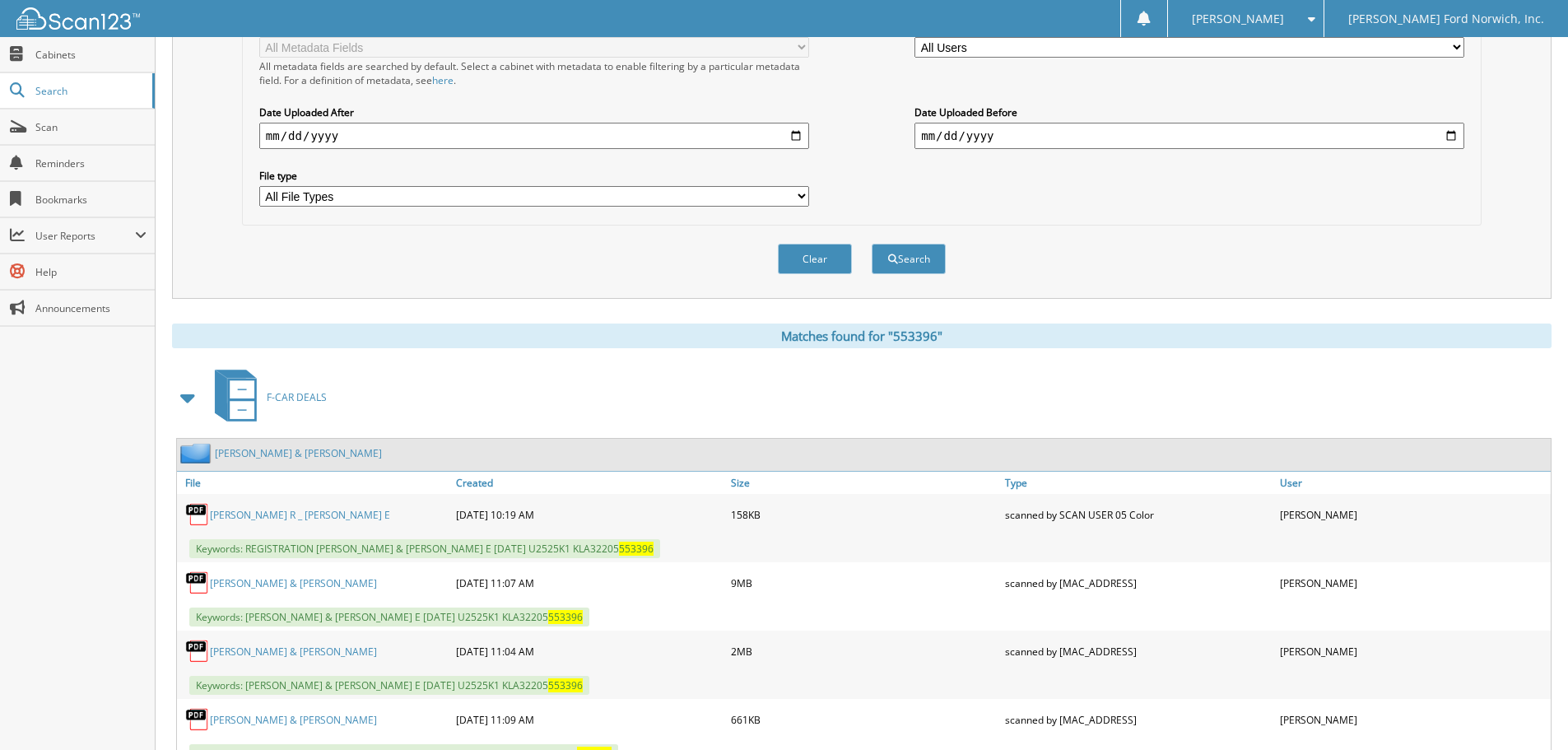
scroll to position [466, 0]
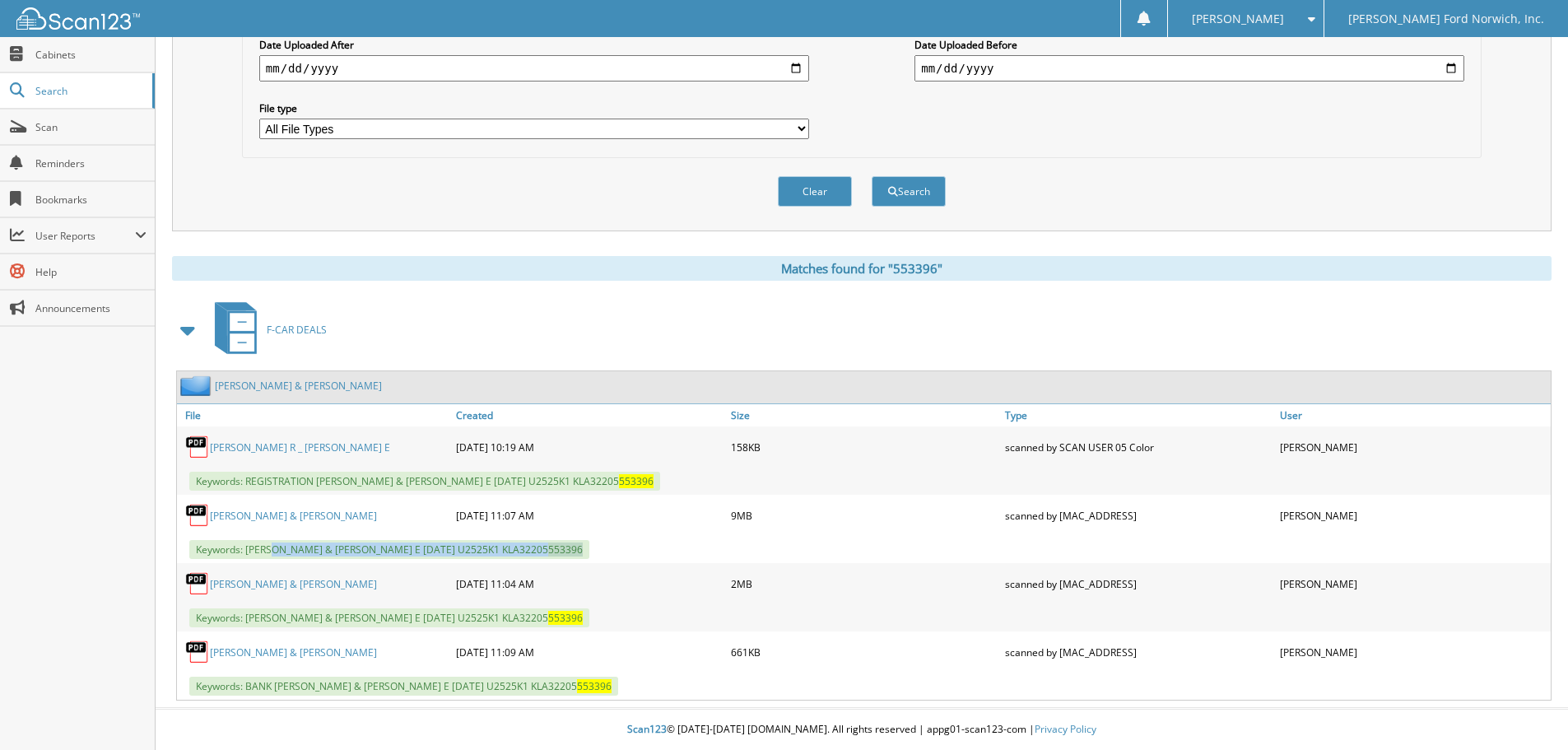
drag, startPoint x: 272, startPoint y: 547, endPoint x: 704, endPoint y: 560, distance: 432.2
click at [740, 560] on div "Keywords: [PERSON_NAME] & [PERSON_NAME] E [DATE] U2525K1 KLA32205 553396" at bounding box center [863, 549] width 1373 height 27
copy span "[PERSON_NAME] & [PERSON_NAME] E [DATE] U2525K1 KLA32205 553396"
drag, startPoint x: 121, startPoint y: 244, endPoint x: 132, endPoint y: 244, distance: 11.0
click at [121, 244] on span "User Reports" at bounding box center [77, 235] width 154 height 35
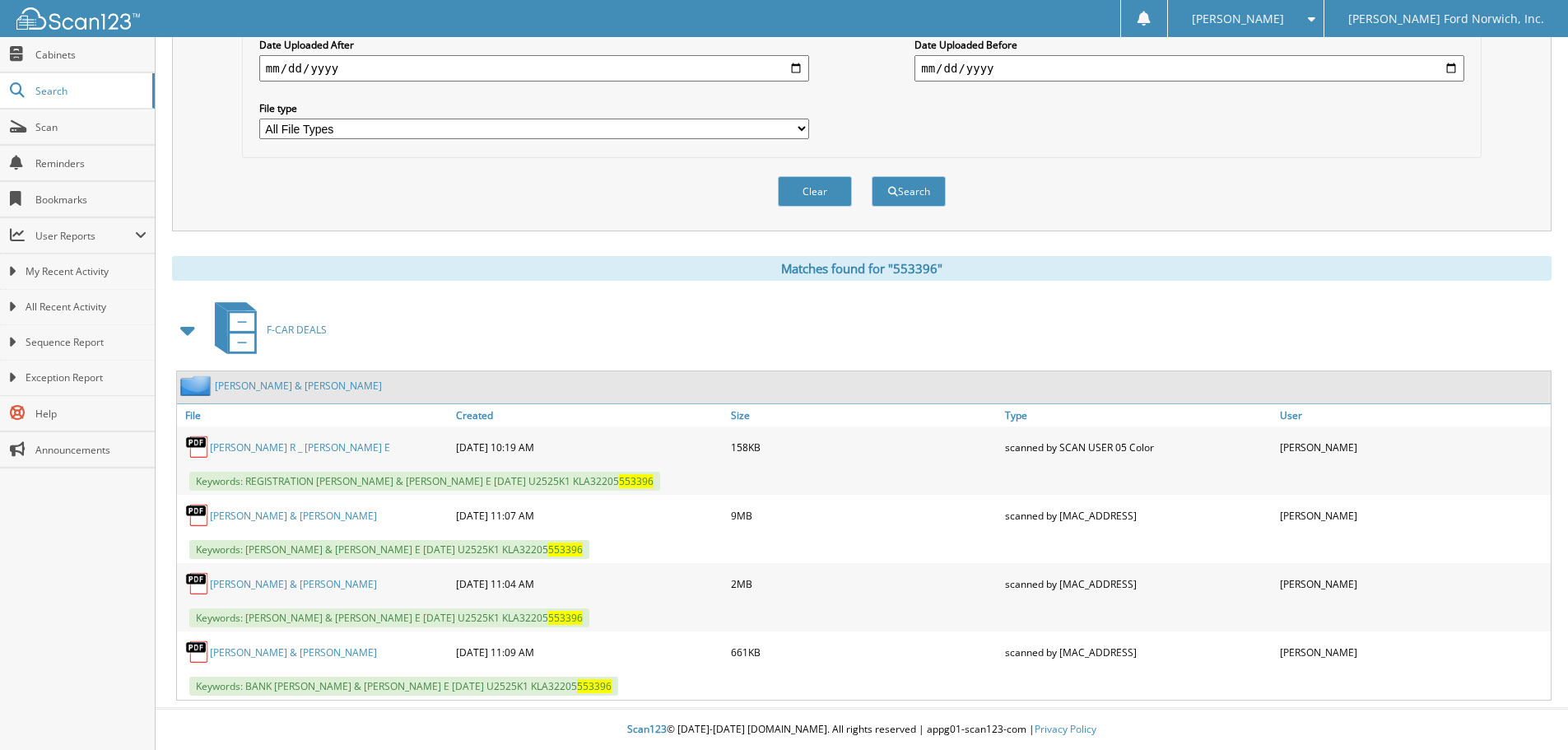
click at [383, 203] on div "Clear Search" at bounding box center [862, 191] width 1240 height 67
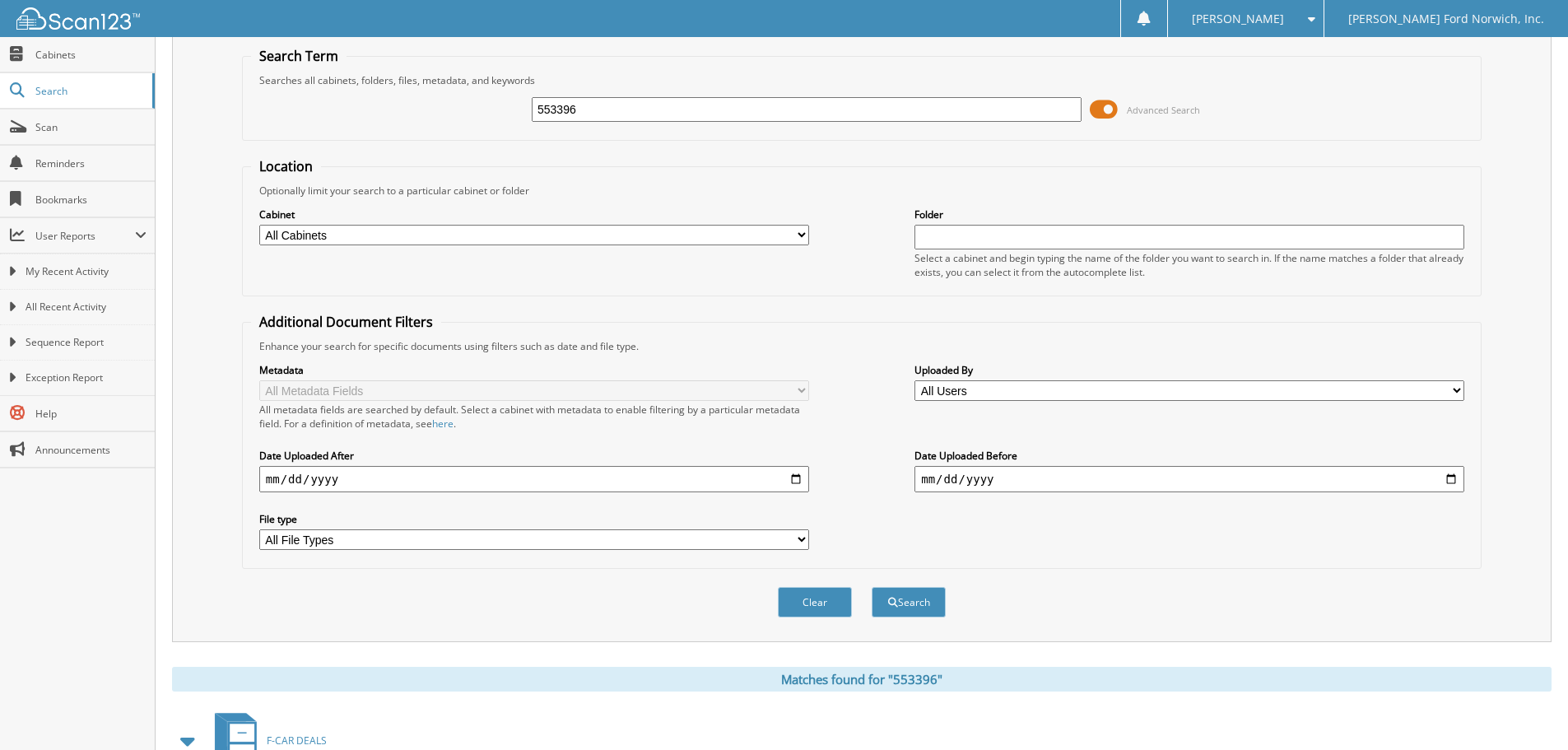
scroll to position [0, 0]
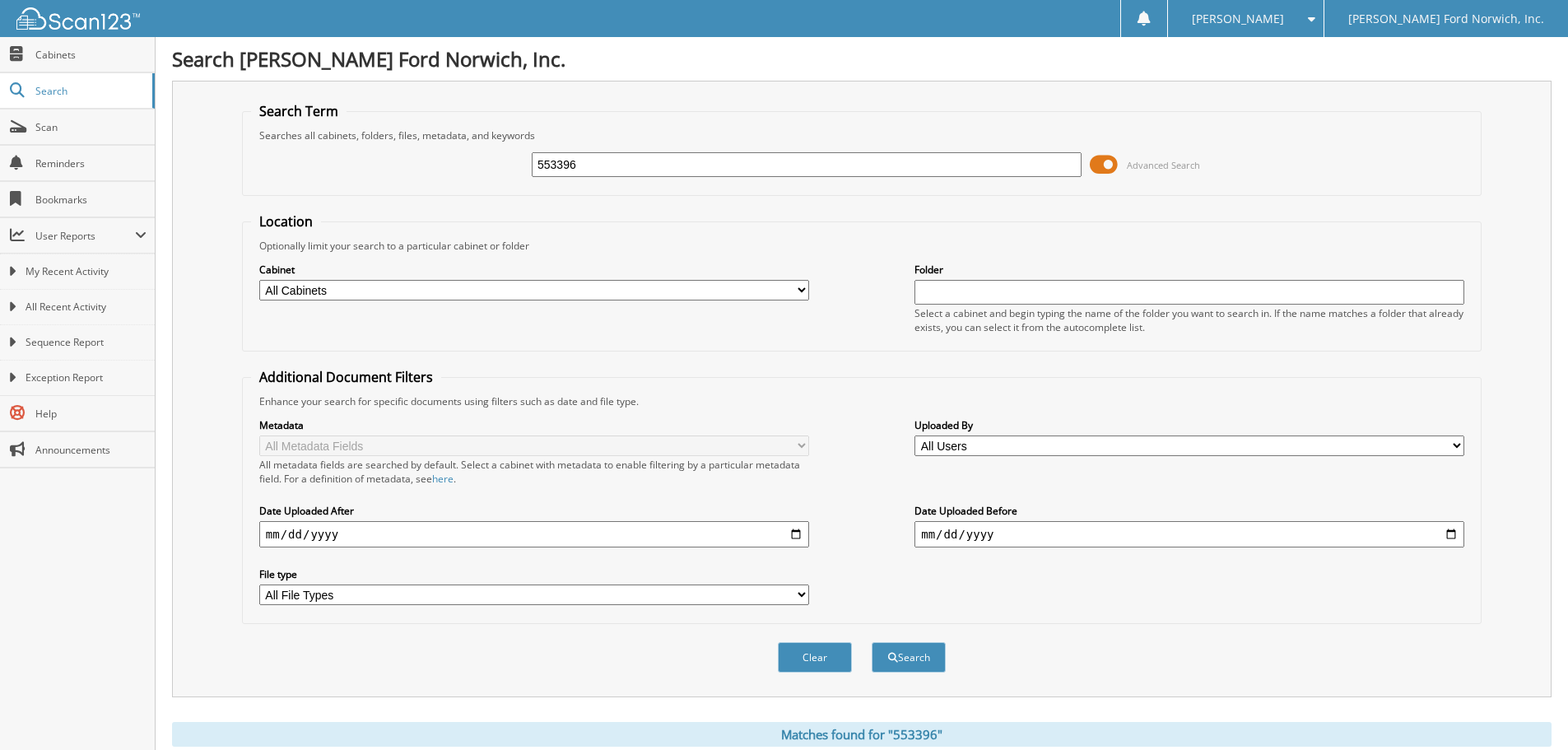
drag, startPoint x: 619, startPoint y: 167, endPoint x: 491, endPoint y: 154, distance: 128.7
click at [491, 154] on div "553396 Advanced Search" at bounding box center [862, 165] width 1222 height 45
type input "554551"
click at [872, 642] on button "Search" at bounding box center [909, 657] width 74 height 31
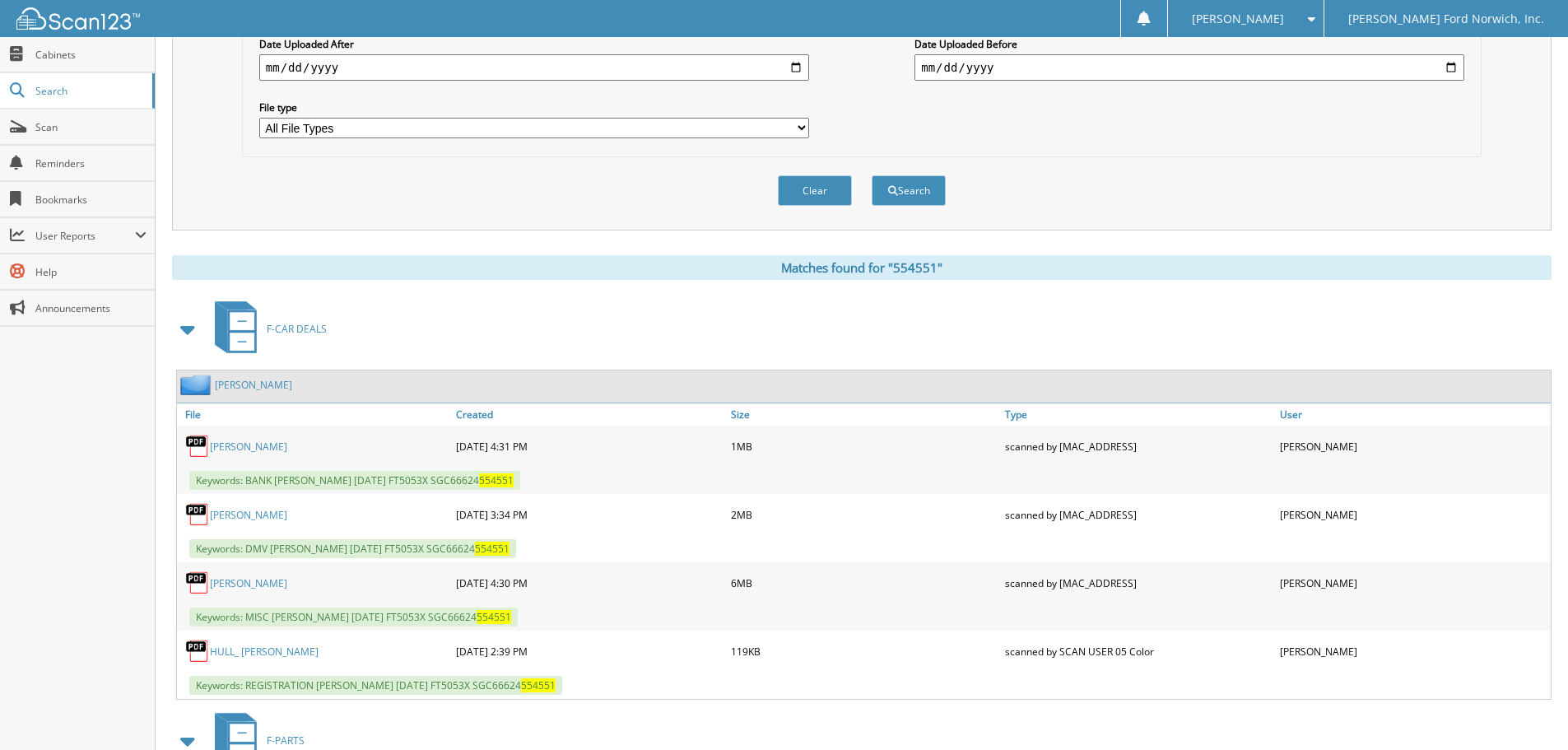
scroll to position [494, 0]
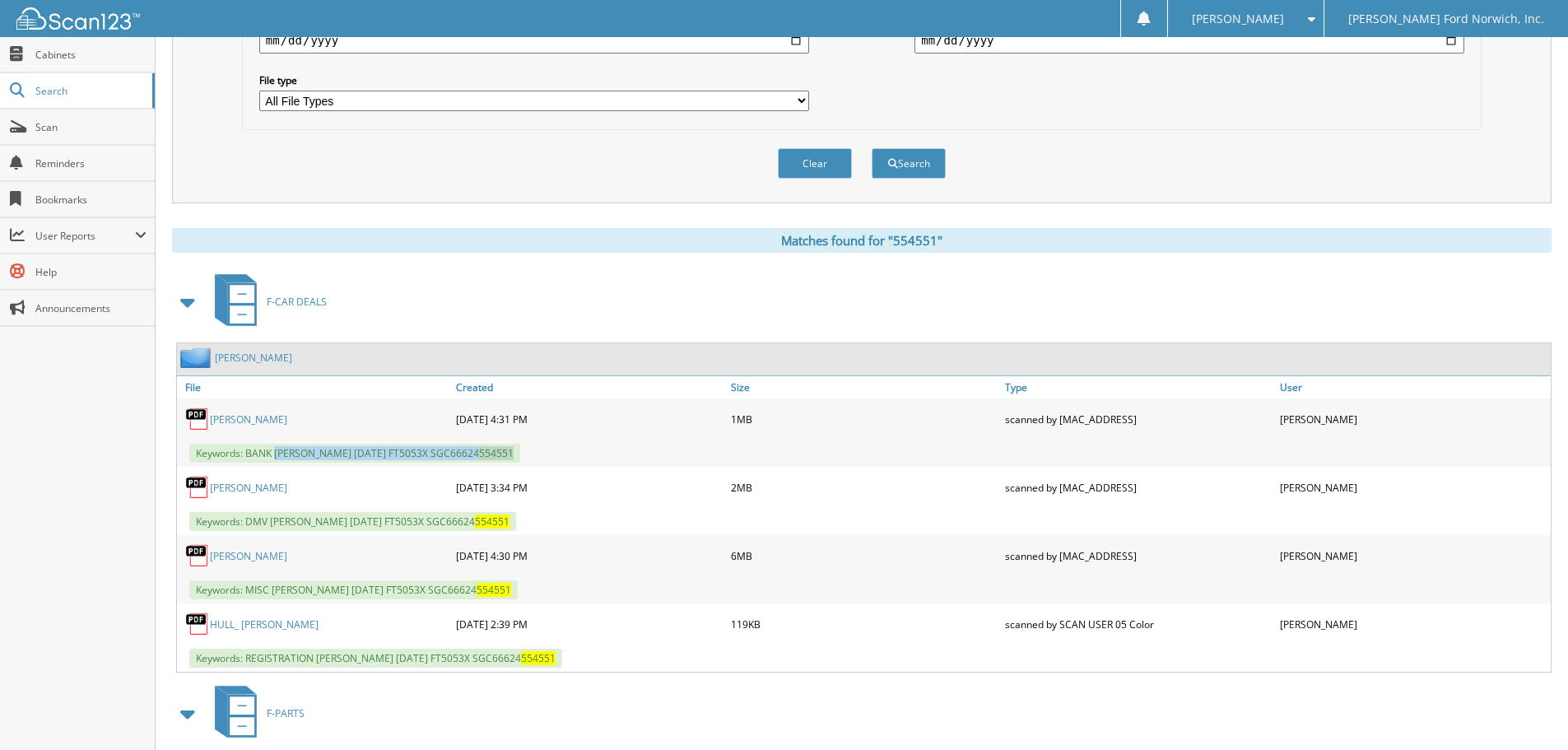
drag, startPoint x: 277, startPoint y: 454, endPoint x: 549, endPoint y: 455, distance: 272.0
click at [549, 455] on div "Keywords: BANK HULL, MARJORIE 08/22/2025 FT5053X SGC66624 554551" at bounding box center [863, 453] width 1373 height 27
copy span "HULL, MARJORIE 08/22/2025 FT5053X SGC66624 554551"
click at [363, 152] on div "Clear Search" at bounding box center [862, 164] width 1240 height 67
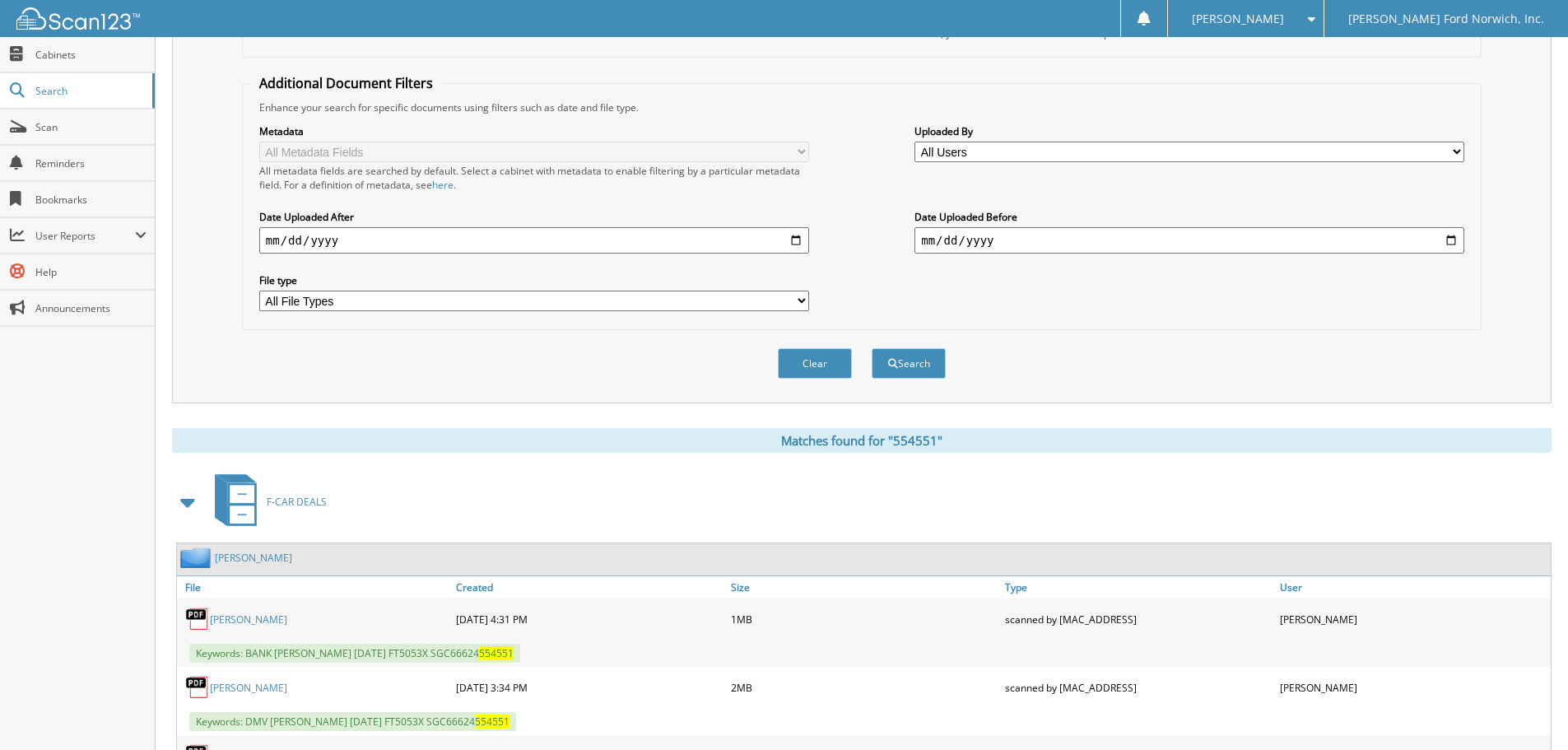
scroll to position [0, 0]
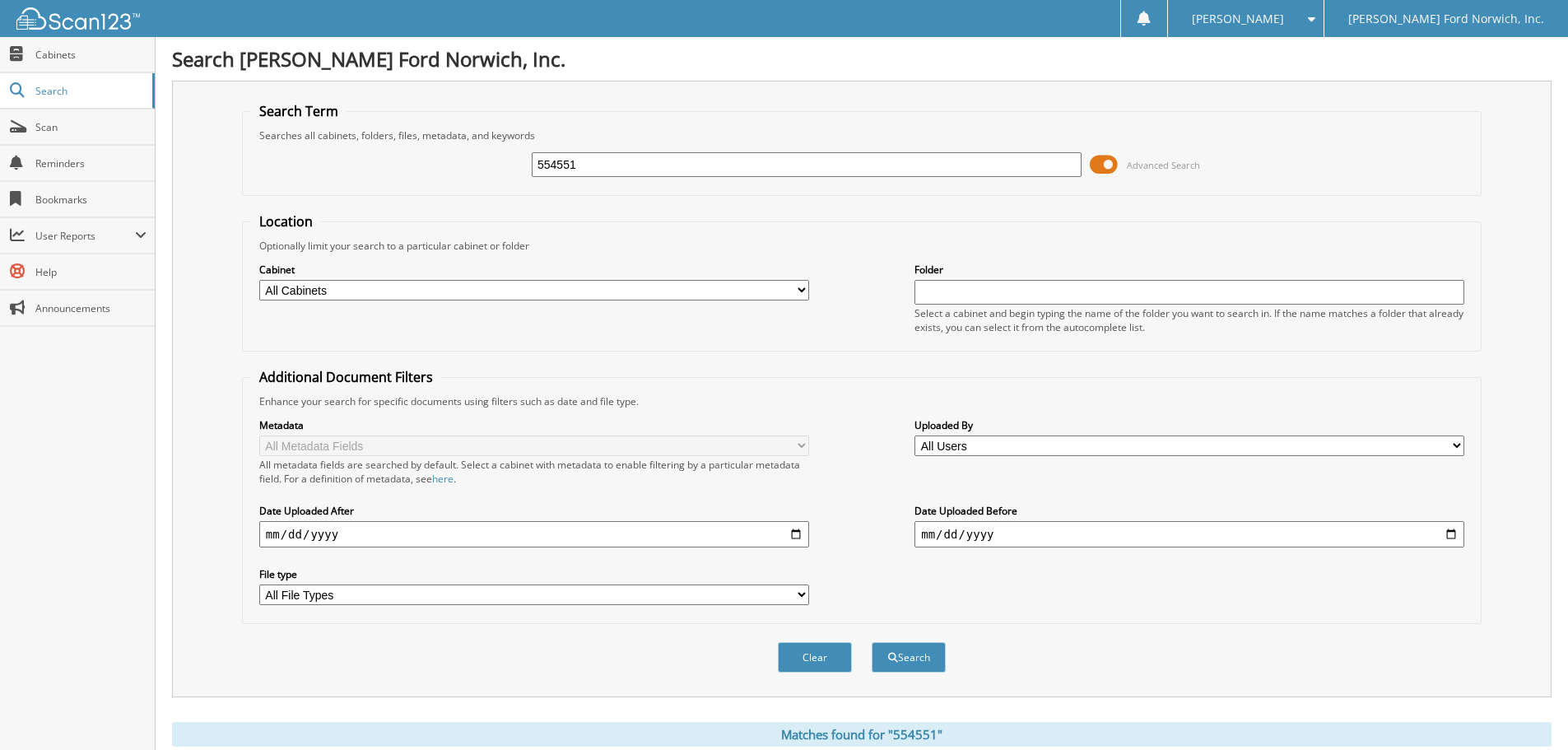
drag, startPoint x: 589, startPoint y: 160, endPoint x: 338, endPoint y: 124, distance: 253.6
click at [338, 124] on fieldset "Search Term Searches all cabinets, folders, files, metadata, and keywords 55455…" at bounding box center [862, 148] width 1240 height 93
type input "920284"
click at [872, 642] on button "Search" at bounding box center [909, 657] width 74 height 31
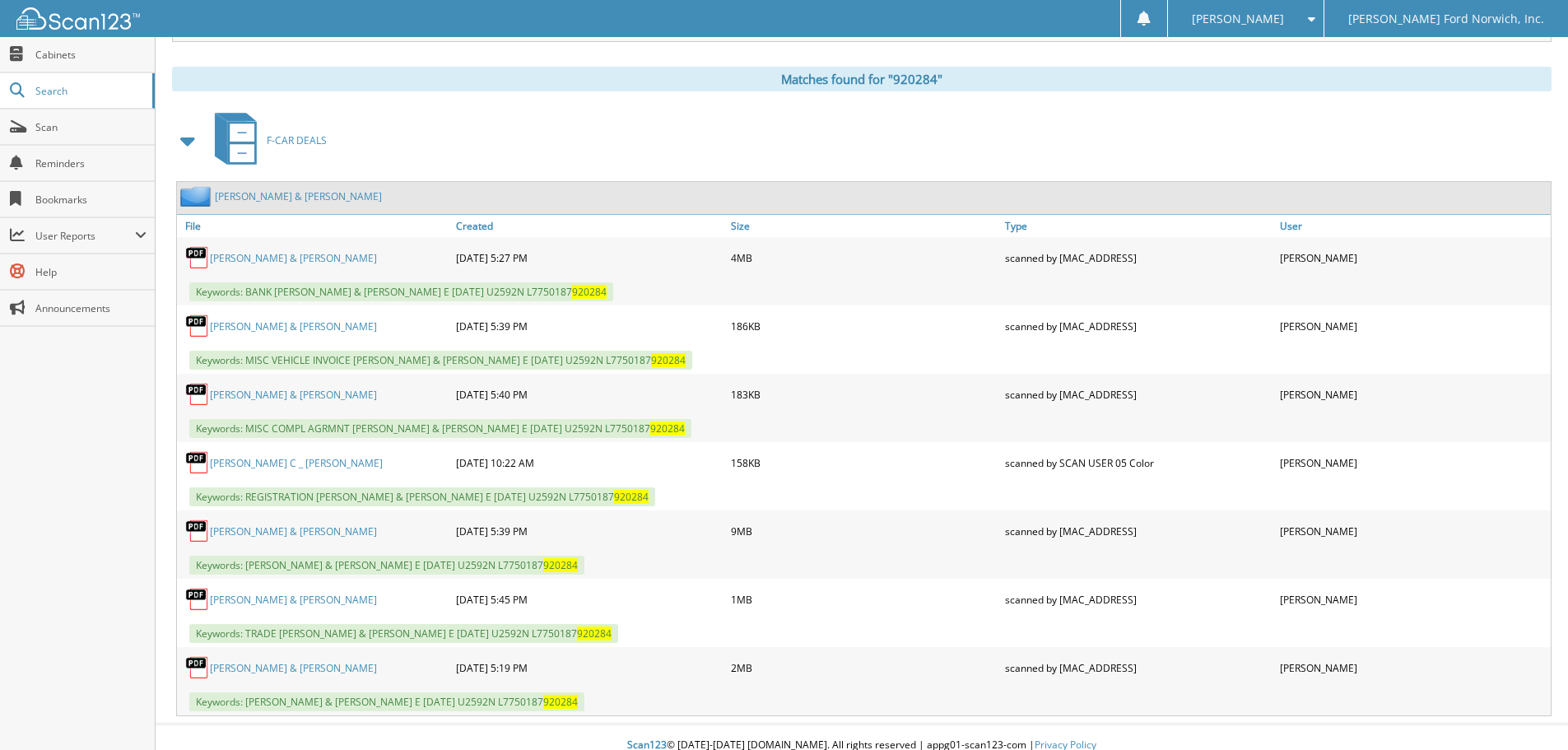
scroll to position [671, 0]
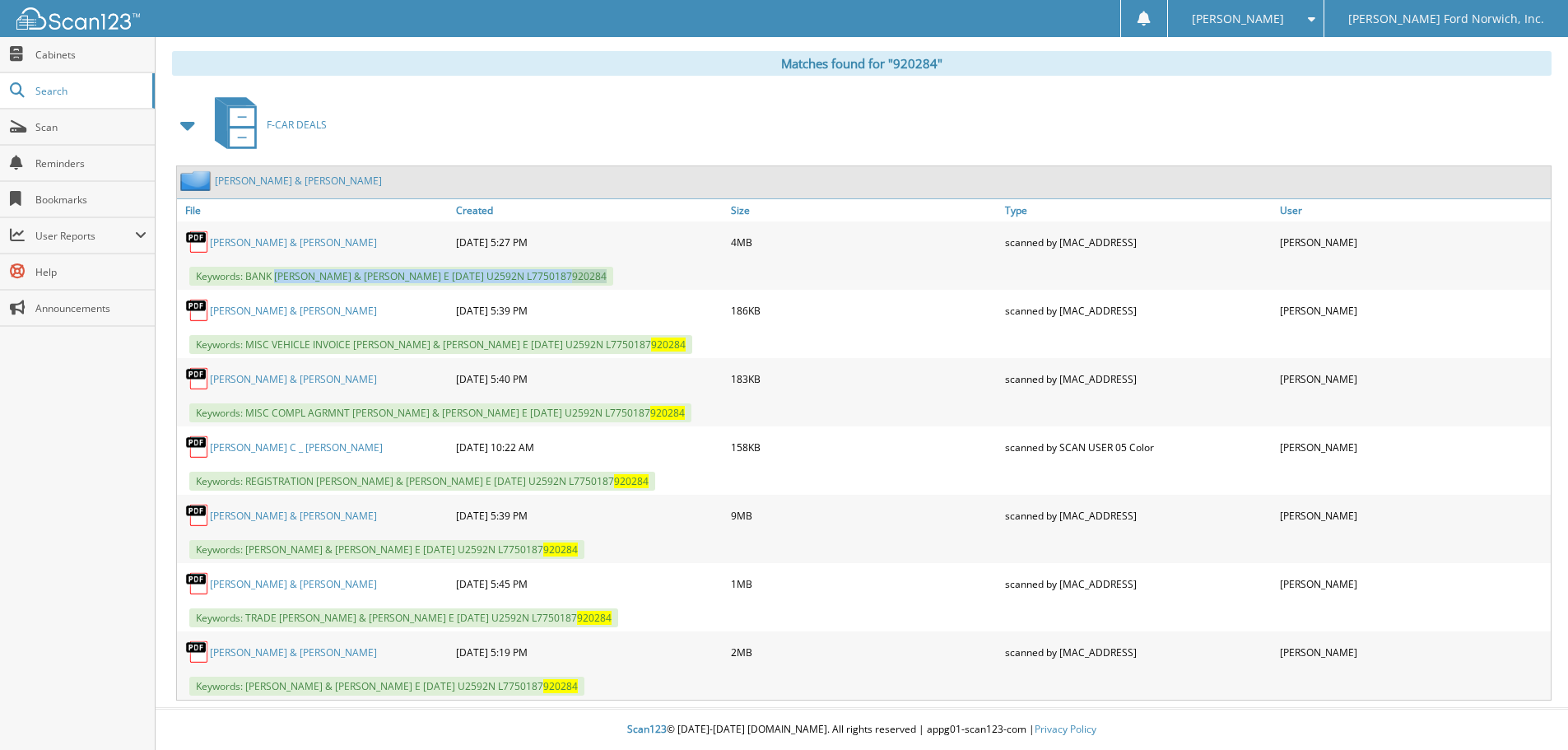
drag, startPoint x: 275, startPoint y: 273, endPoint x: 622, endPoint y: 282, distance: 347.1
click at [622, 282] on div "Keywords: BANK JACKSON, THOMAS C & SUSAN E 07/22/2025 U2592N L7750187 920284" at bounding box center [863, 276] width 1373 height 27
copy span "JACKSON, THOMAS C & SUSAN E 07/22/2025 U2592N L7750187 920284"
click at [390, 95] on div "F-CAR DEALS" at bounding box center [862, 125] width 1379 height 65
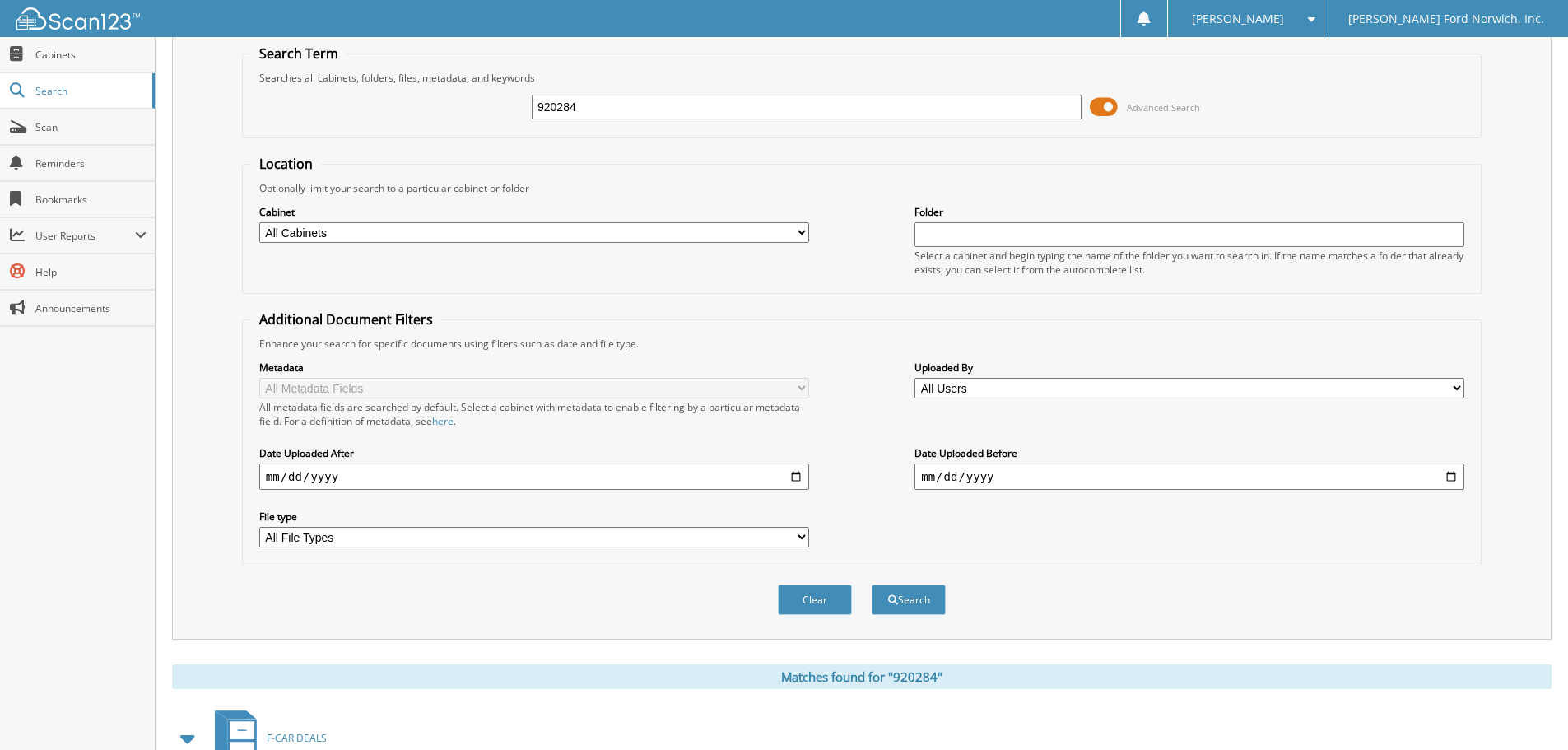
scroll to position [13, 0]
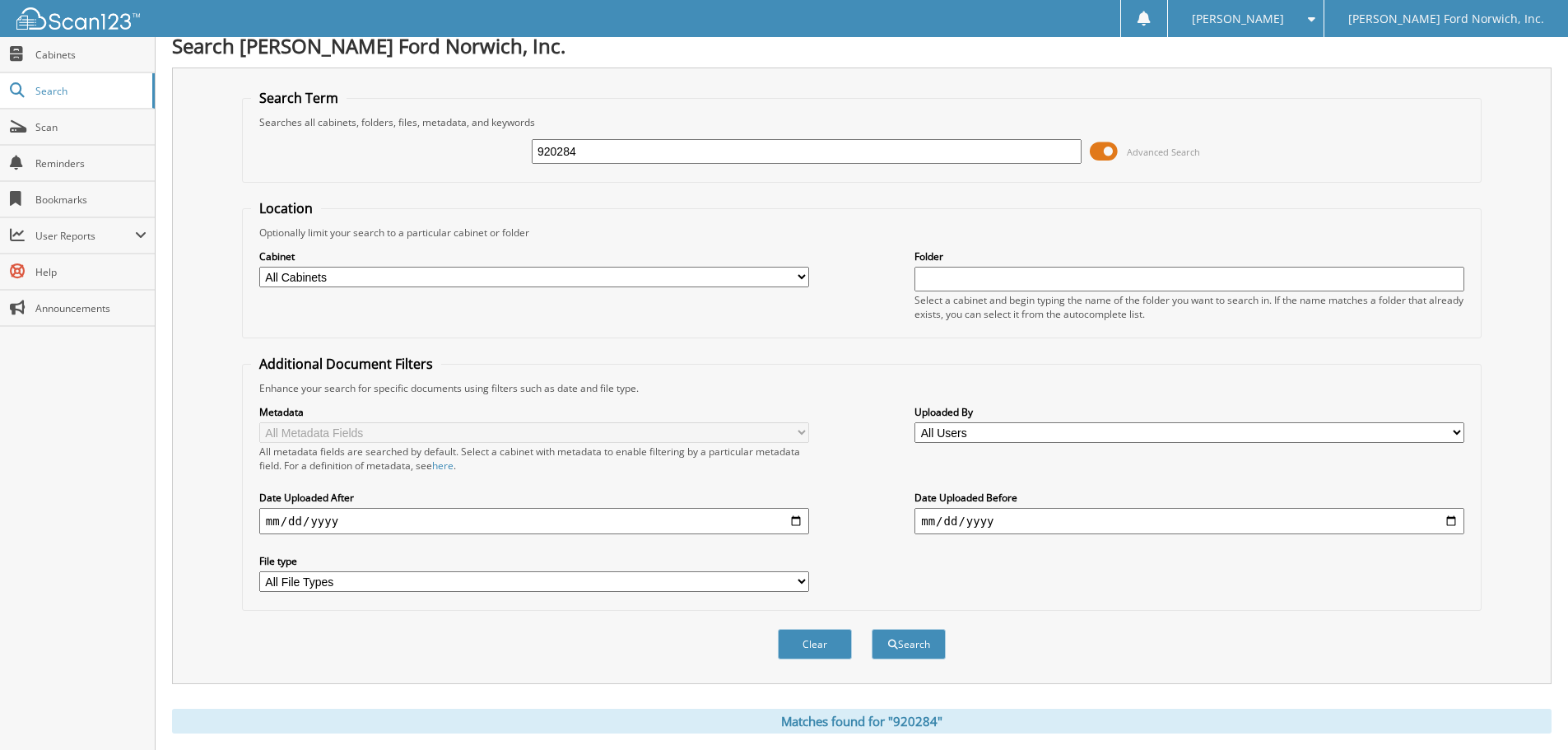
drag, startPoint x: 580, startPoint y: 149, endPoint x: 454, endPoint y: 141, distance: 126.3
click at [454, 141] on div "920284 Advanced Search" at bounding box center [862, 152] width 1222 height 45
type input "553450"
click at [872, 629] on button "Search" at bounding box center [909, 645] width 74 height 31
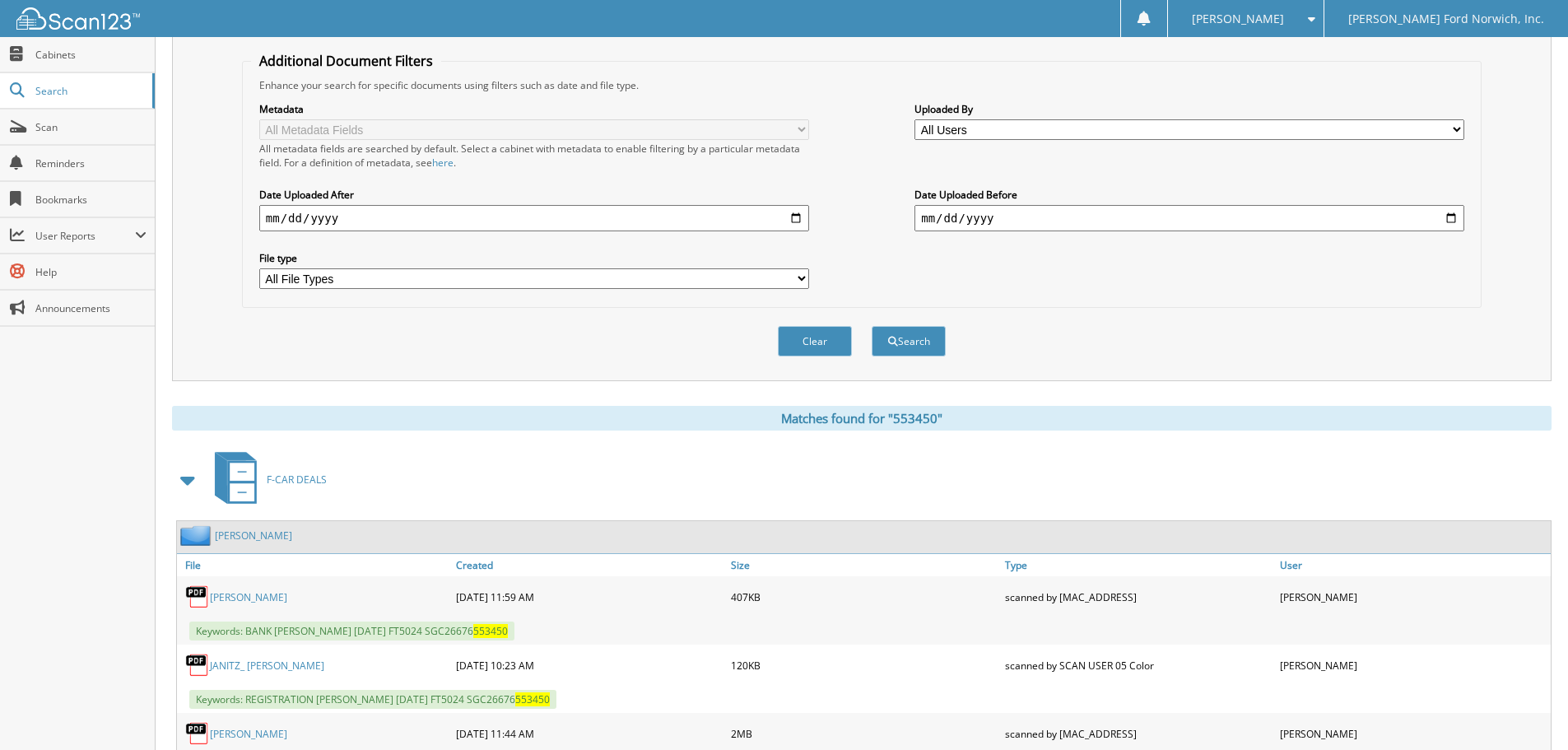
scroll to position [466, 0]
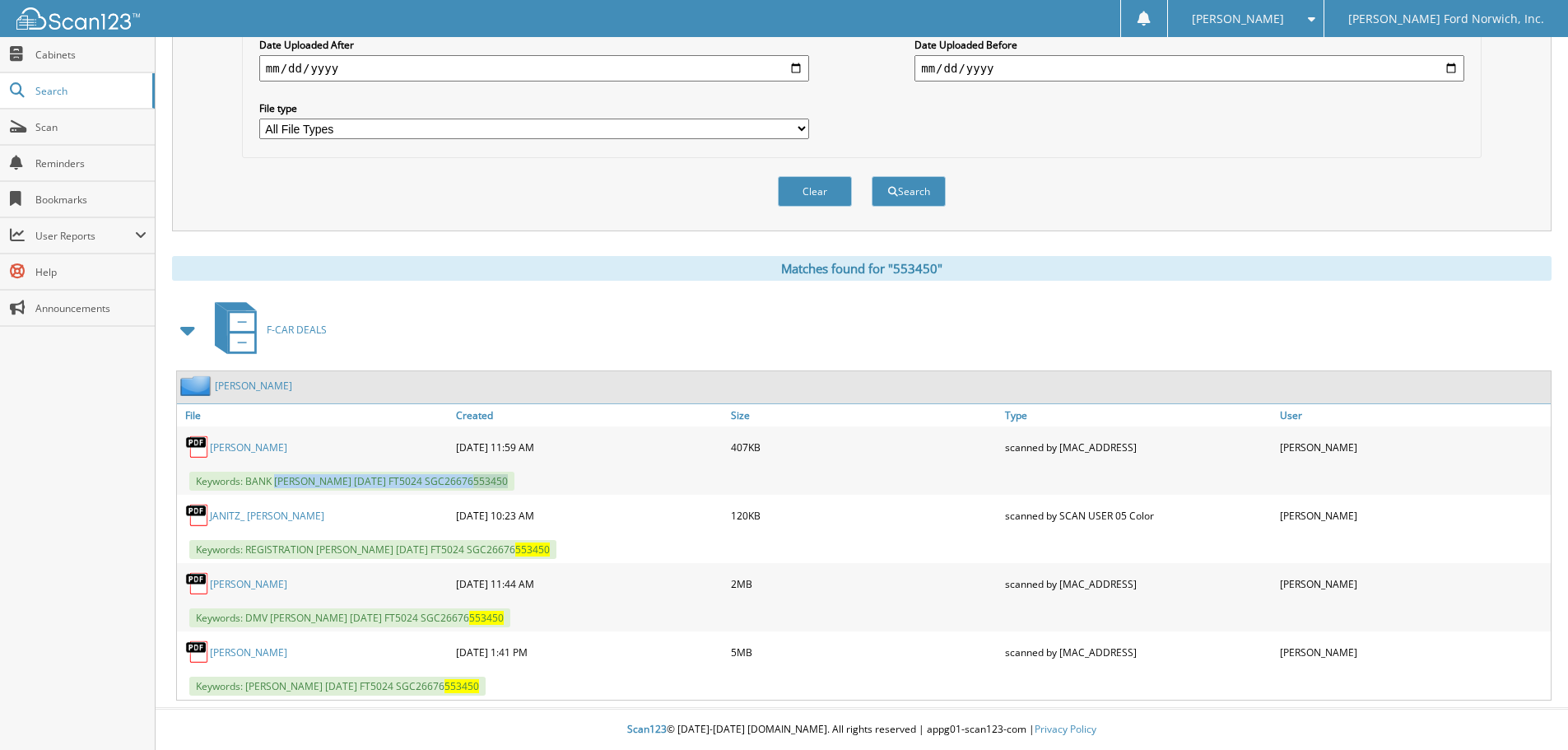
drag, startPoint x: 276, startPoint y: 478, endPoint x: 531, endPoint y: 484, distance: 255.1
click at [531, 484] on div "Keywords: BANK JANITZ, MOLLY J 07/28/25 FT5024 SGC26676 553450" at bounding box center [863, 481] width 1373 height 27
copy span "JANITZ, MOLLY J 07/28/25 FT5024 SGC26676 553450"
click at [297, 177] on div "Clear Search" at bounding box center [862, 191] width 1240 height 67
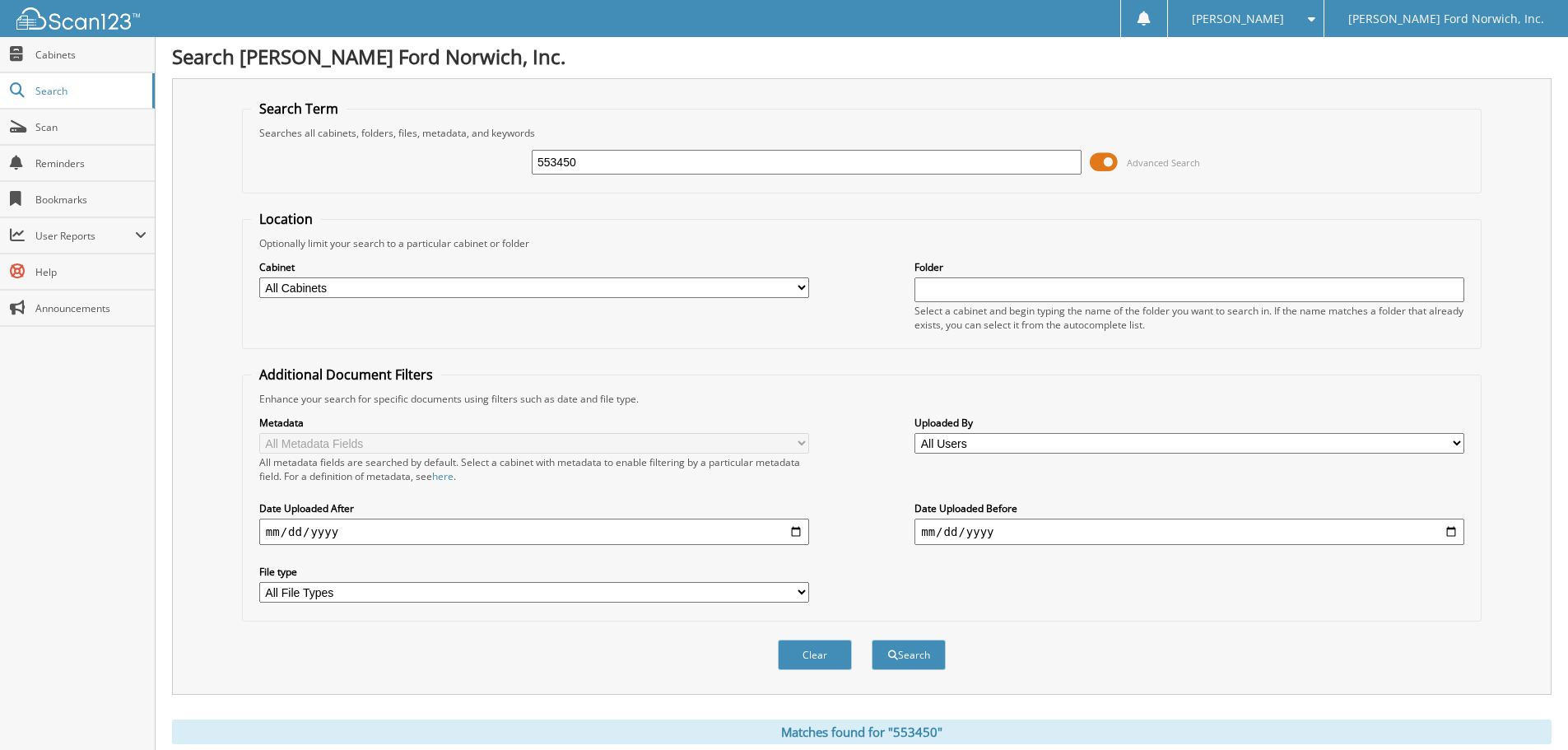
scroll to position [0, 0]
drag, startPoint x: 616, startPoint y: 167, endPoint x: 381, endPoint y: 138, distance: 236.8
click at [381, 138] on fieldset "Search Term Searches all cabinets, folders, files, metadata, and keywords 55345…" at bounding box center [862, 148] width 1240 height 93
type input "554031"
click at [872, 642] on button "Search" at bounding box center [909, 657] width 74 height 31
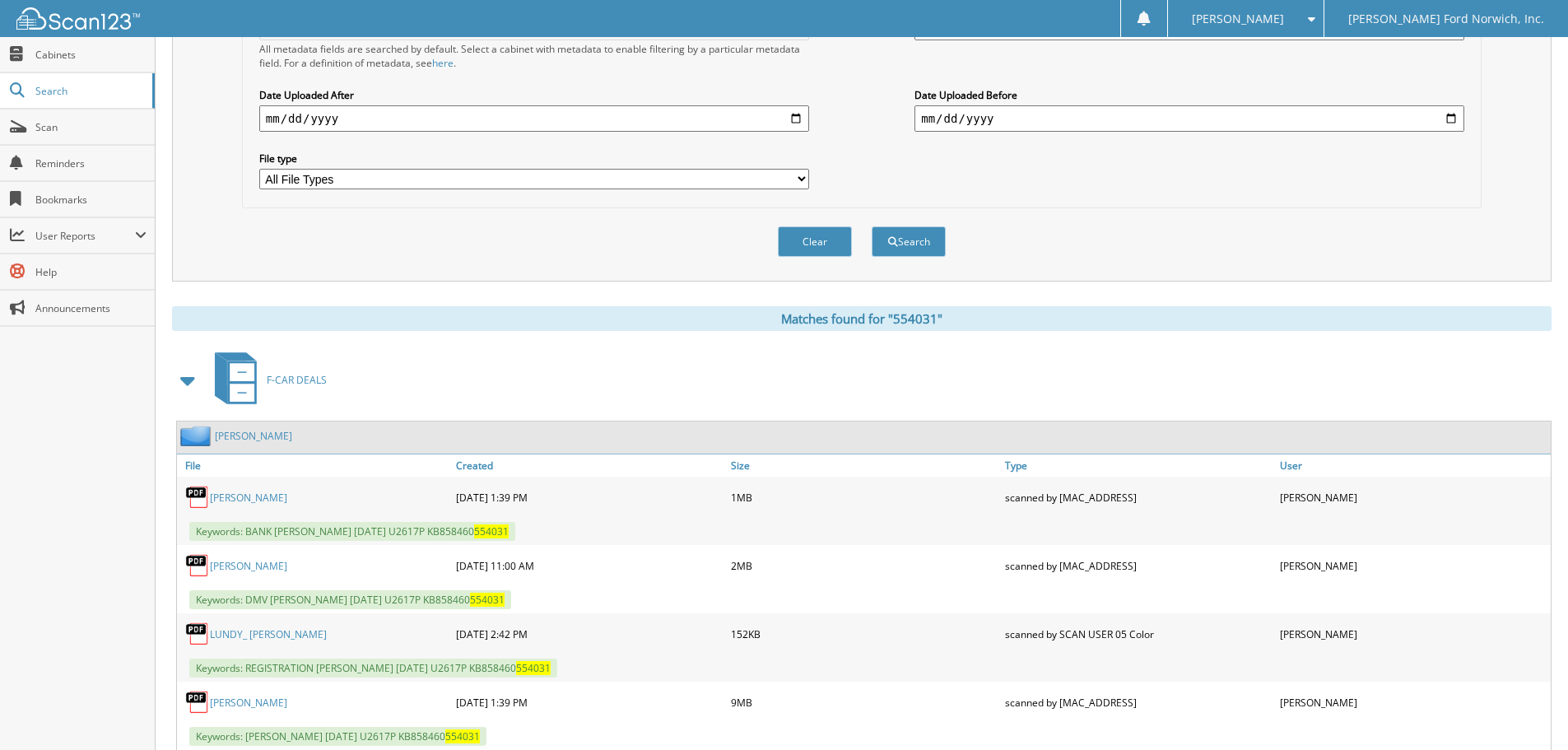
scroll to position [494, 0]
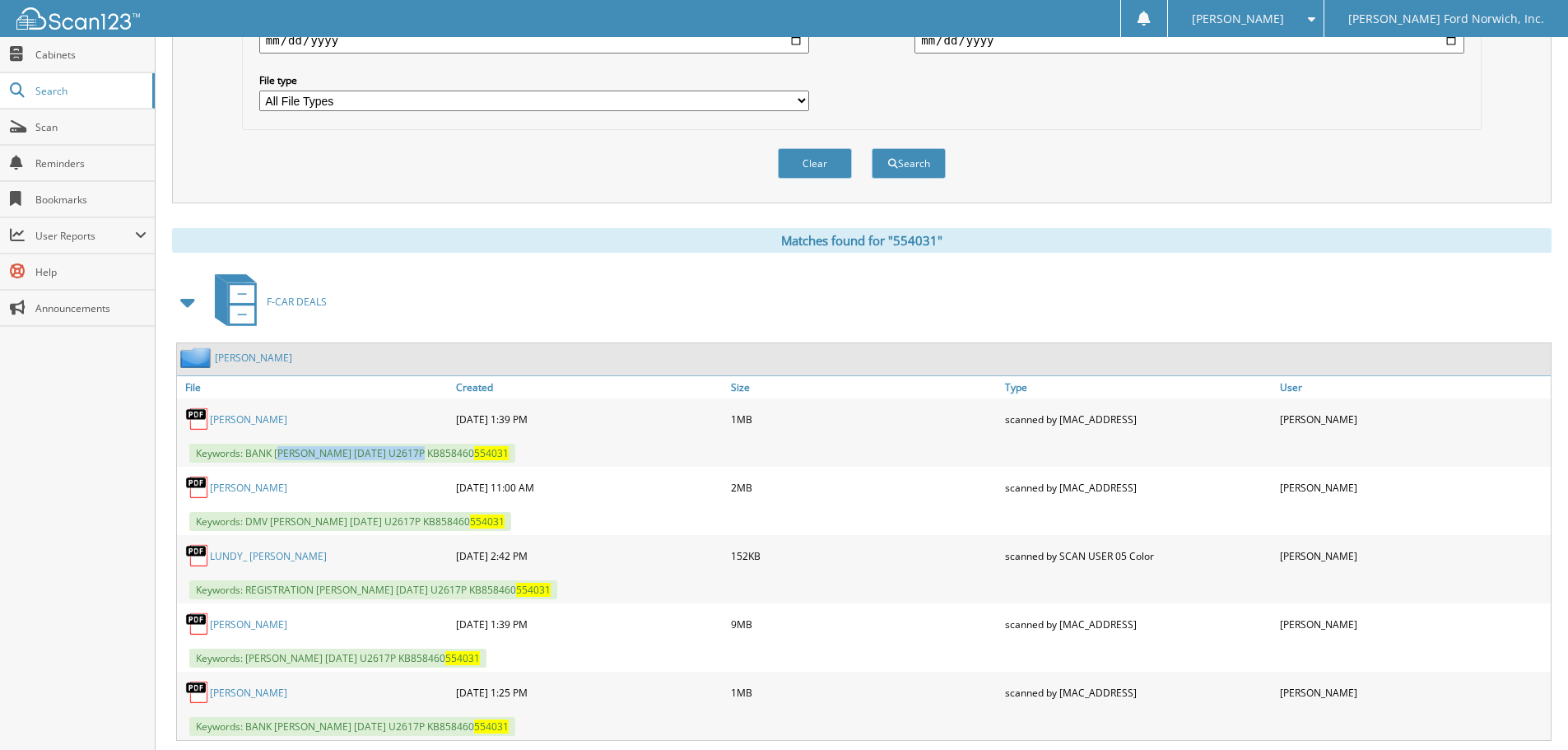
drag, startPoint x: 278, startPoint y: 451, endPoint x: 412, endPoint y: 455, distance: 134.1
click at [412, 455] on span "Keywords: BANK [PERSON_NAME] [DATE] U2617P KB858460 554031" at bounding box center [352, 453] width 326 height 19
click at [345, 407] on div "[PERSON_NAME]" at bounding box center [314, 418] width 275 height 33
drag, startPoint x: 276, startPoint y: 454, endPoint x: 586, endPoint y: 465, distance: 310.2
click at [586, 465] on div "Keywords: BANK [PERSON_NAME] [DATE] U2617P KB858460 554031" at bounding box center [863, 453] width 1373 height 27
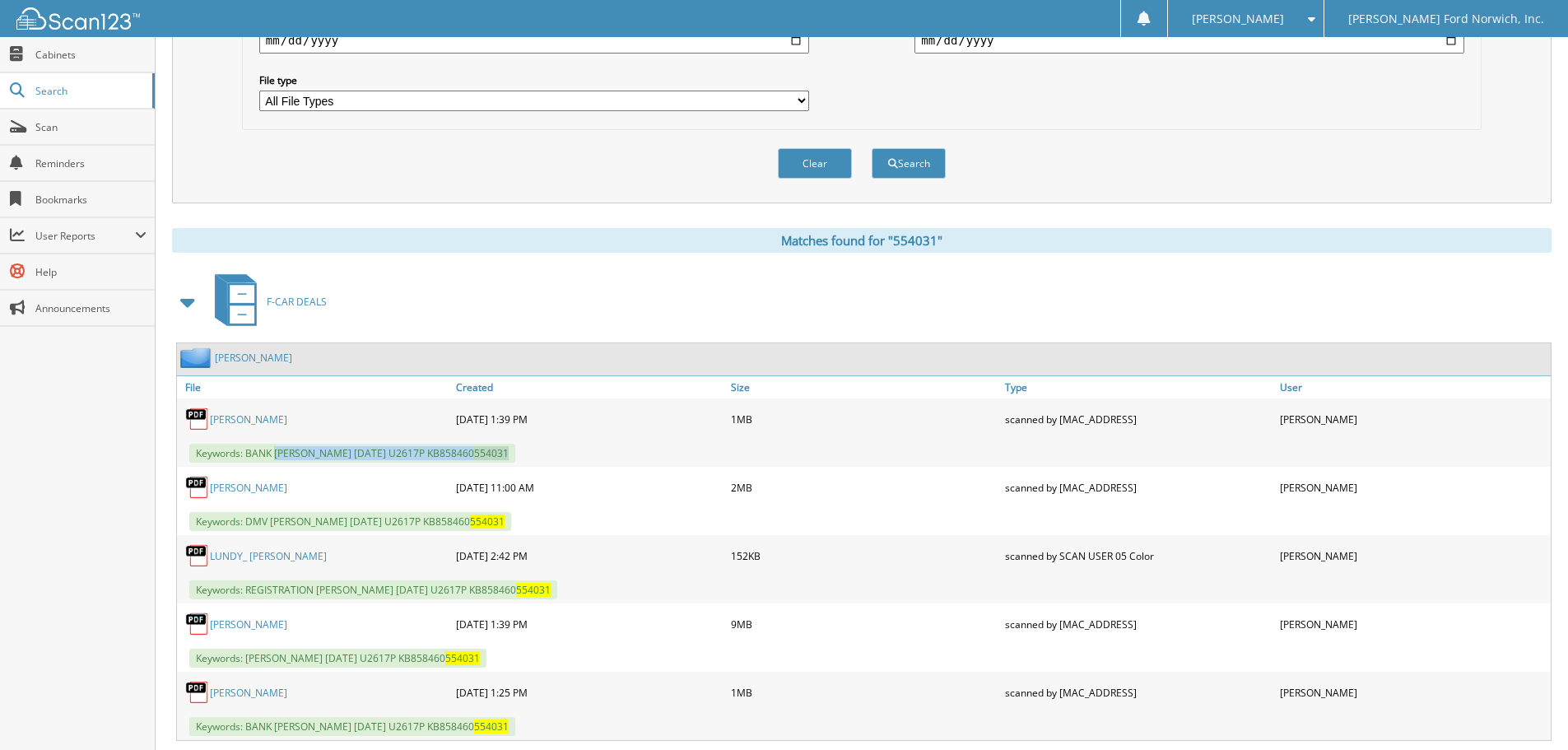
copy span "[PERSON_NAME] [DATE] U2617P KB858460 554031"
copy span "LUNDY, JESSICA M 08/13/2025 U2617P KB858460 554031"
click at [294, 141] on div "Clear Search" at bounding box center [862, 164] width 1240 height 67
drag, startPoint x: 275, startPoint y: 454, endPoint x: 540, endPoint y: 459, distance: 265.0
click at [515, 459] on span "Keywords: BANK LUNDY, JESSICA M 08/13/2025 U2617P KB858460 554031" at bounding box center [352, 453] width 326 height 19
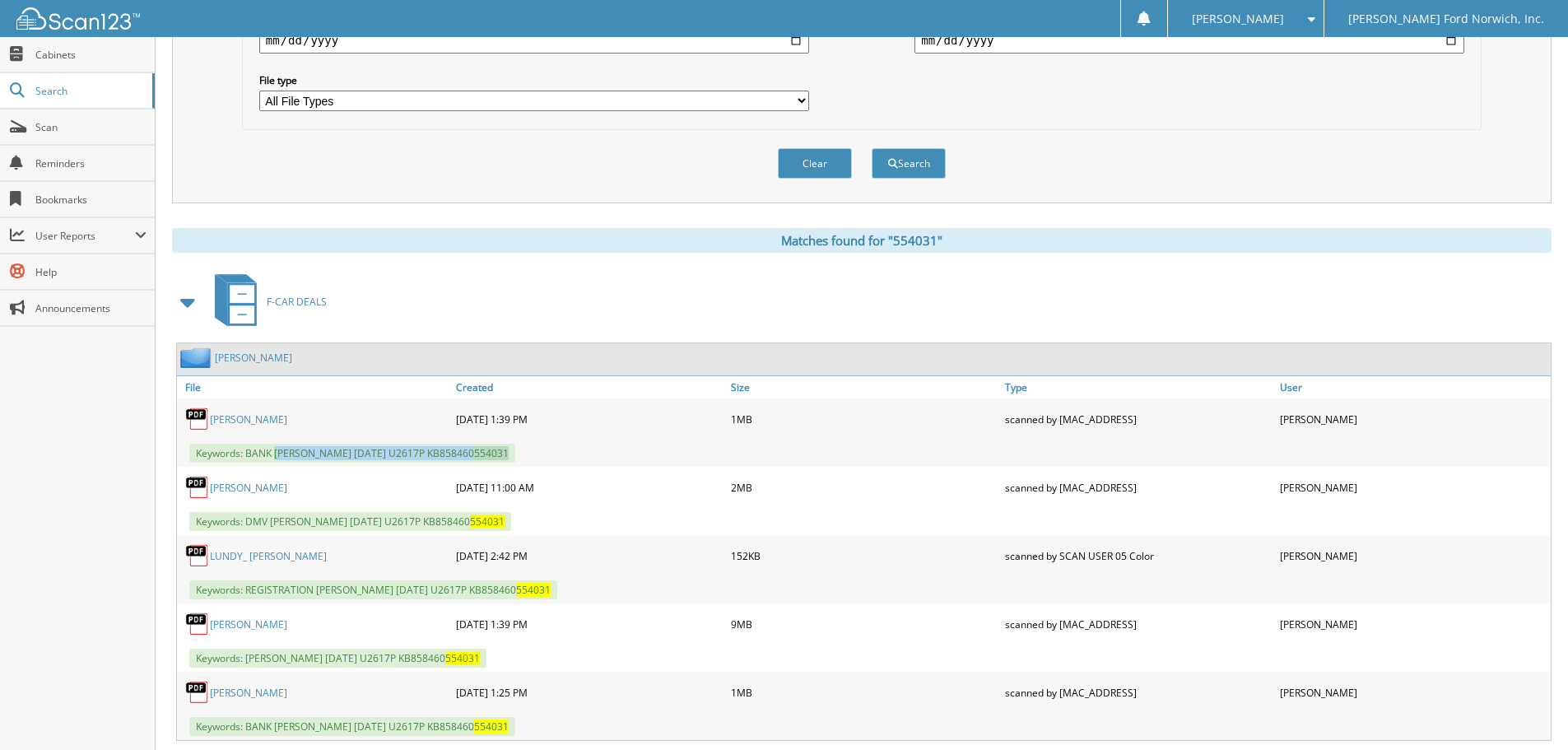
copy span "LUNDY, JESSICA M 08/13/2025 U2617P KB858460 554031"
click at [309, 164] on div "Clear Search" at bounding box center [862, 164] width 1240 height 67
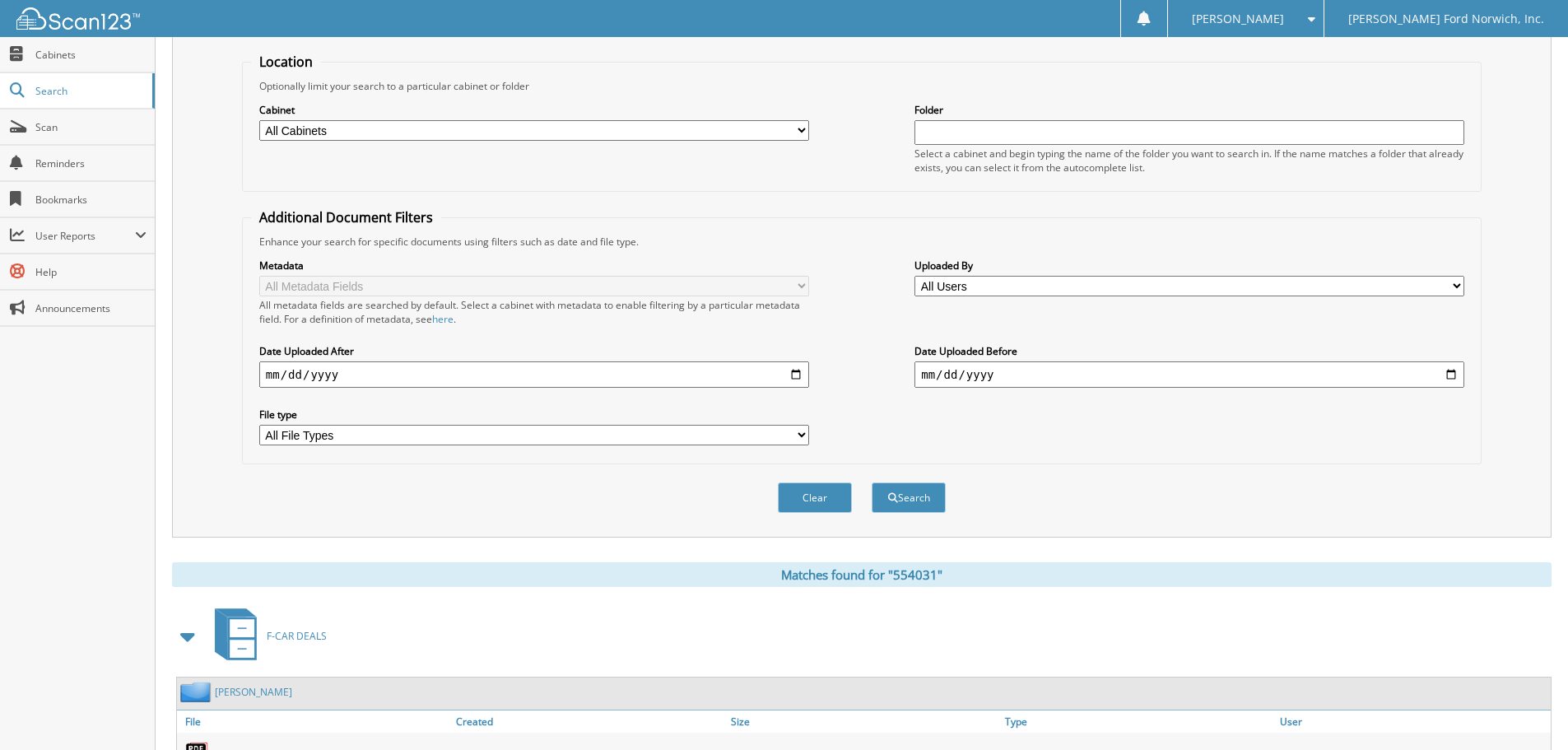
scroll to position [0, 0]
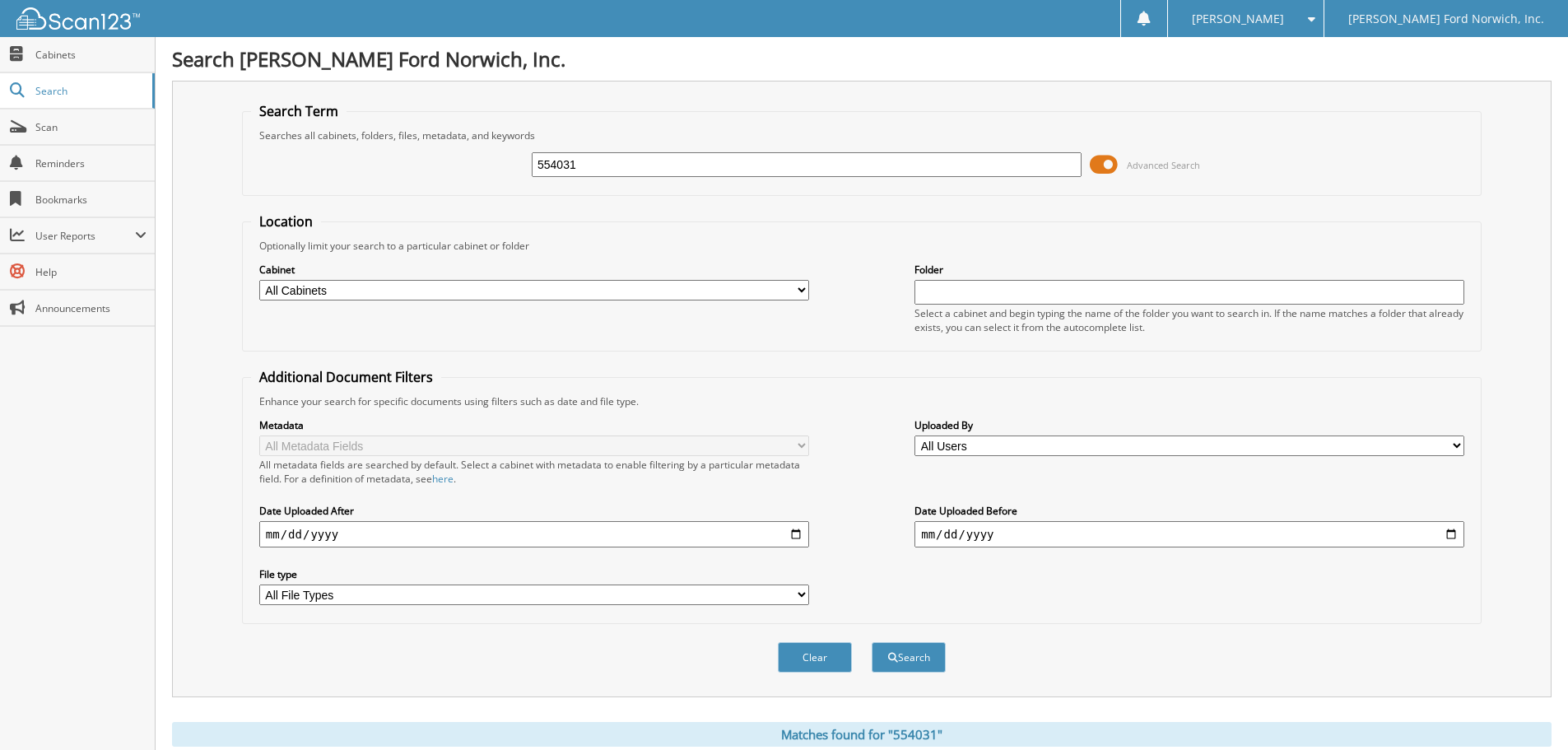
drag, startPoint x: 583, startPoint y: 163, endPoint x: 188, endPoint y: 144, distance: 395.5
click at [188, 144] on div "Search Term Searches all cabinets, folders, files, metadata, and keywords 55403…" at bounding box center [862, 388] width 1379 height 616
type input "4508911"
click at [872, 642] on button "Search" at bounding box center [909, 657] width 74 height 31
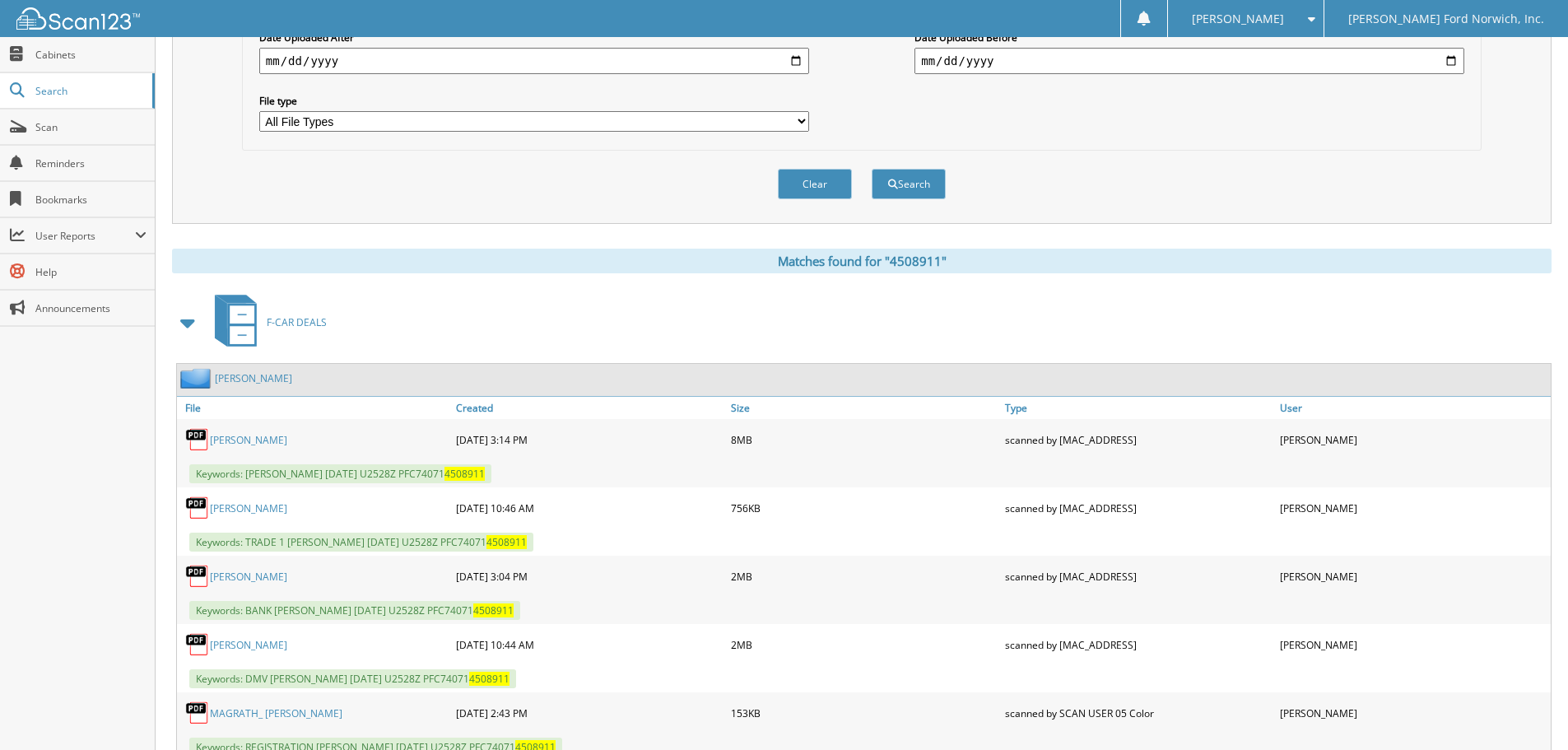
scroll to position [535, 0]
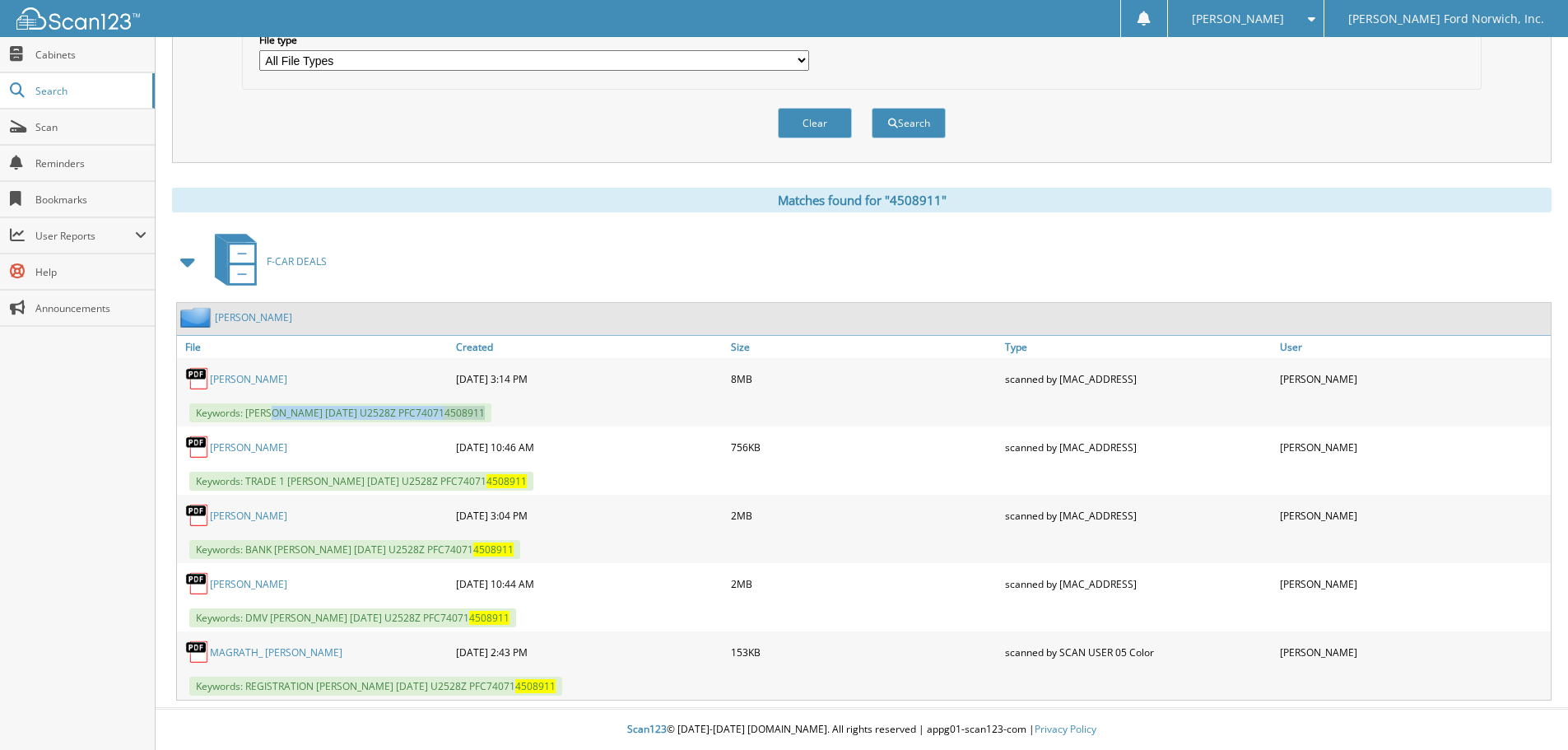
drag, startPoint x: 274, startPoint y: 411, endPoint x: 562, endPoint y: 408, distance: 288.0
click at [562, 408] on div "Keywords: [PERSON_NAME] [DATE] U2528Z PFC74071 4508911" at bounding box center [863, 413] width 1373 height 27
copy span "MAGRATH, JESSE M 08/14/2025 U2528Z PFC74071 4508911"
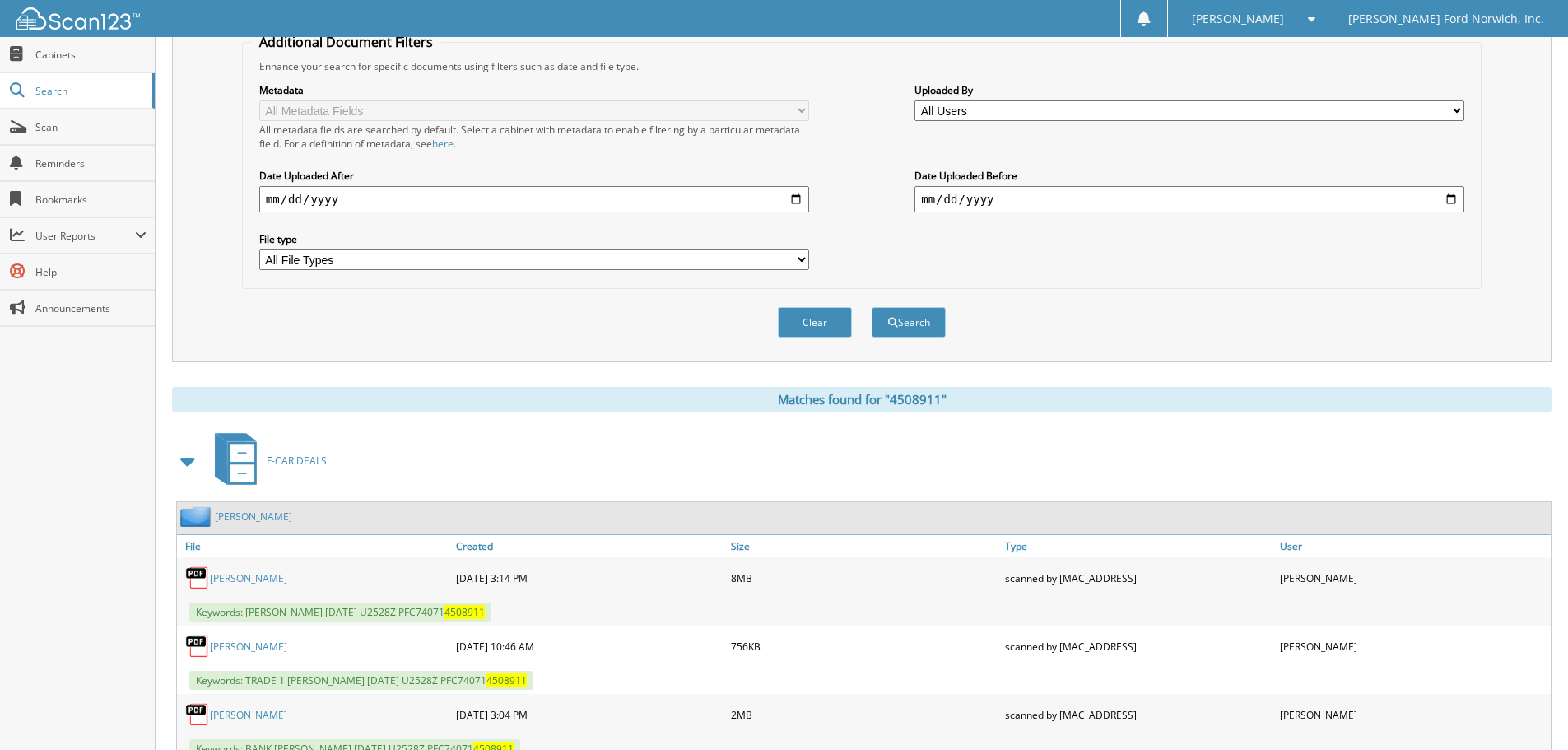
scroll to position [0, 0]
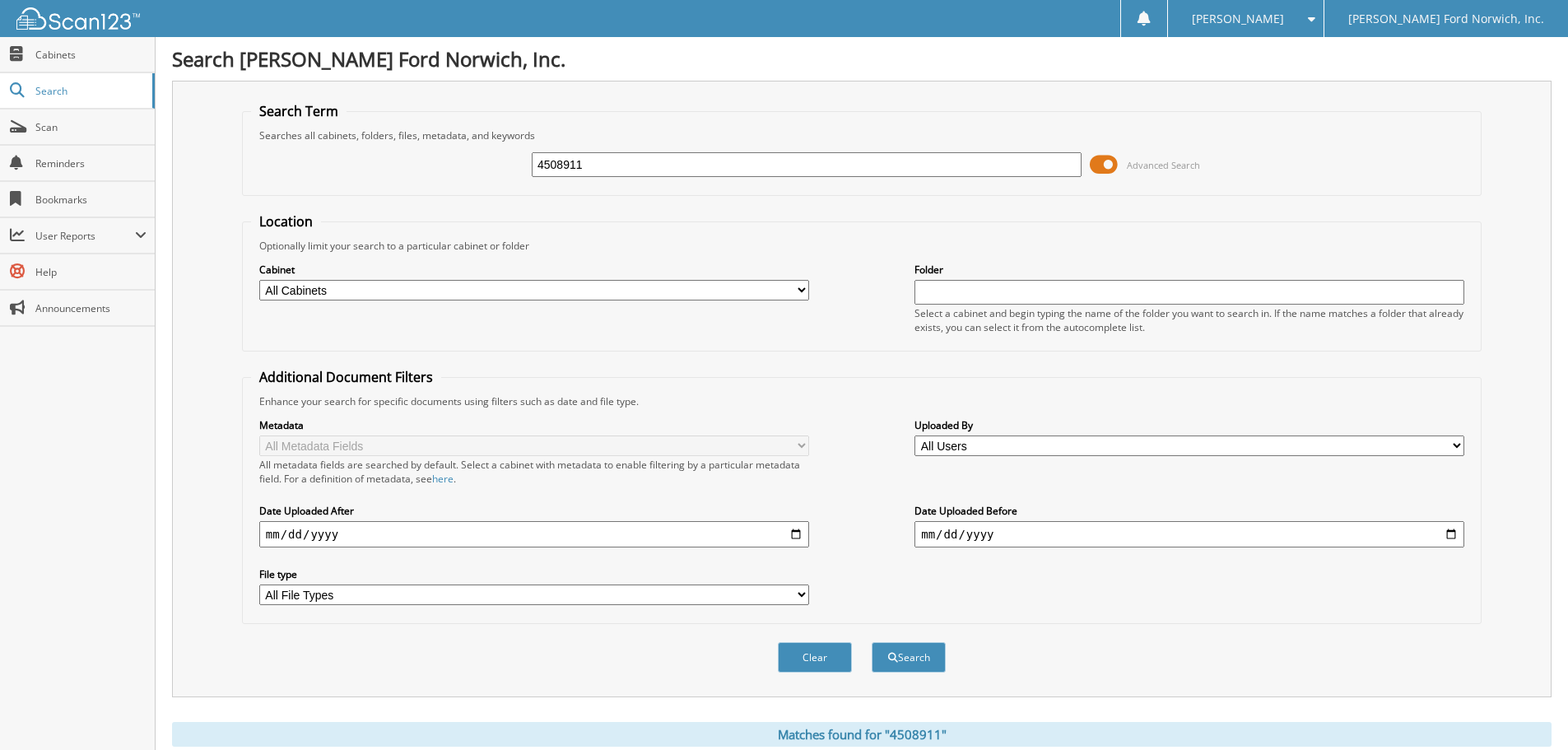
drag, startPoint x: 586, startPoint y: 165, endPoint x: 497, endPoint y: 154, distance: 89.7
click at [497, 154] on div "4508911 Advanced Search" at bounding box center [862, 165] width 1222 height 45
type input "554288"
click at [872, 642] on button "Search" at bounding box center [909, 657] width 74 height 31
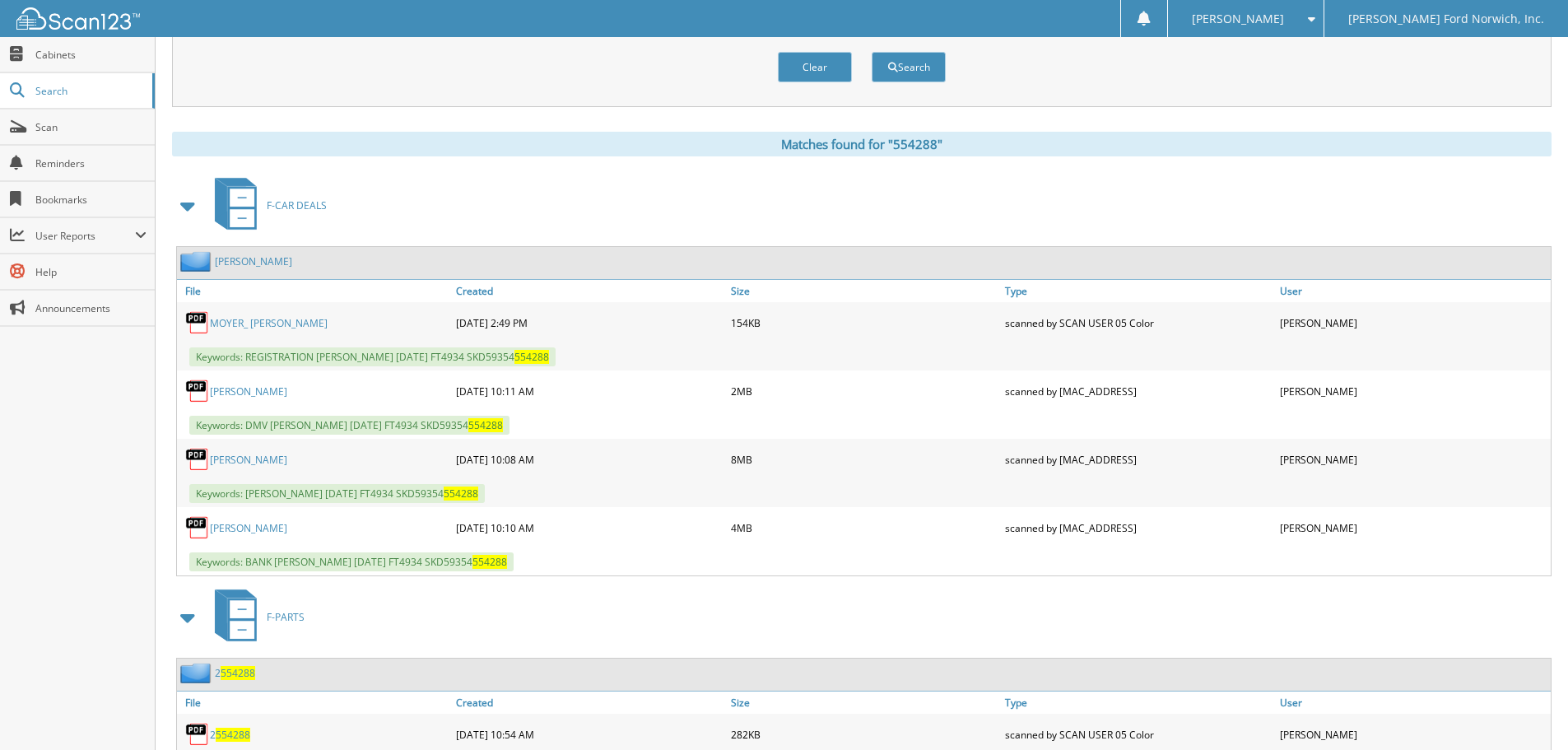
scroll to position [673, 0]
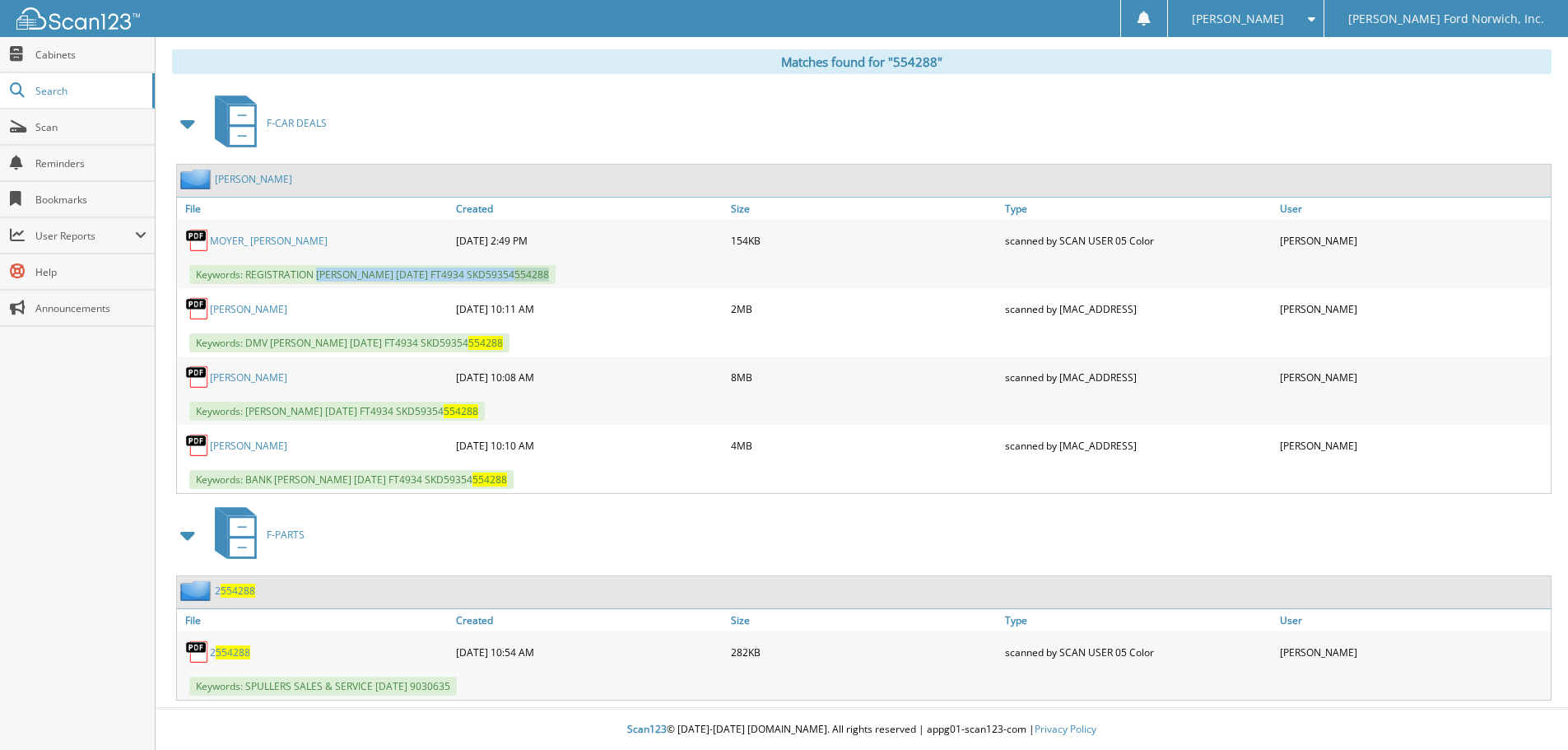
drag, startPoint x: 318, startPoint y: 275, endPoint x: 620, endPoint y: 279, distance: 302.0
click at [620, 279] on div "Keywords: REGISTRATION [PERSON_NAME] [DATE] FT4934 SKD59354 554288" at bounding box center [863, 274] width 1373 height 27
copy span "[PERSON_NAME] [DATE] FT4934 SKD59354 554288"
drag, startPoint x: 350, startPoint y: 40, endPoint x: 350, endPoint y: 51, distance: 11.0
click at [350, 50] on div "Search Term Searches all cabinets, folders, files, metadata, and keywords 55428…" at bounding box center [862, 54] width 1379 height 1292
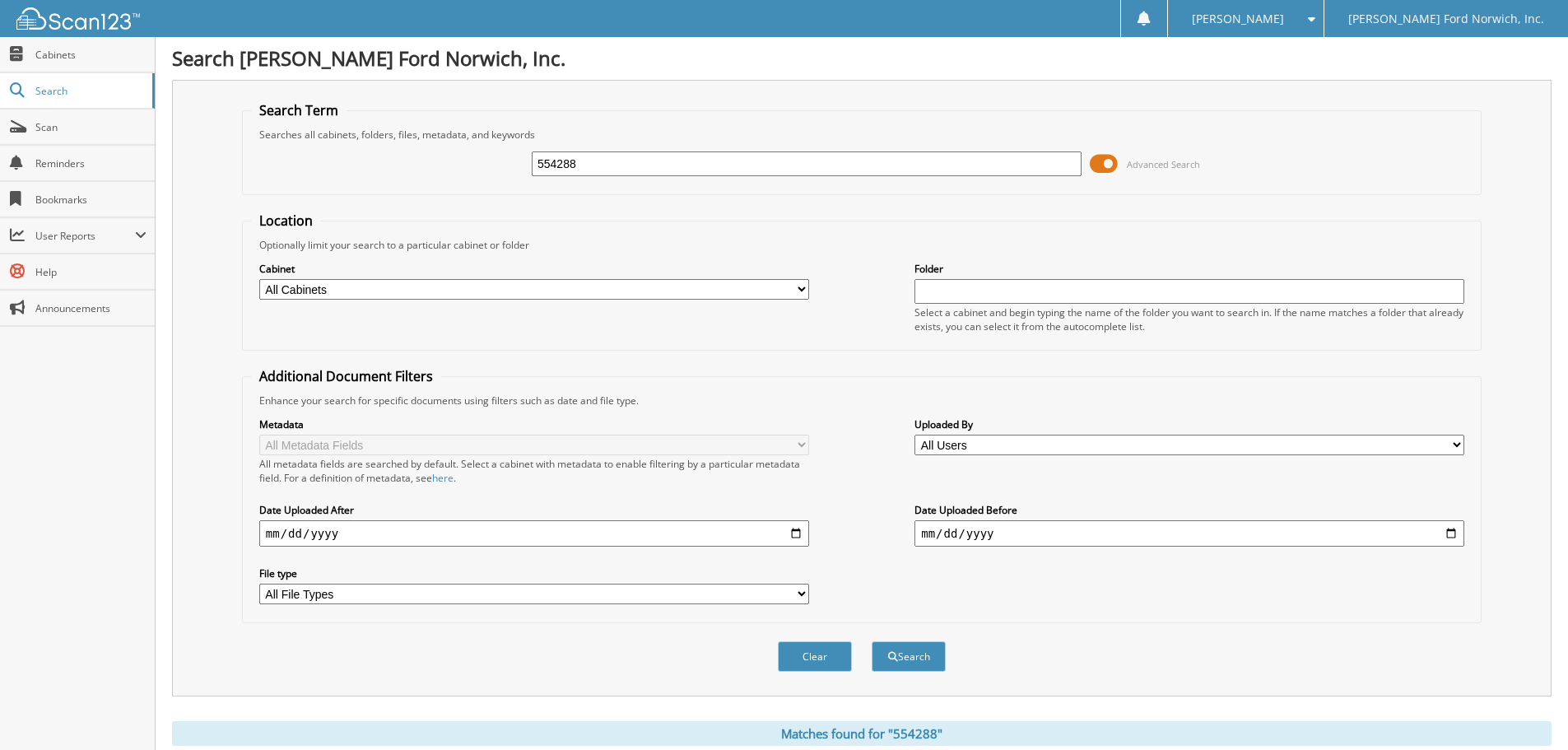
scroll to position [0, 0]
drag, startPoint x: 569, startPoint y: 169, endPoint x: 406, endPoint y: 144, distance: 164.9
click at [406, 144] on div "554288 Advanced Search" at bounding box center [862, 165] width 1222 height 45
type input "554167"
click at [872, 642] on button "Search" at bounding box center [909, 657] width 74 height 31
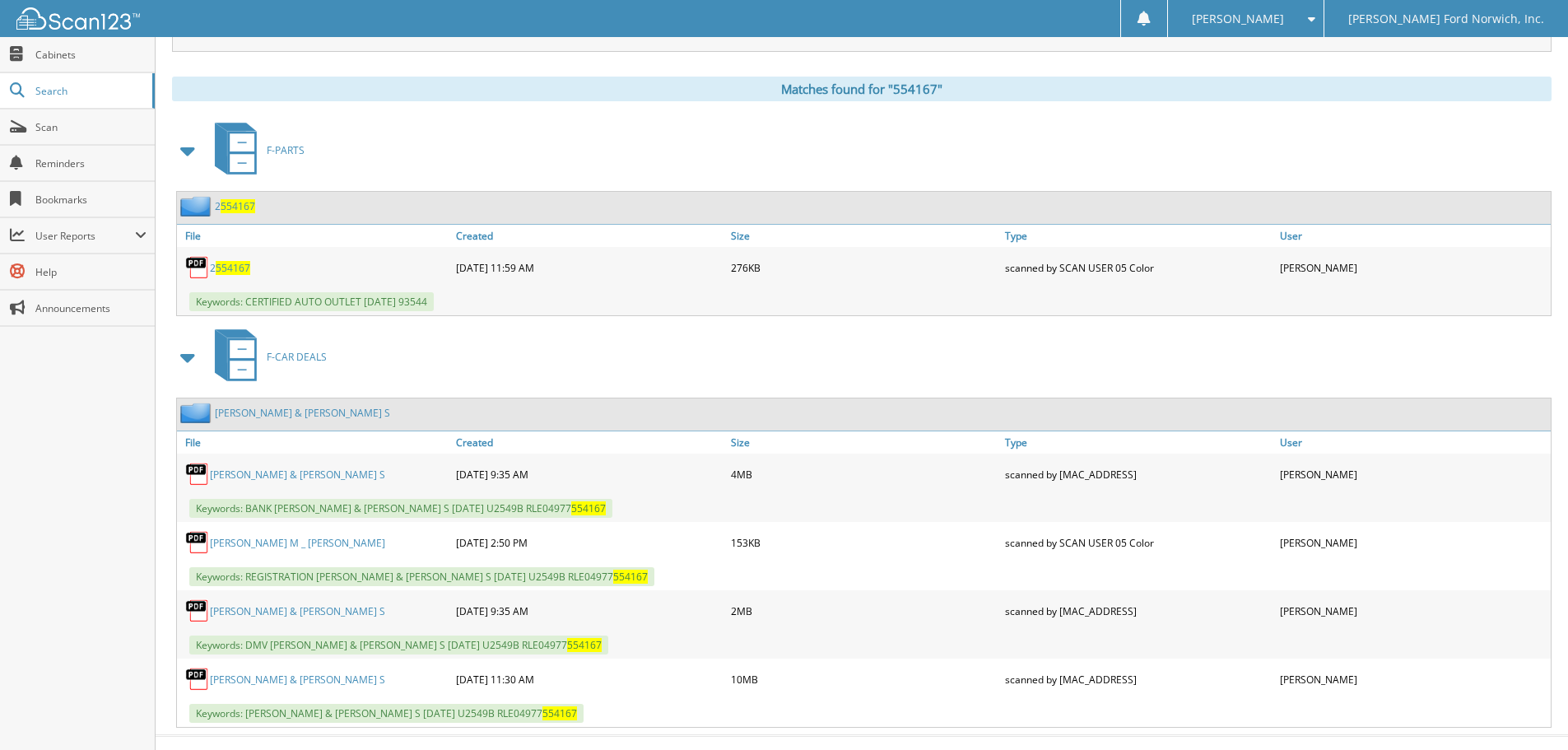
scroll to position [673, 0]
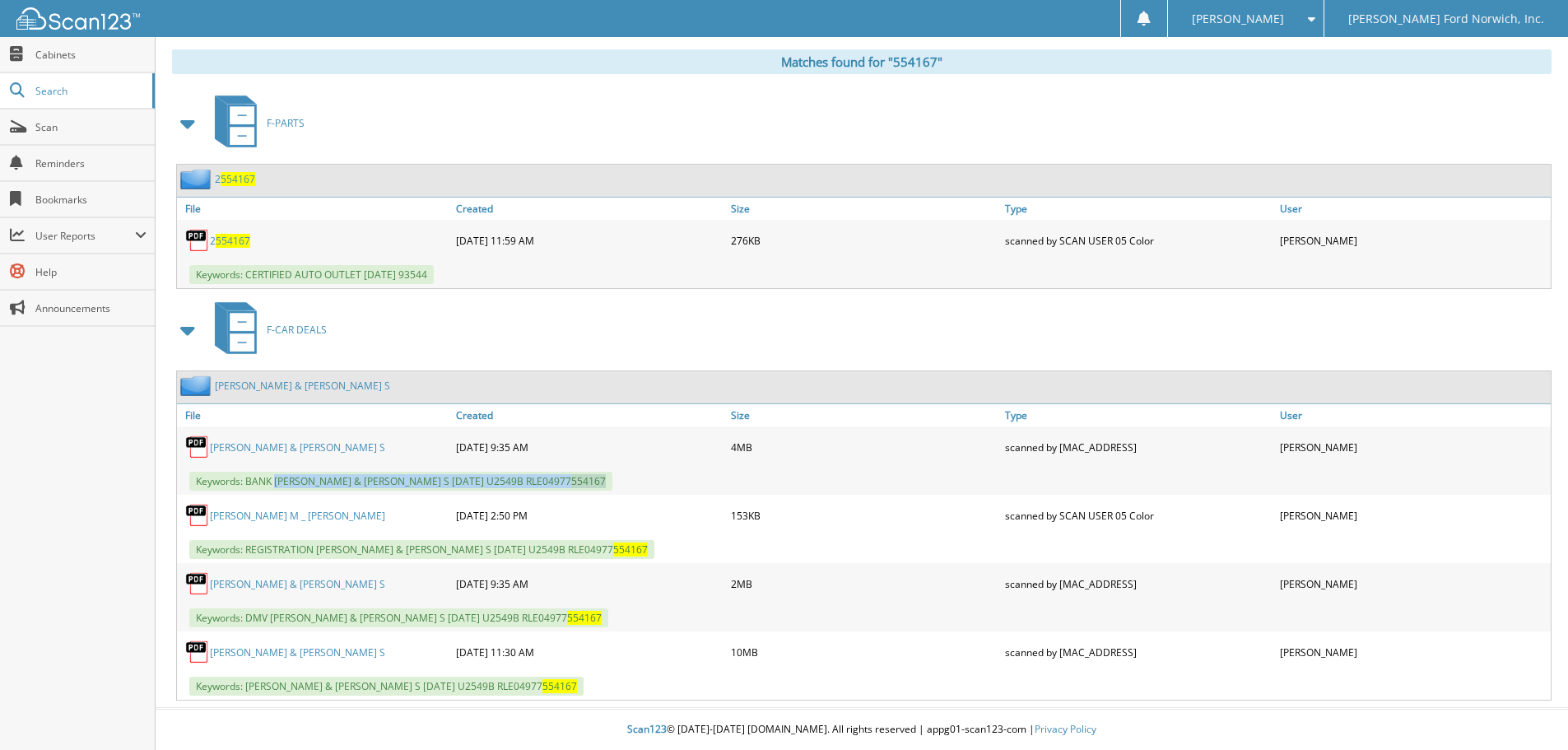
drag, startPoint x: 276, startPoint y: 483, endPoint x: 667, endPoint y: 477, distance: 391.0
click at [667, 477] on div "Keywords: BANK PALMER, NICHOLAS M & GINGER S 08/15/2025 U2549B RLE04977 554167" at bounding box center [863, 481] width 1373 height 27
copy span "PALMER, NICHOLAS M & GINGER S 08/15/2025 U2549B RLE04977 554167"
click at [363, 137] on div "F-PARTS" at bounding box center [862, 123] width 1379 height 65
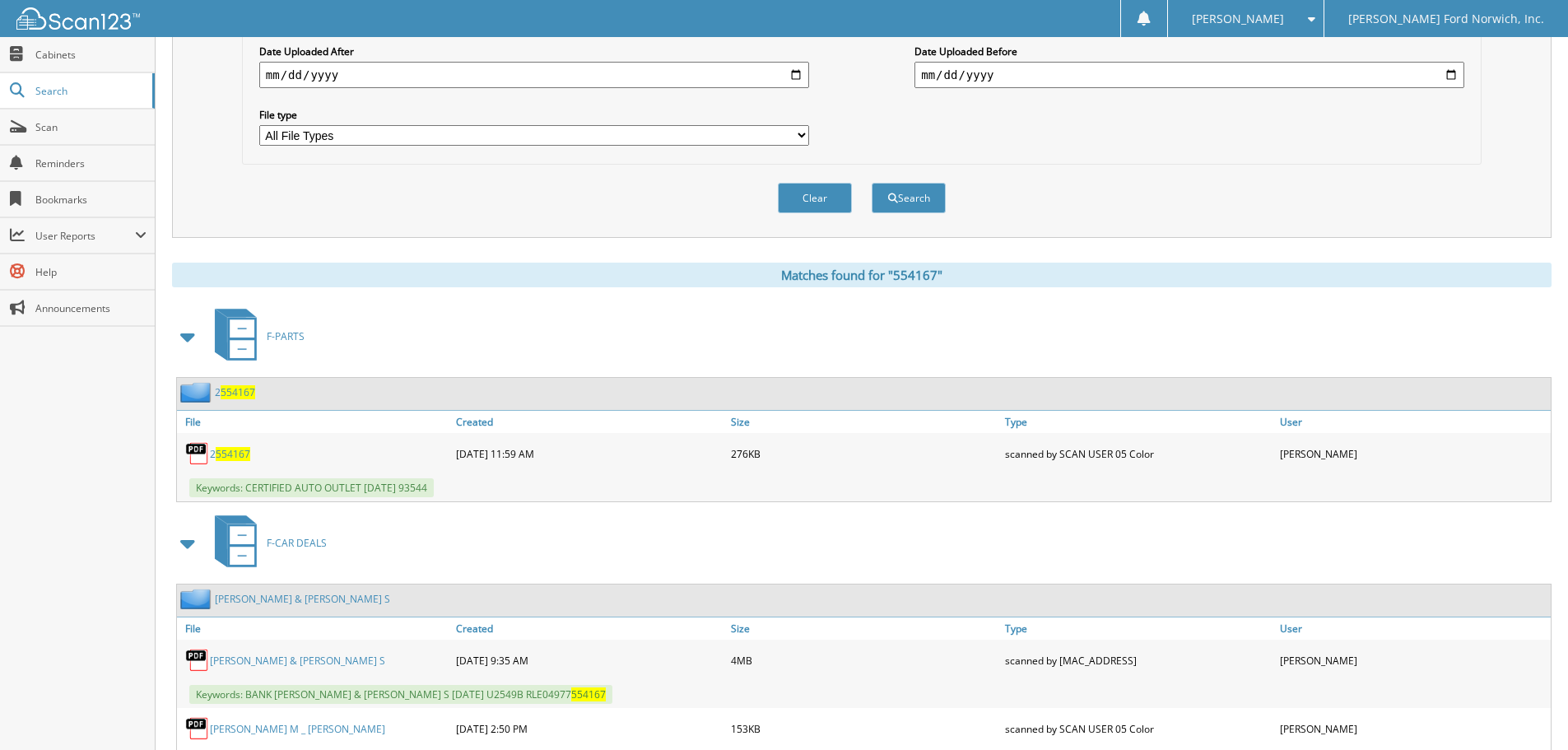
scroll to position [15, 0]
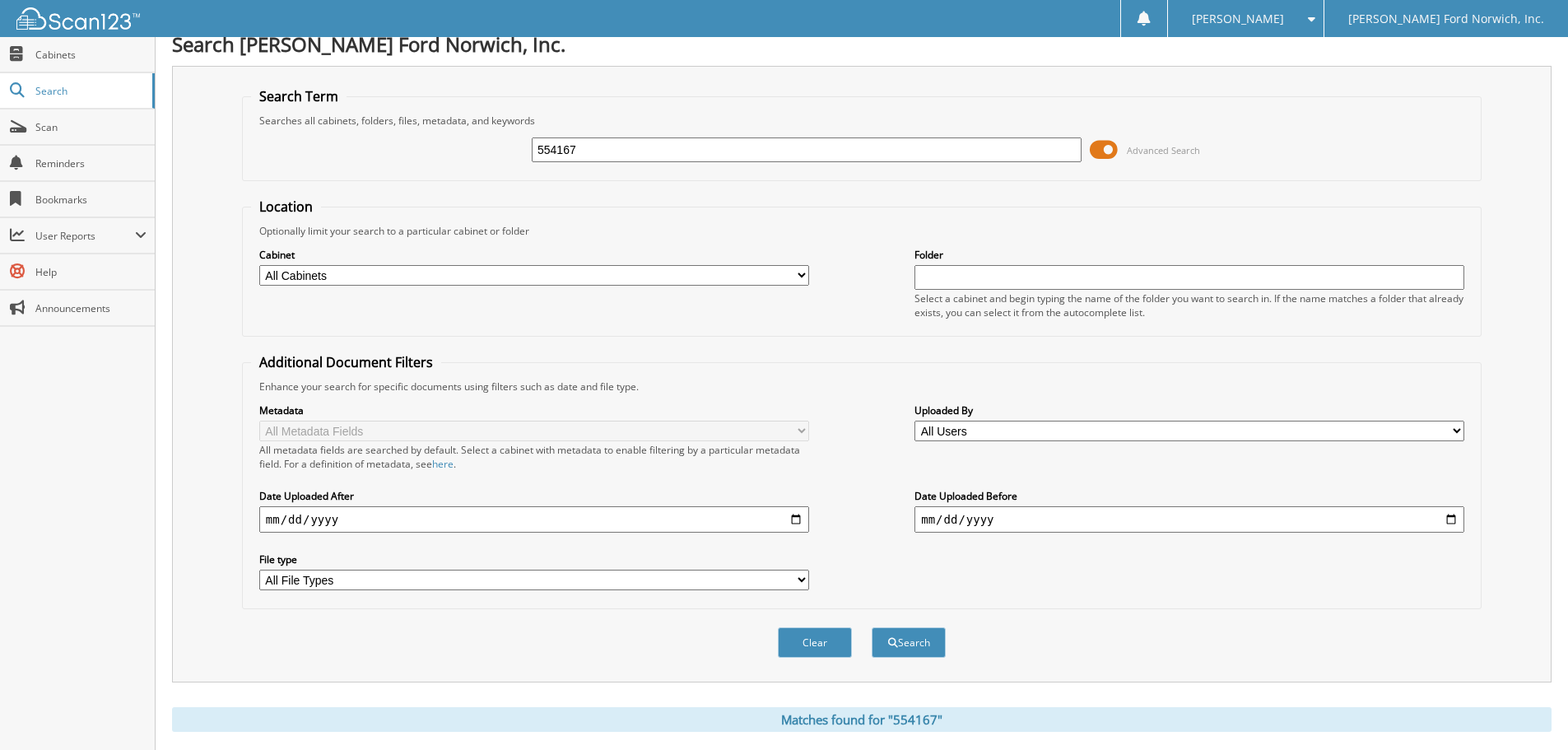
drag, startPoint x: 592, startPoint y: 148, endPoint x: 403, endPoint y: 93, distance: 196.8
click at [403, 93] on fieldset "Search Term Searches all cabinets, folders, files, metadata, and keywords 55416…" at bounding box center [862, 134] width 1240 height 93
type input "552366"
click at [872, 627] on button "Search" at bounding box center [909, 643] width 74 height 31
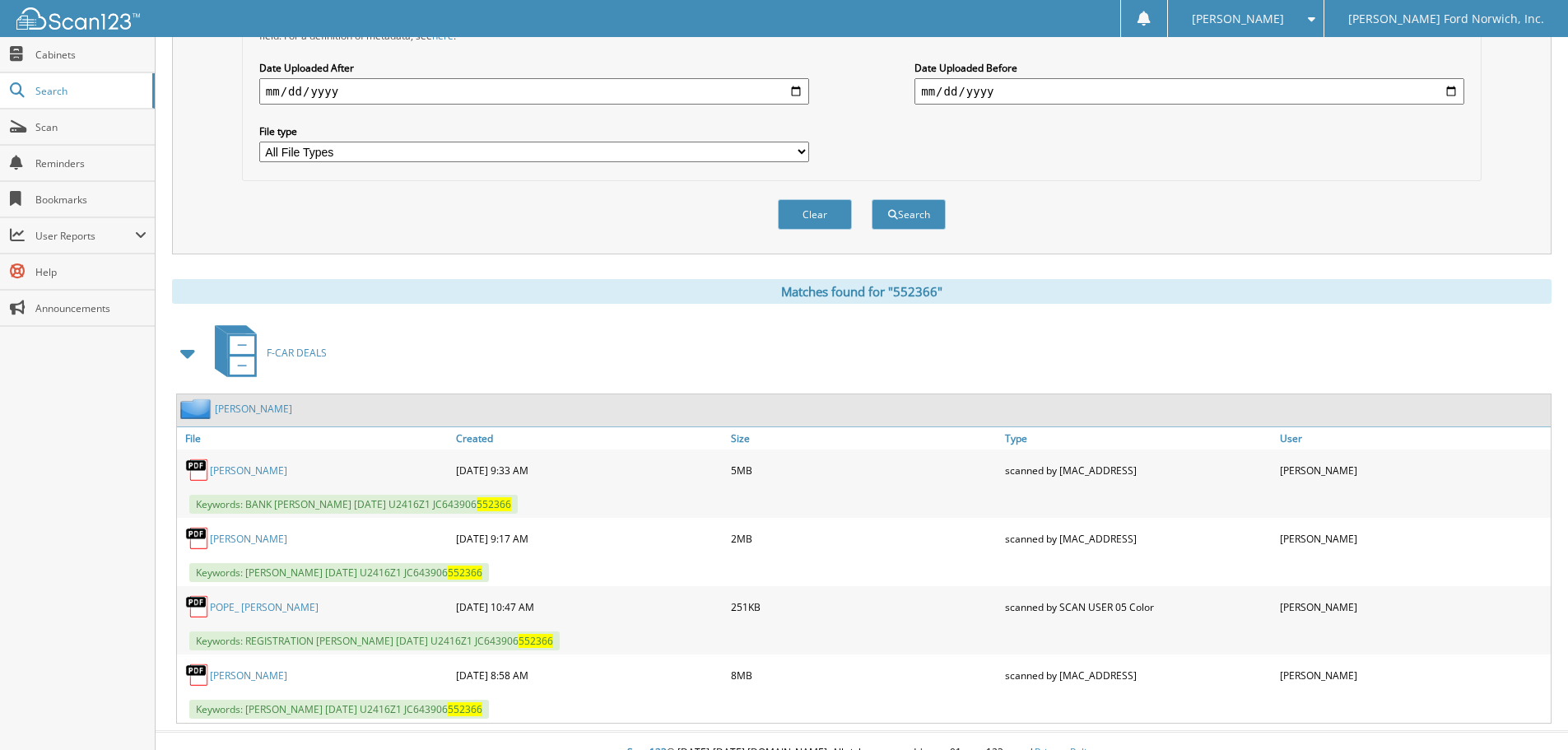
scroll to position [466, 0]
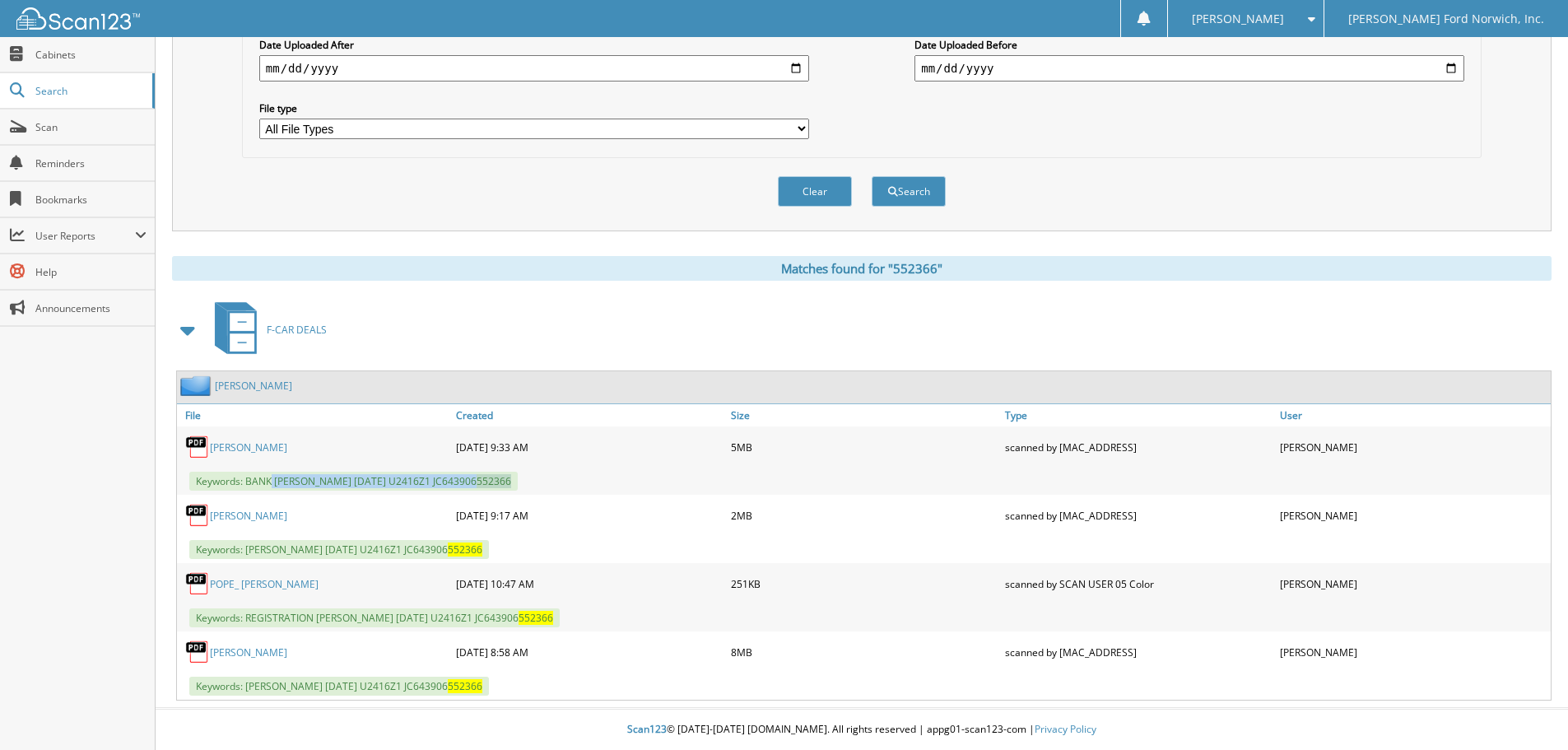
drag, startPoint x: 273, startPoint y: 477, endPoint x: 568, endPoint y: 492, distance: 295.4
click at [568, 492] on div "Keywords: BANK POPE, JESSICA M 06/28/2025 U2416Z1 JC643906 552366" at bounding box center [863, 481] width 1373 height 27
copy span "POPE, JESSICA M 06/28/2025 U2416Z1 JC643906 552366"
click at [360, 181] on div "Clear Search" at bounding box center [862, 191] width 1240 height 67
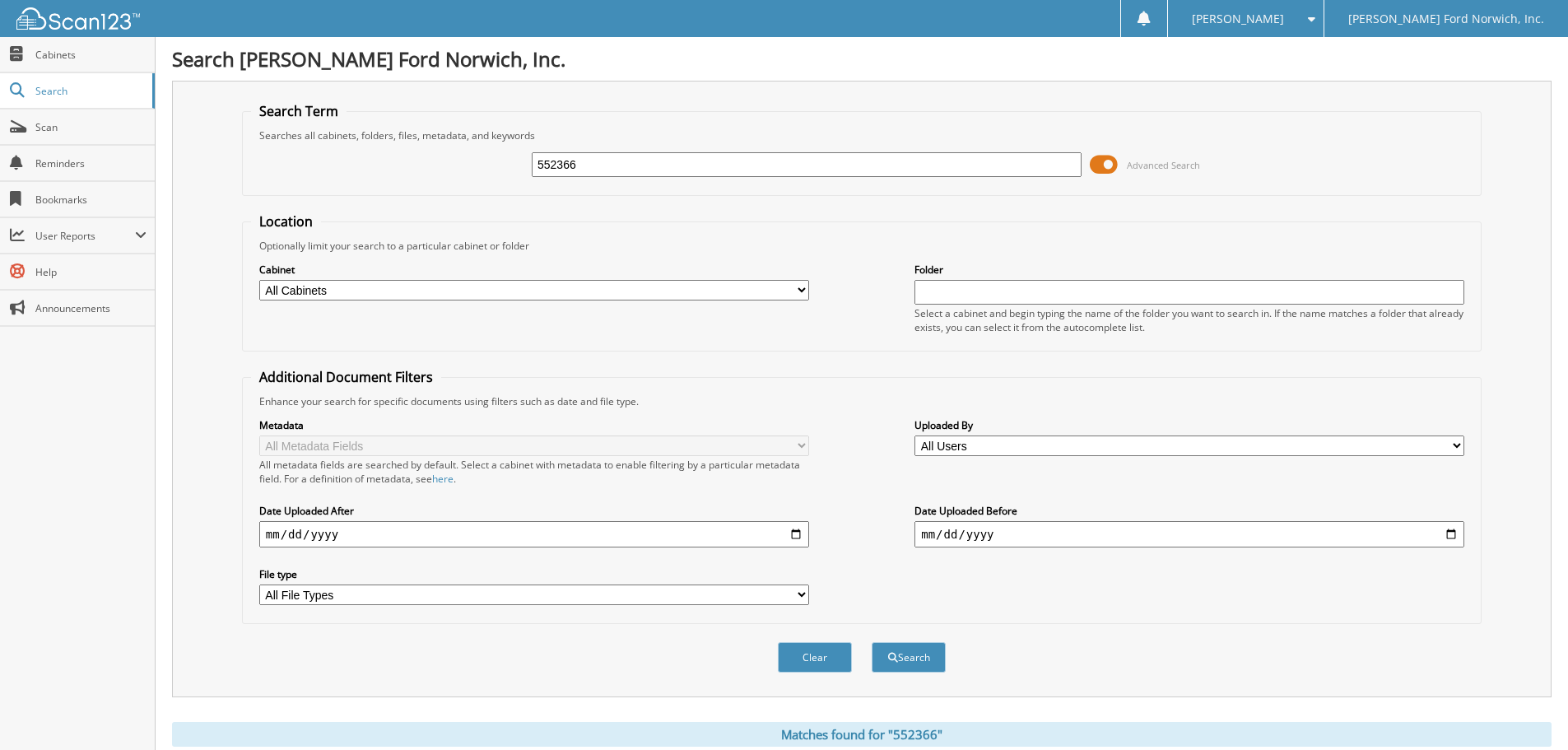
drag, startPoint x: 550, startPoint y: 162, endPoint x: 697, endPoint y: 177, distance: 147.8
click at [697, 177] on div "552366" at bounding box center [806, 165] width 550 height 28
type input "553385"
click at [872, 642] on button "Search" at bounding box center [909, 657] width 74 height 31
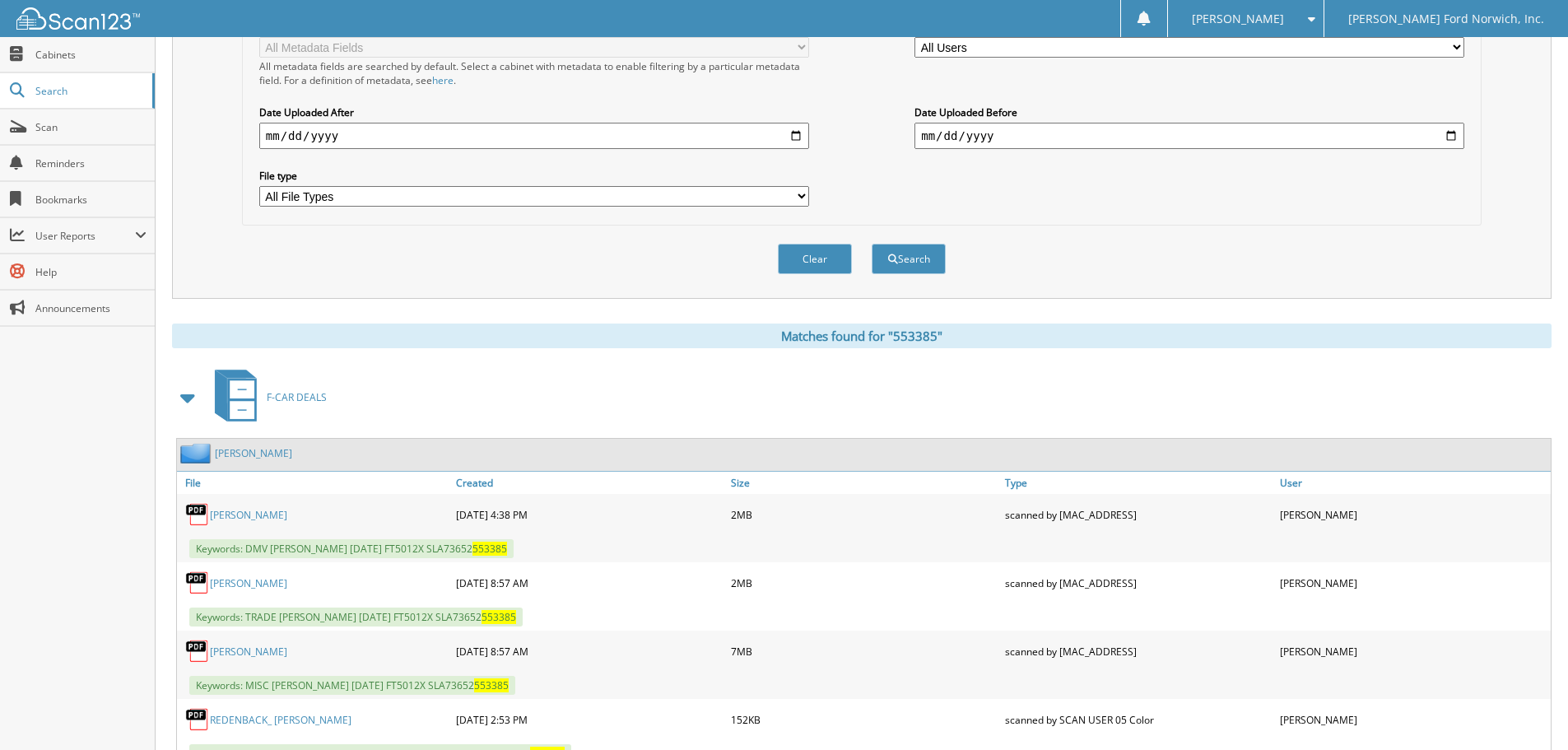
scroll to position [494, 0]
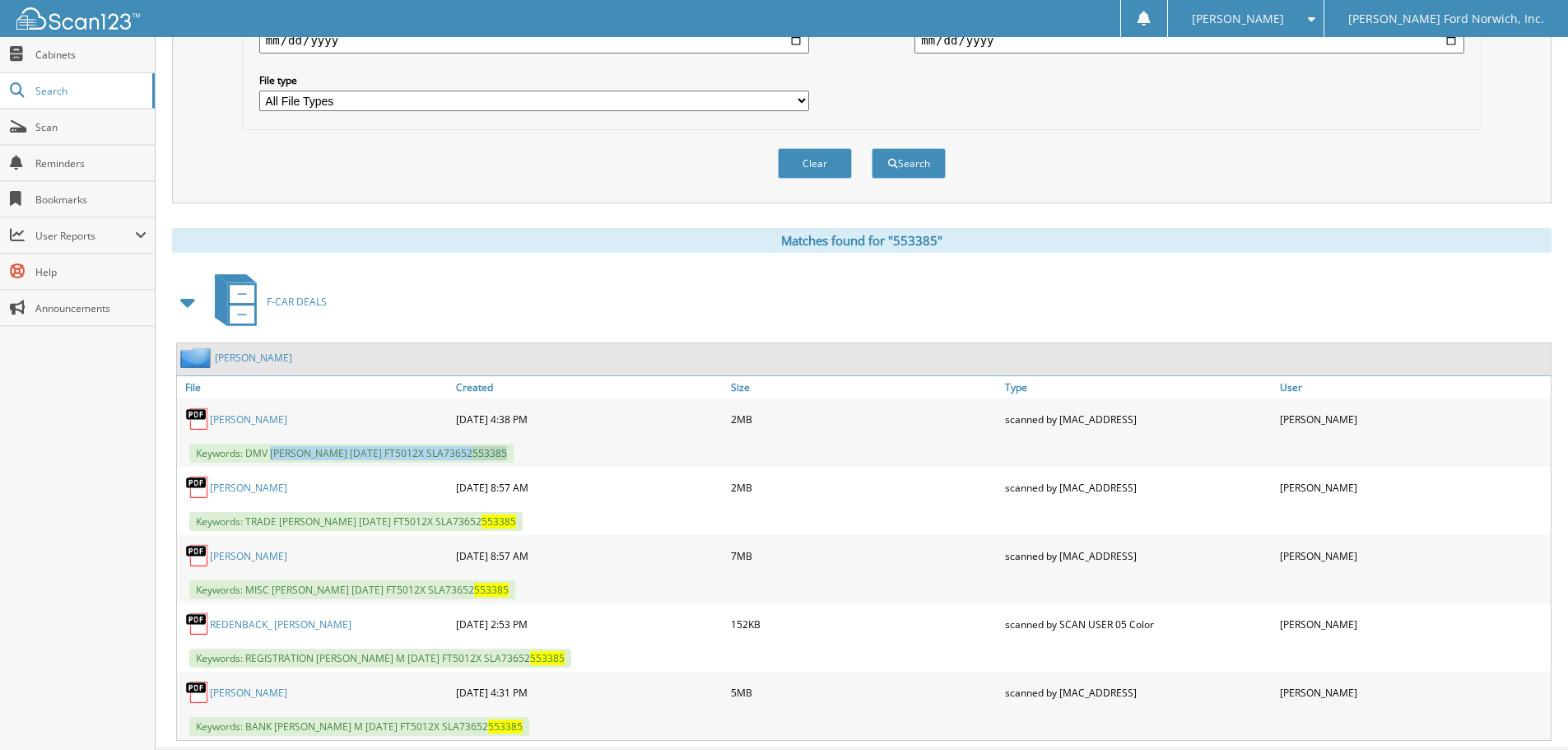
drag, startPoint x: 271, startPoint y: 456, endPoint x: 549, endPoint y: 466, distance: 278.2
click at [566, 461] on div "Keywords: DMV [PERSON_NAME] [DATE] FT5012X SLA73652 553385" at bounding box center [863, 453] width 1373 height 27
copy span "[PERSON_NAME] M [DATE] FT5012X SLA73652 553385"
click at [274, 143] on div "Clear Search" at bounding box center [862, 164] width 1240 height 67
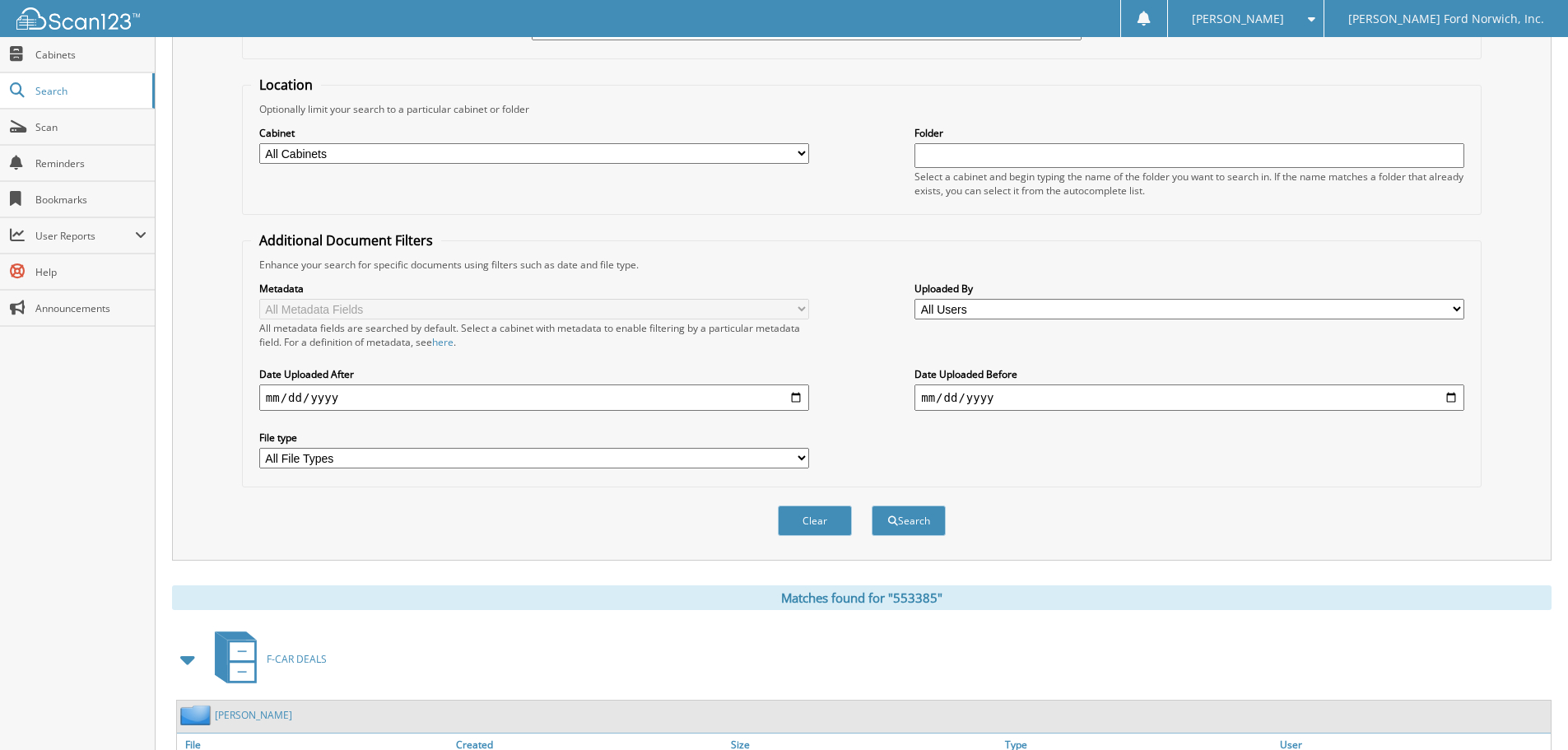
scroll to position [82, 0]
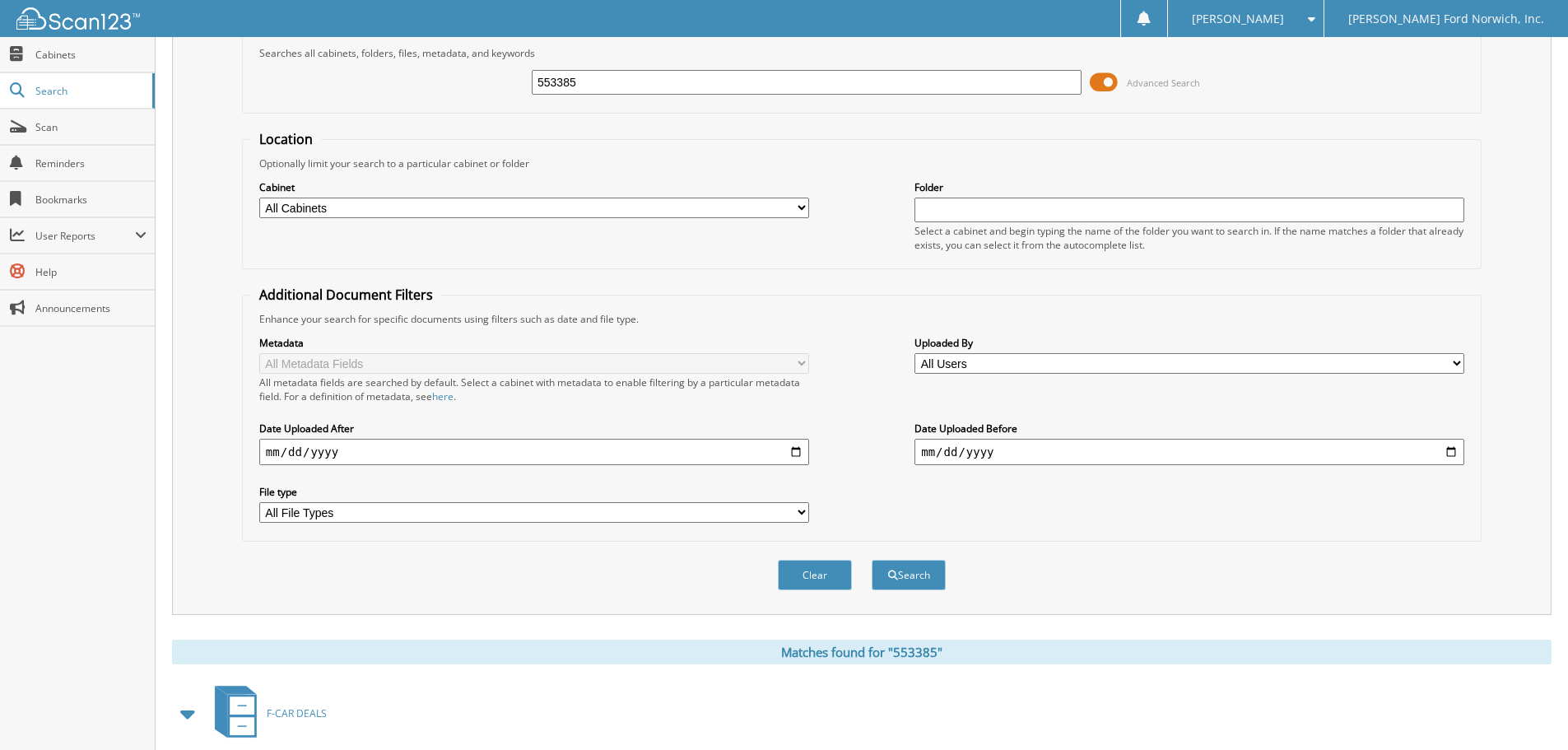
drag, startPoint x: 580, startPoint y: 73, endPoint x: 448, endPoint y: 74, distance: 132.0
click at [448, 74] on div "553385 Advanced Search" at bounding box center [862, 82] width 1222 height 45
type input "554042"
click at [872, 560] on button "Search" at bounding box center [909, 575] width 74 height 31
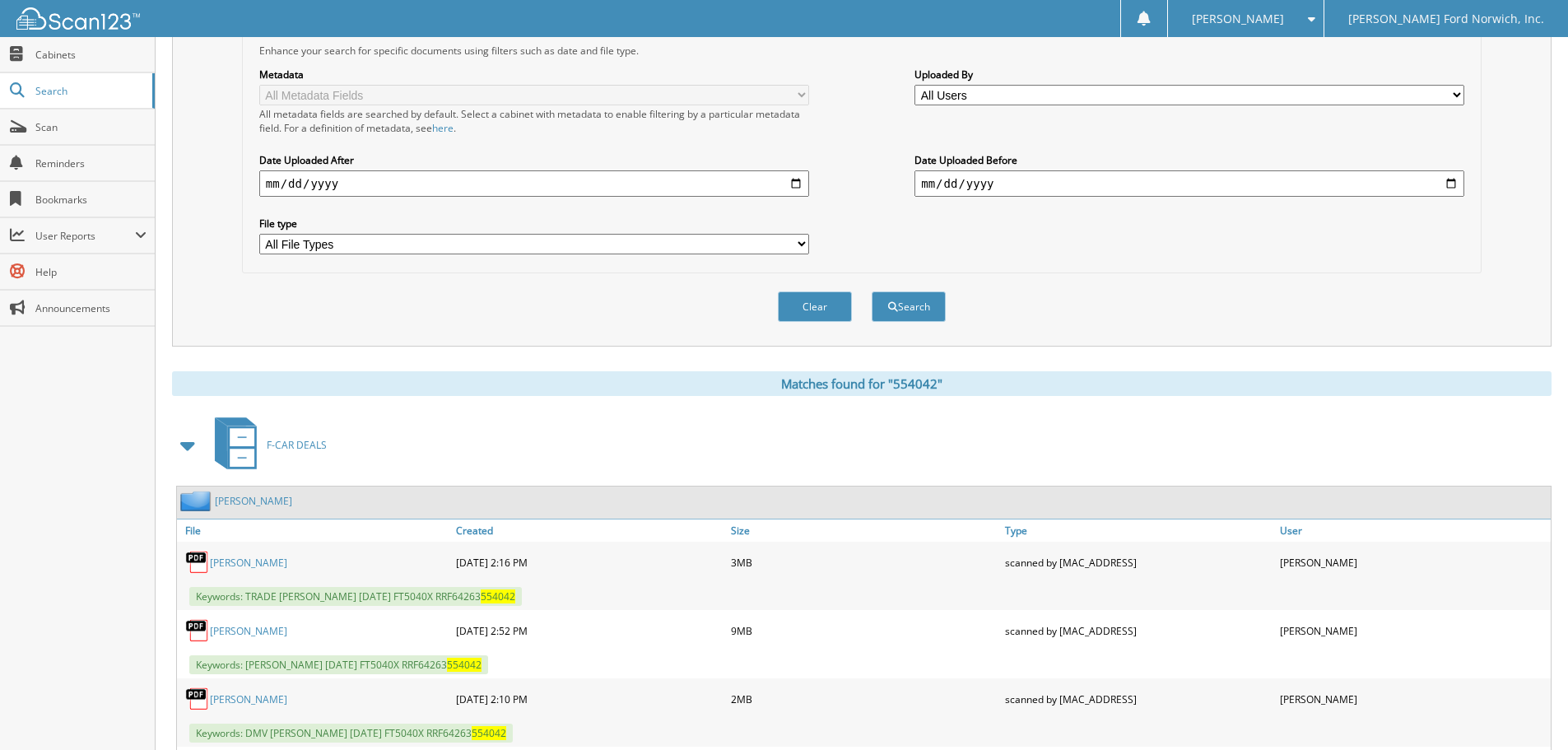
scroll to position [741, 0]
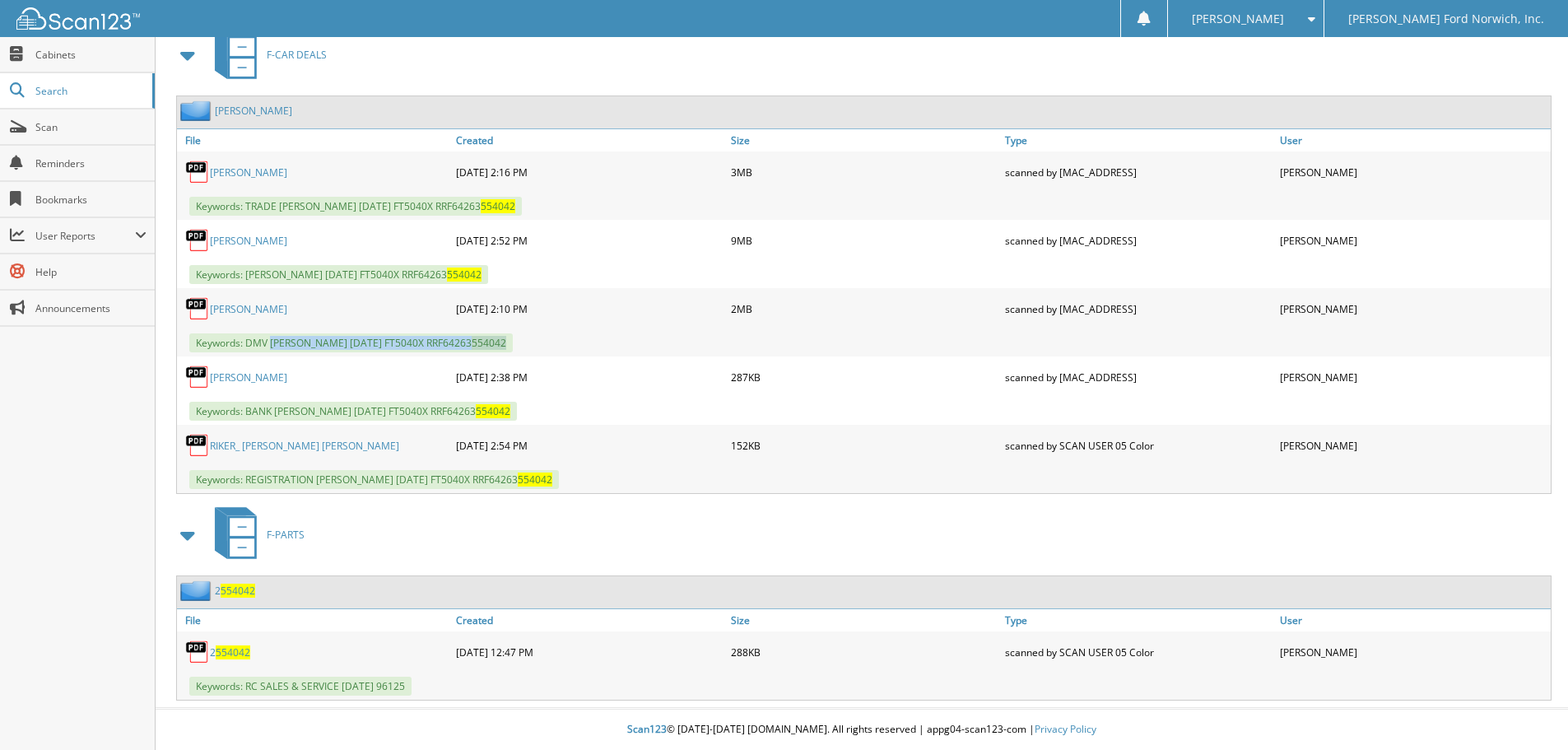
drag, startPoint x: 273, startPoint y: 342, endPoint x: 577, endPoint y: 352, distance: 304.2
click at [577, 352] on div "Keywords: DMV [PERSON_NAME] [DATE] FT5040X RRF64263 554042" at bounding box center [863, 343] width 1373 height 27
copy span "[PERSON_NAME] [DATE] FT5040X RRF64263 554042"
click at [118, 376] on div "Close Cabinets Search Scan Reminders Bookmarks User Reports" at bounding box center [77, 393] width 155 height 712
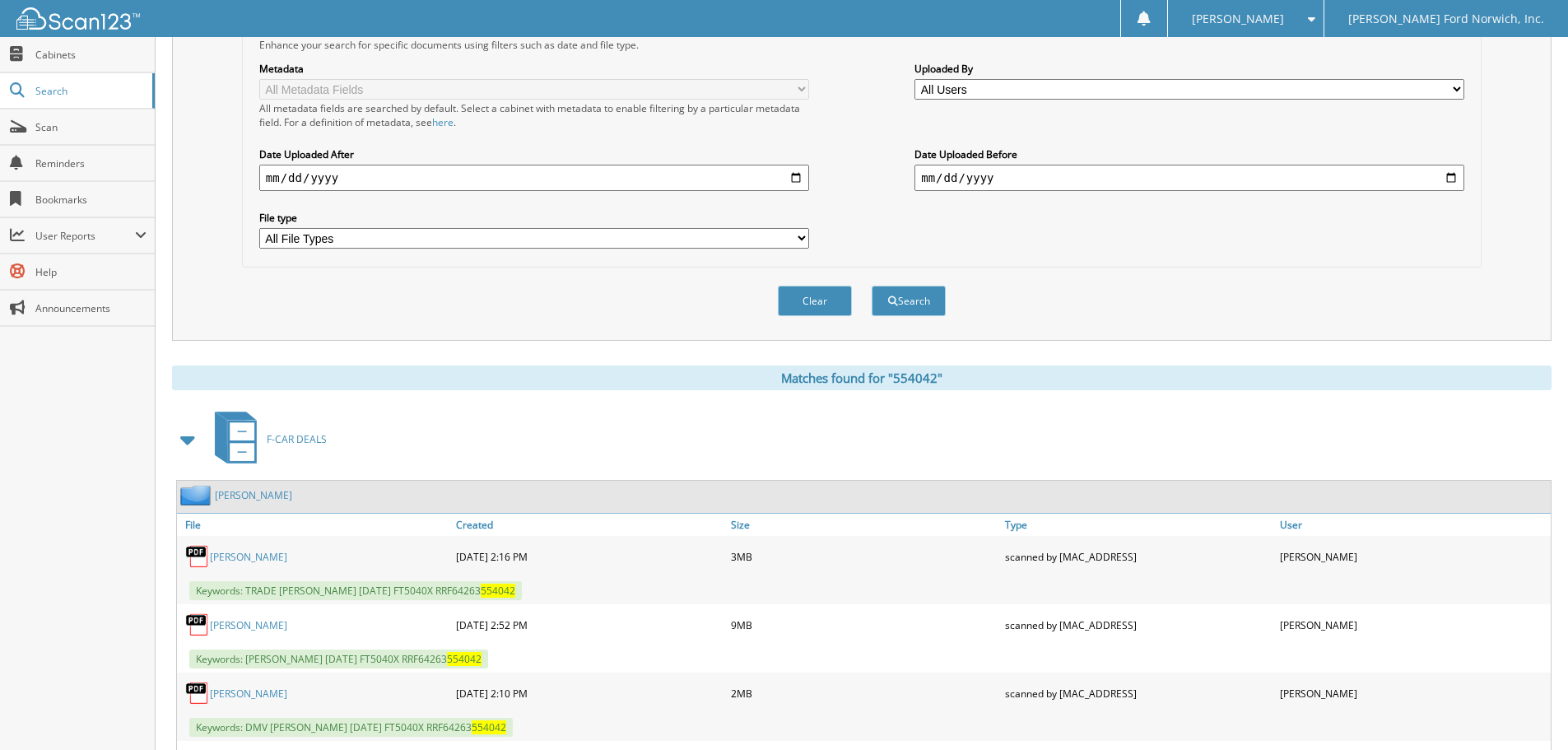
scroll to position [0, 0]
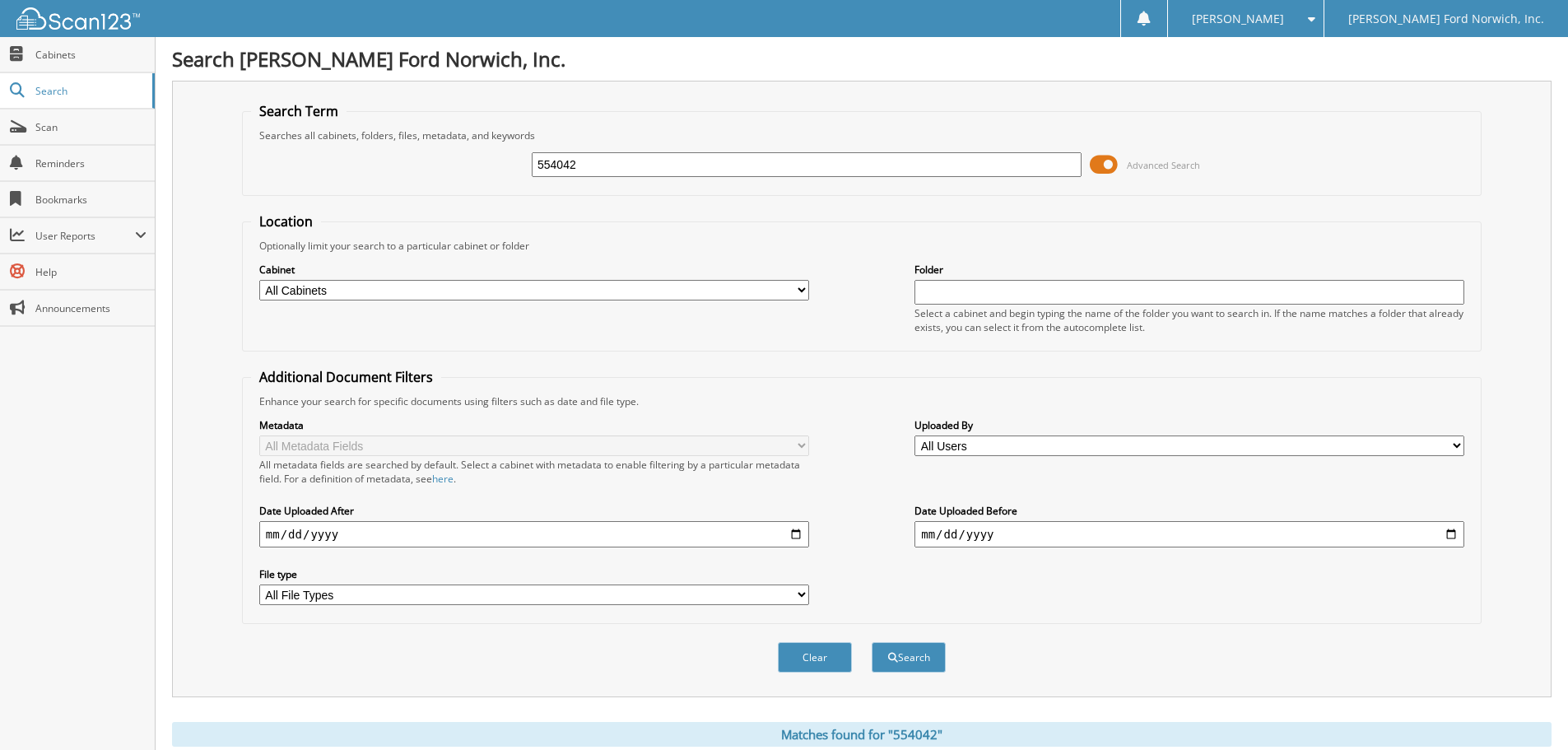
drag, startPoint x: 531, startPoint y: 158, endPoint x: 436, endPoint y: 148, distance: 95.5
click at [436, 148] on div "554042 Advanced Search" at bounding box center [862, 165] width 1222 height 45
type input "553063"
click at [872, 642] on button "Search" at bounding box center [909, 657] width 74 height 31
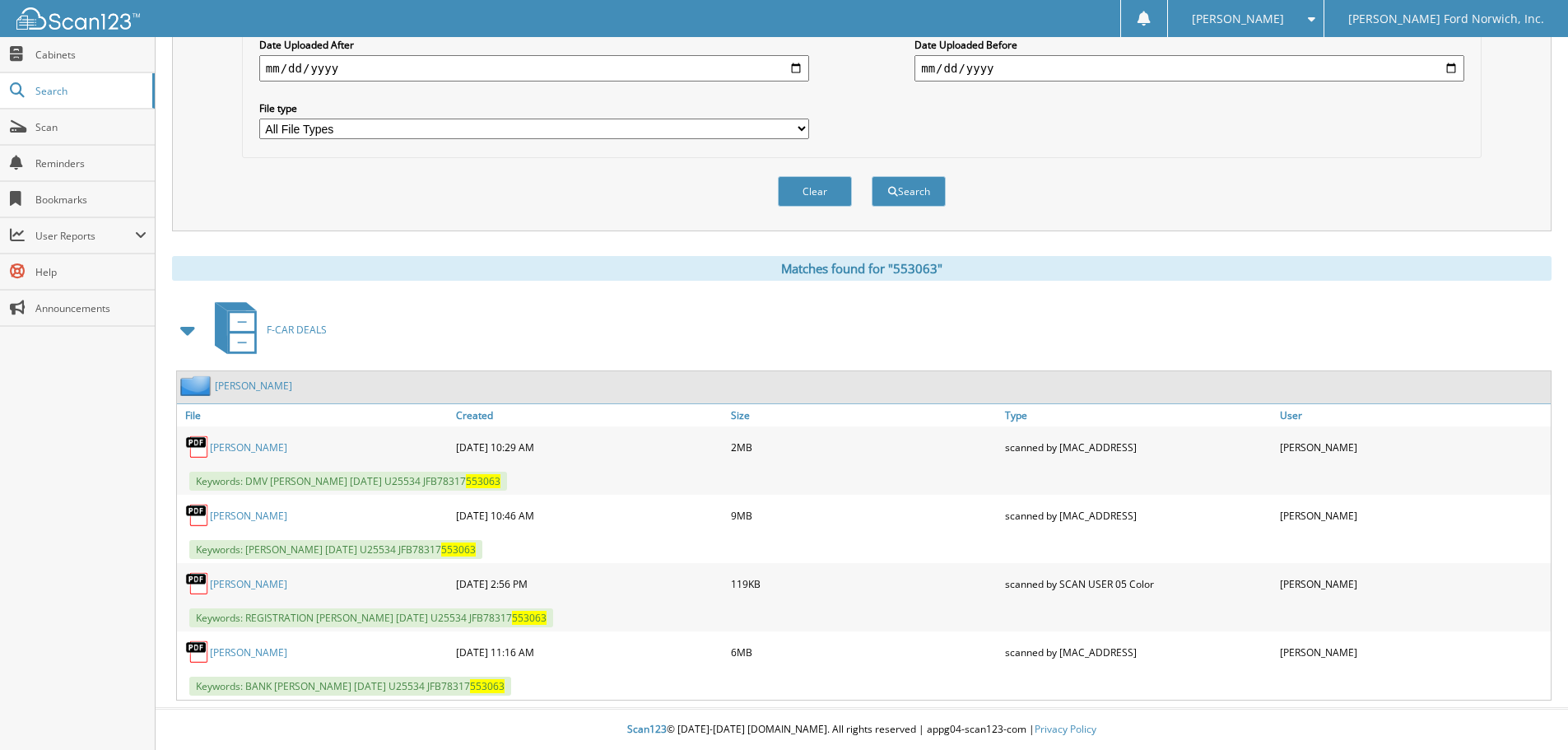
scroll to position [466, 0]
drag, startPoint x: 273, startPoint y: 483, endPoint x: 530, endPoint y: 482, distance: 257.0
click at [507, 482] on span "Keywords: DMV [PERSON_NAME] [DATE] U25534 JFB78317 553063" at bounding box center [348, 481] width 318 height 19
copy span "[PERSON_NAME] [DATE] U25534 JFB78317 553063"
